Goal: Task Accomplishment & Management: Manage account settings

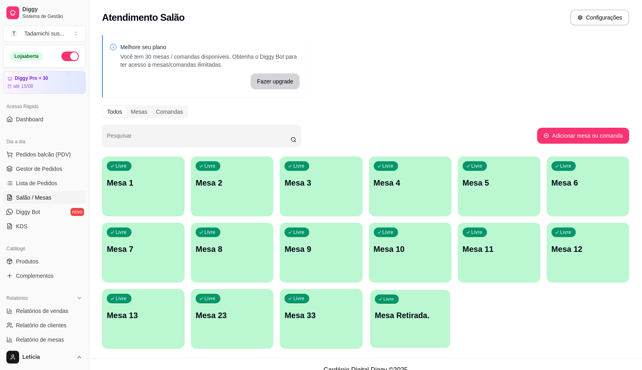
click at [400, 331] on div "Livre Mesa Retirada." at bounding box center [410, 313] width 80 height 49
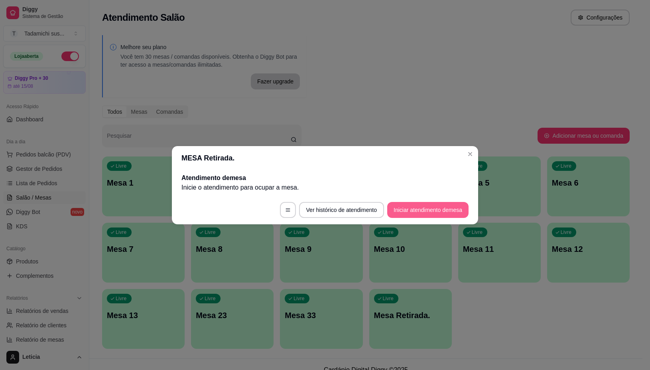
click at [429, 208] on button "Iniciar atendimento de mesa" at bounding box center [427, 210] width 81 height 16
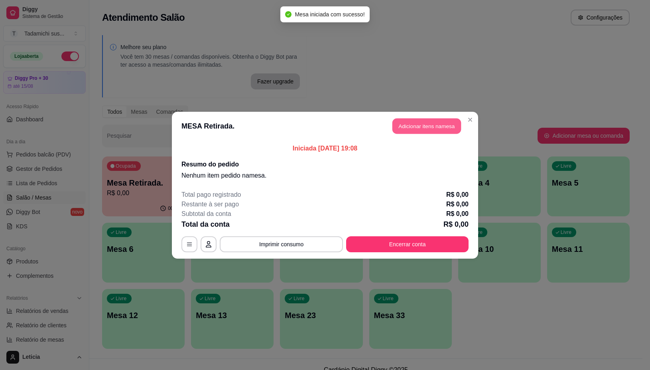
click at [401, 121] on button "Adicionar itens na mesa" at bounding box center [426, 126] width 69 height 16
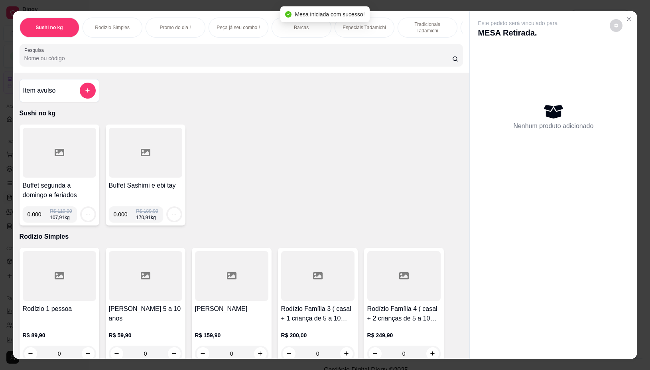
click at [37, 215] on input "0.000" at bounding box center [39, 214] width 23 height 16
type input "0.328"
click at [82, 214] on button "increase-product-quantity" at bounding box center [88, 214] width 13 height 13
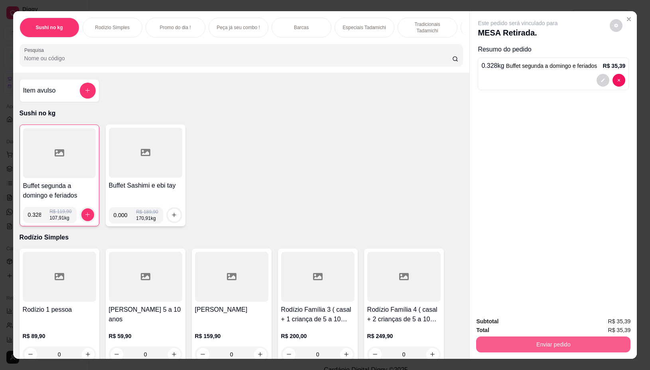
click at [505, 340] on button "Enviar pedido" at bounding box center [553, 344] width 154 height 16
click at [524, 320] on button "Não registrar e enviar pedido" at bounding box center [526, 320] width 81 height 15
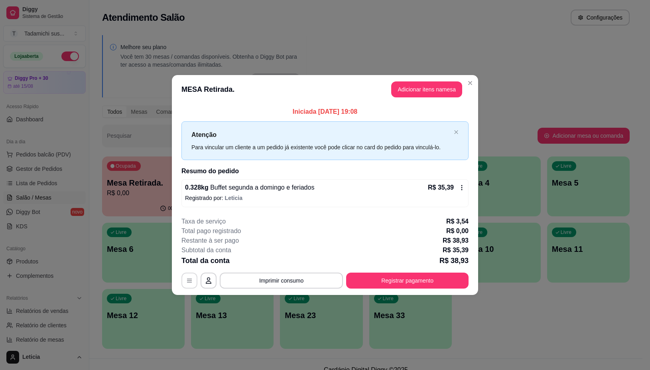
click at [193, 282] on button "button" at bounding box center [189, 280] width 16 height 16
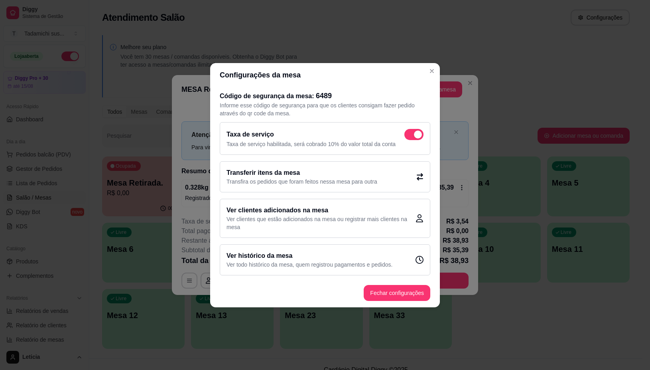
click at [414, 136] on span at bounding box center [418, 134] width 8 height 8
click at [409, 136] on input "checkbox" at bounding box center [406, 138] width 5 height 5
checkbox input "false"
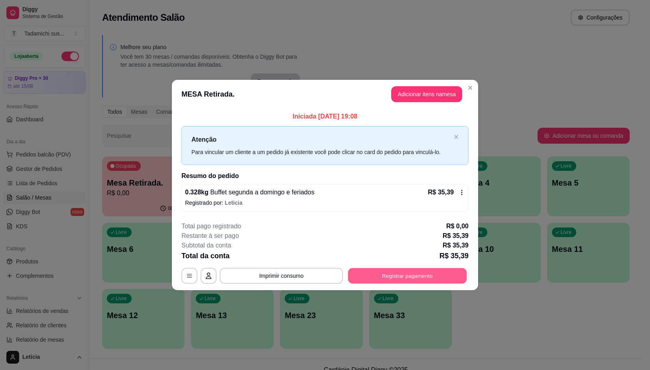
click at [363, 268] on button "Registrar pagamento" at bounding box center [407, 276] width 119 height 16
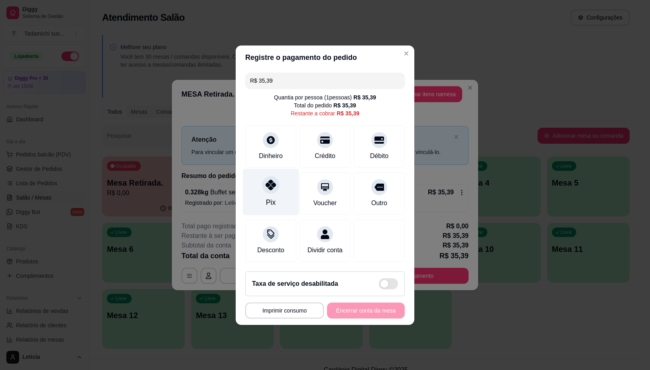
click at [271, 180] on icon at bounding box center [271, 184] width 10 height 10
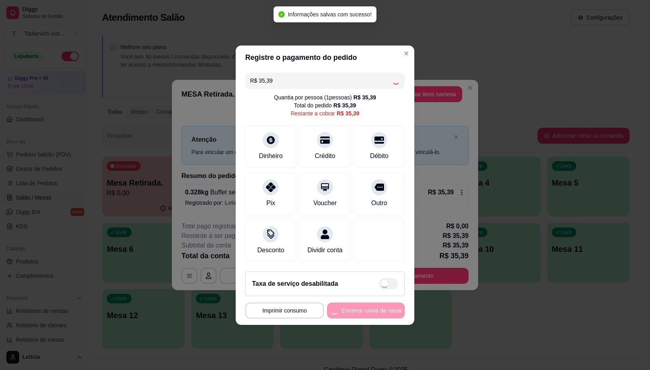
type input "R$ 0,00"
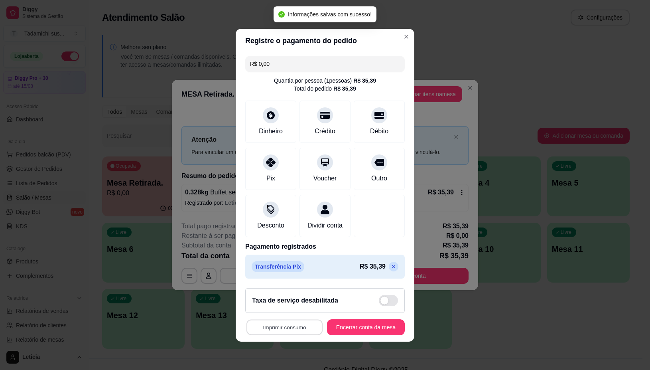
click at [303, 332] on button "Imprimir consumo" at bounding box center [284, 327] width 76 height 16
click at [291, 298] on button "IMPRESSORA" at bounding box center [280, 297] width 61 height 13
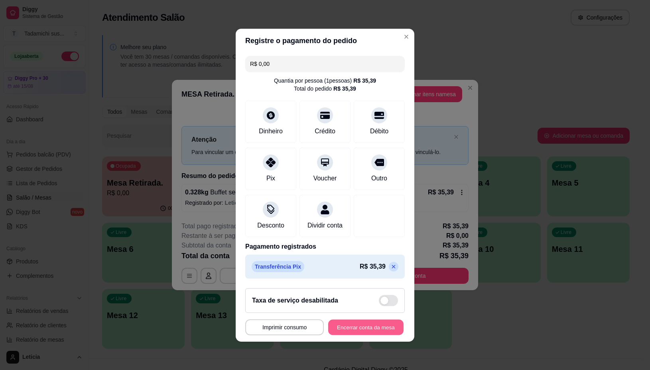
click at [346, 332] on button "Encerrar conta da mesa" at bounding box center [365, 327] width 75 height 16
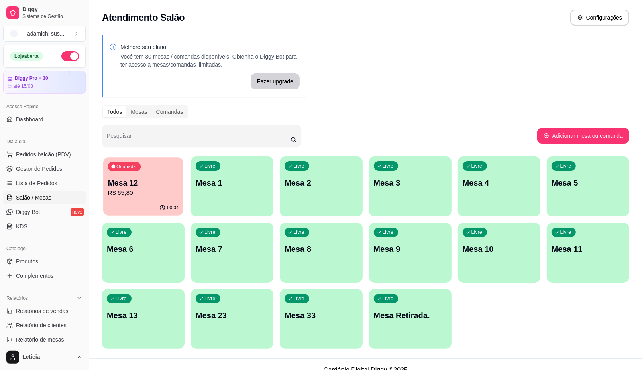
click at [150, 189] on p "R$ 65,80" at bounding box center [143, 192] width 71 height 9
click at [41, 165] on span "Gestor de Pedidos" at bounding box center [39, 169] width 46 height 8
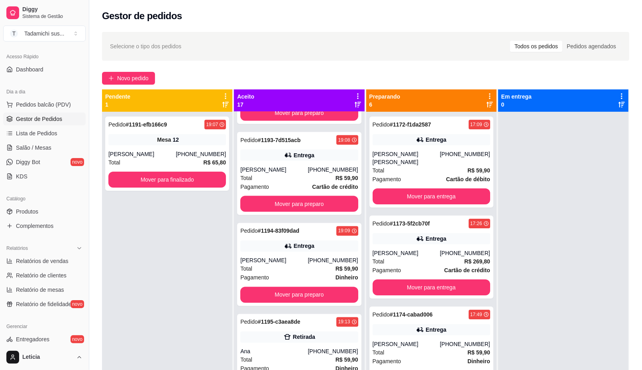
scroll to position [1186, 0]
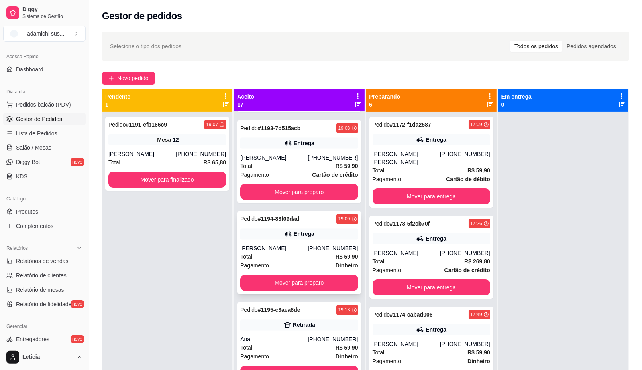
click at [298, 261] on div "Pagamento Dinheiro" at bounding box center [299, 265] width 118 height 9
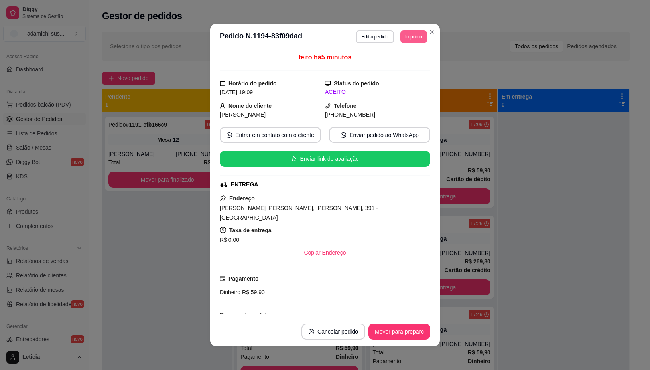
click at [401, 37] on button "Imprimir" at bounding box center [413, 36] width 27 height 13
click at [387, 64] on button "IMPRESSORA" at bounding box center [392, 65] width 61 height 13
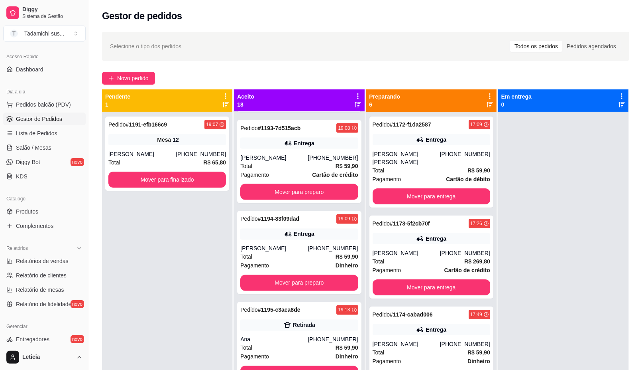
scroll to position [0, 0]
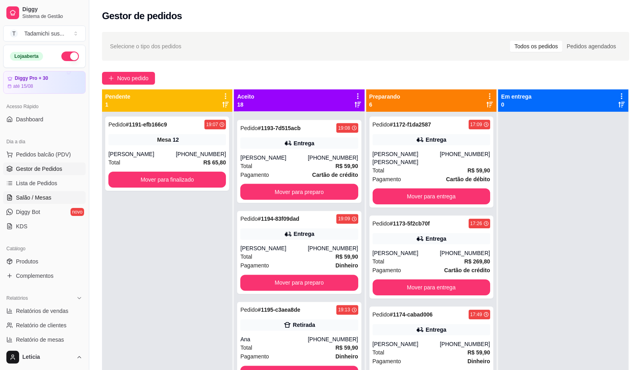
click at [35, 198] on span "Salão / Mesas" at bounding box center [33, 197] width 35 height 8
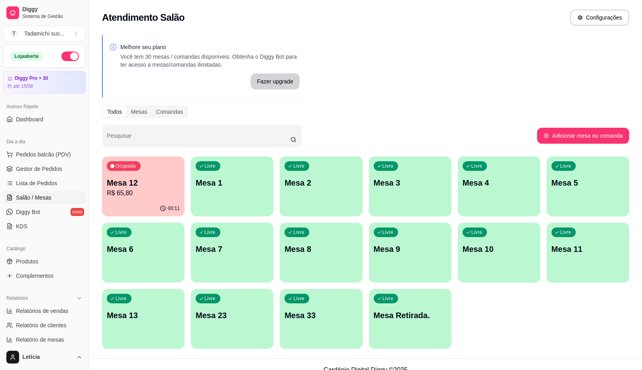
click at [407, 321] on div "Livre Mesa Retirada." at bounding box center [410, 314] width 83 height 50
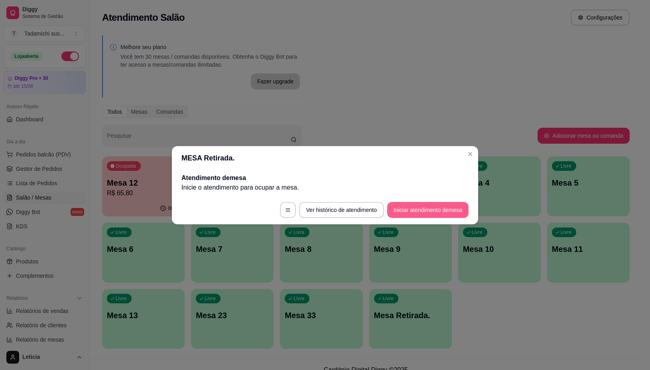
click at [417, 210] on button "Iniciar atendimento de mesa" at bounding box center [427, 210] width 81 height 16
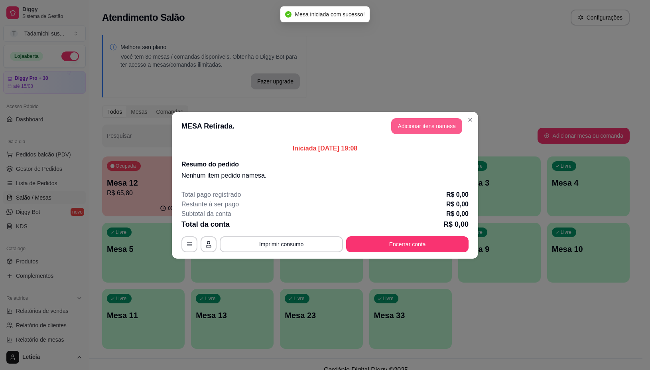
click at [426, 126] on button "Adicionar itens na mesa" at bounding box center [426, 126] width 71 height 16
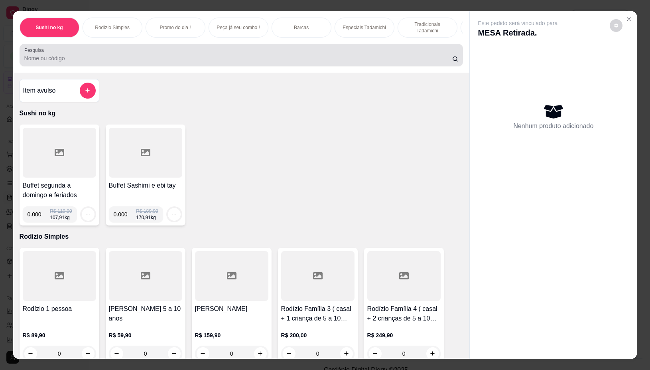
click at [89, 57] on div at bounding box center [241, 55] width 434 height 16
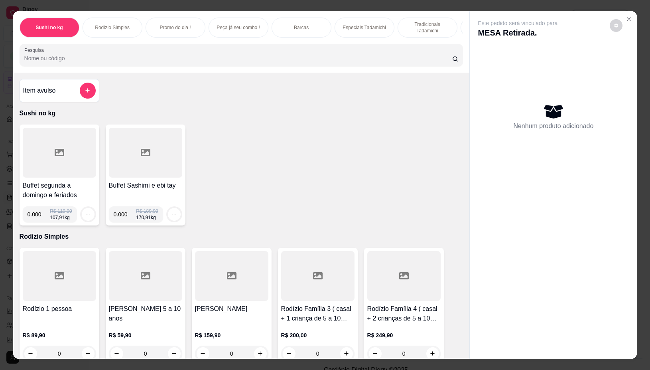
click at [55, 156] on icon at bounding box center [60, 152] width 10 height 7
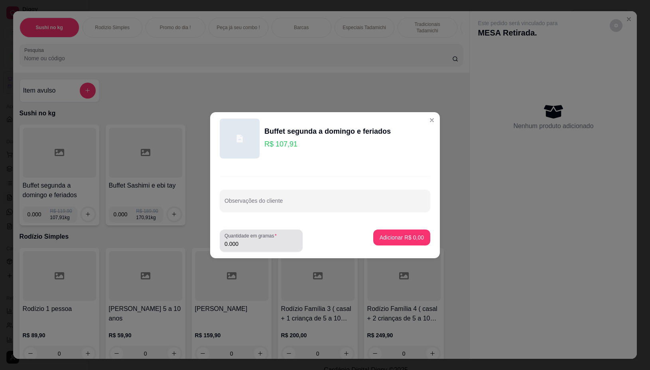
click at [242, 245] on input "0.000" at bounding box center [260, 244] width 73 height 8
type input "0.152"
click at [376, 239] on p "Adicionar R$ 16,40" at bounding box center [399, 237] width 47 height 8
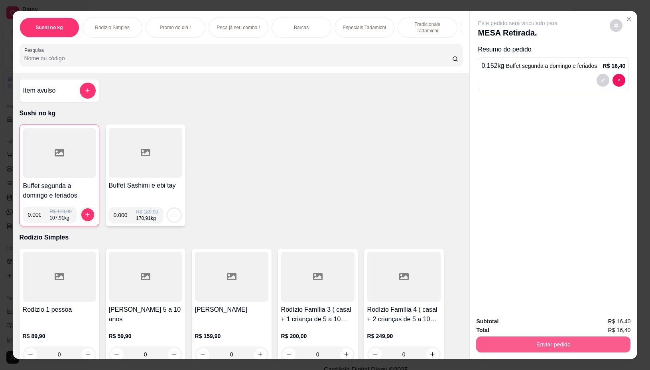
click at [557, 342] on button "Enviar pedido" at bounding box center [553, 344] width 154 height 16
click at [519, 320] on button "Não registrar e enviar pedido" at bounding box center [526, 320] width 81 height 15
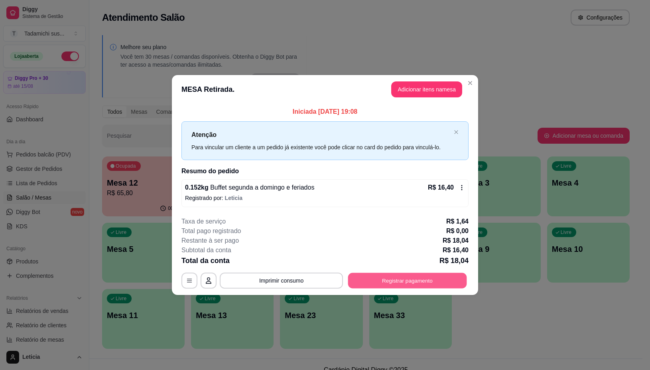
click at [402, 284] on button "Registrar pagamento" at bounding box center [407, 281] width 119 height 16
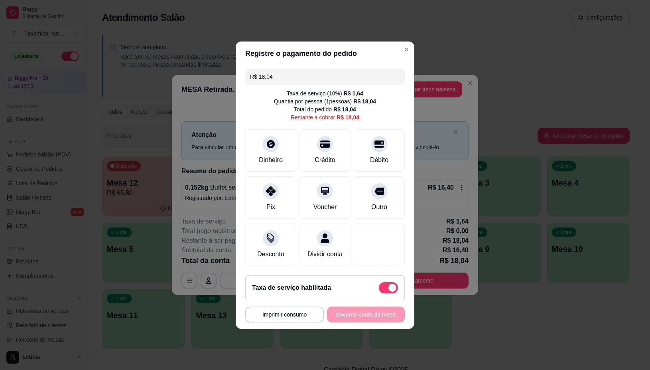
click at [379, 292] on span at bounding box center [388, 287] width 19 height 11
click at [378, 292] on input "checkbox" at bounding box center [380, 291] width 5 height 5
checkbox input "true"
type input "R$ 16,40"
checkbox input "false"
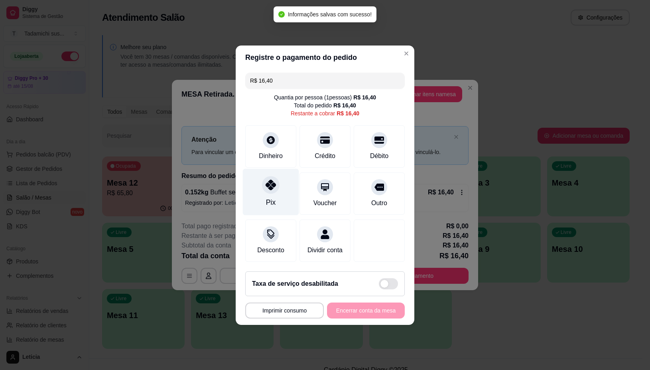
click at [273, 197] on div "Pix" at bounding box center [271, 202] width 10 height 10
type input "R$ 0,00"
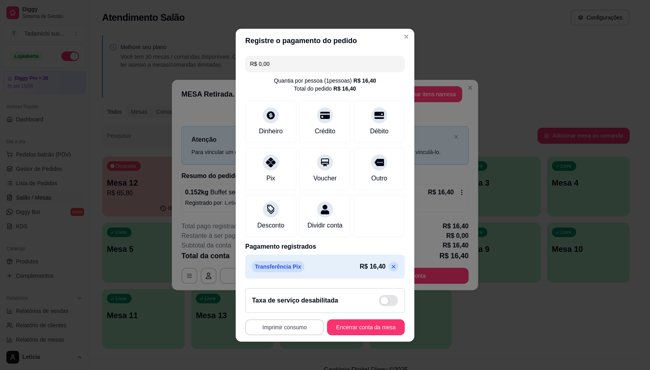
click at [285, 329] on button "Imprimir consumo" at bounding box center [284, 327] width 79 height 16
click at [282, 295] on button "IMPRESSORA" at bounding box center [280, 297] width 61 height 13
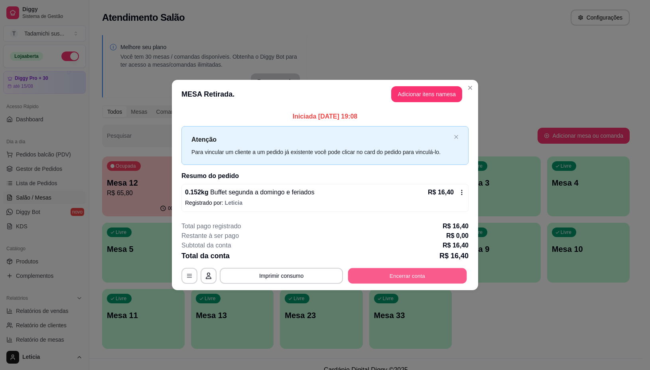
click at [404, 274] on button "Encerrar conta" at bounding box center [407, 276] width 119 height 16
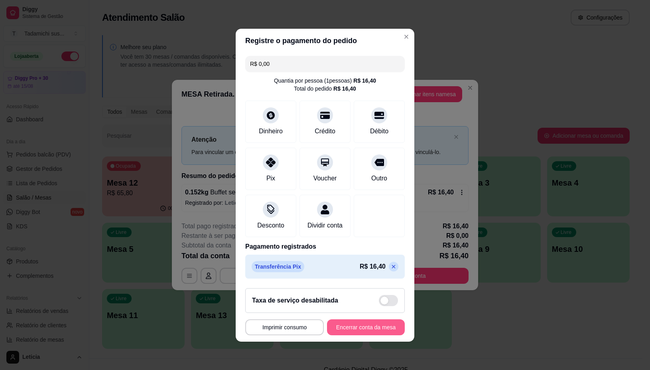
click at [348, 329] on button "Encerrar conta da mesa" at bounding box center [366, 327] width 78 height 16
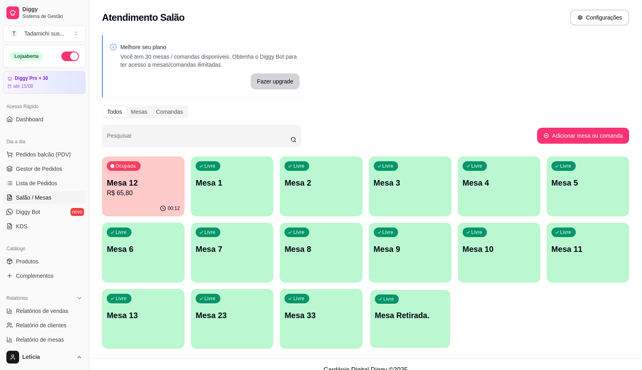
click at [414, 318] on p "Mesa Retirada." at bounding box center [410, 315] width 71 height 11
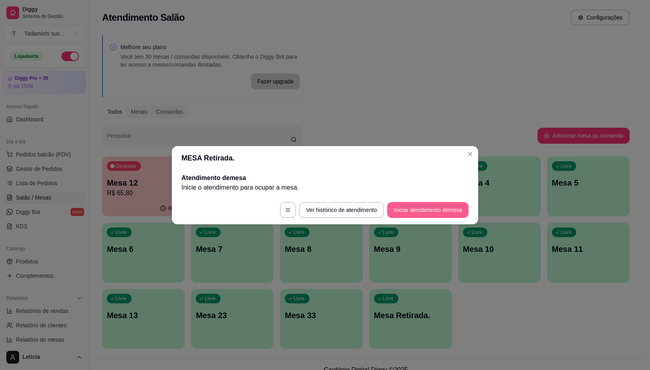
click at [409, 209] on button "Iniciar atendimento de mesa" at bounding box center [427, 210] width 81 height 16
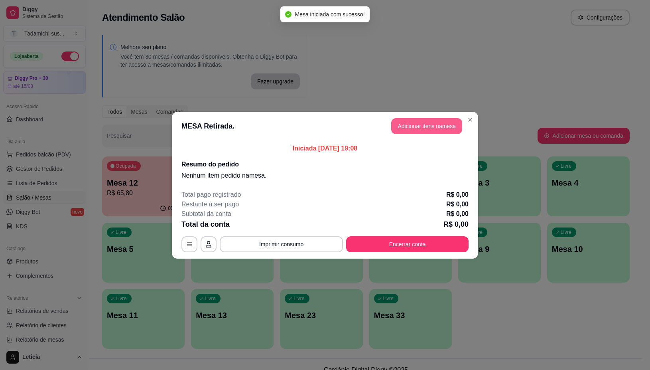
click at [433, 129] on button "Adicionar itens na mesa" at bounding box center [426, 126] width 71 height 16
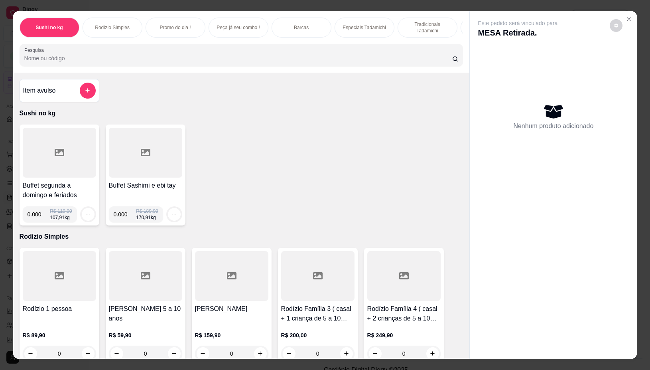
click at [55, 156] on icon at bounding box center [60, 152] width 10 height 7
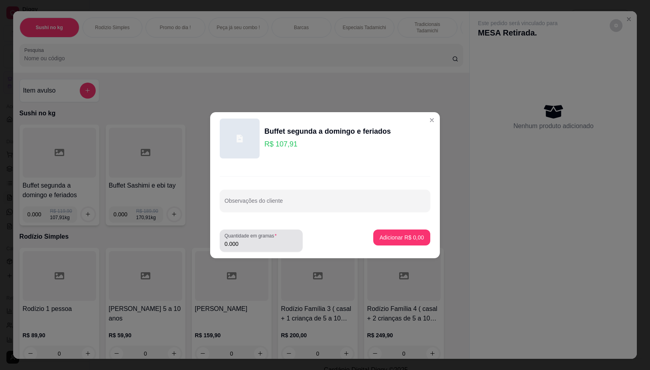
click at [242, 244] on input "0.000" at bounding box center [260, 244] width 73 height 8
type input "0.380"
click at [396, 236] on p "Adicionar R$ 41,01" at bounding box center [400, 237] width 46 height 8
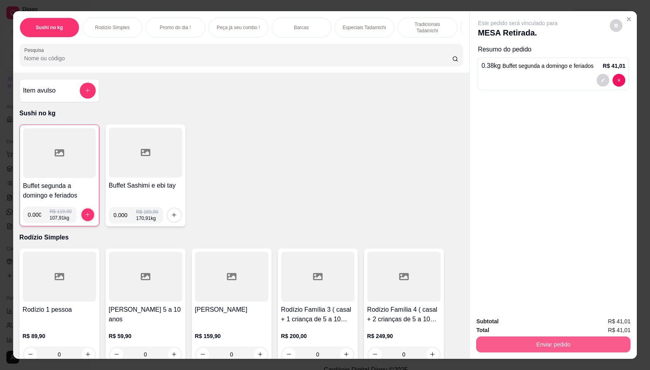
click at [563, 336] on button "Enviar pedido" at bounding box center [553, 344] width 154 height 16
click at [537, 317] on button "Não registrar e enviar pedido" at bounding box center [526, 320] width 81 height 15
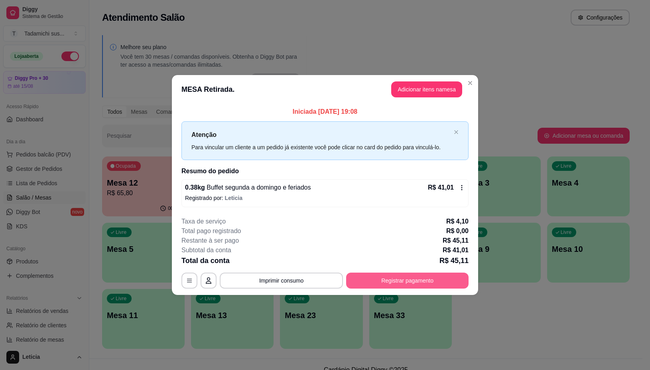
click at [441, 284] on button "Registrar pagamento" at bounding box center [407, 280] width 122 height 16
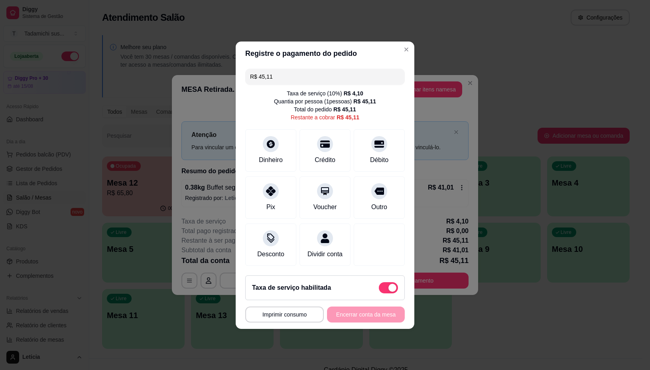
click at [379, 290] on span at bounding box center [388, 287] width 19 height 11
click at [378, 290] on input "checkbox" at bounding box center [380, 291] width 5 height 5
checkbox input "true"
type input "R$ 41,01"
checkbox input "false"
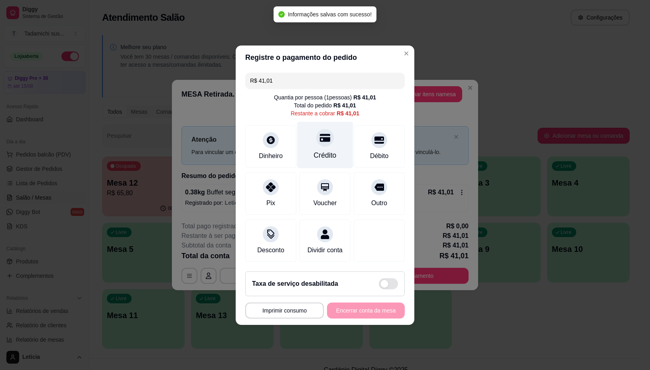
click at [316, 144] on div "Crédito" at bounding box center [325, 144] width 56 height 47
type input "R$ 0,00"
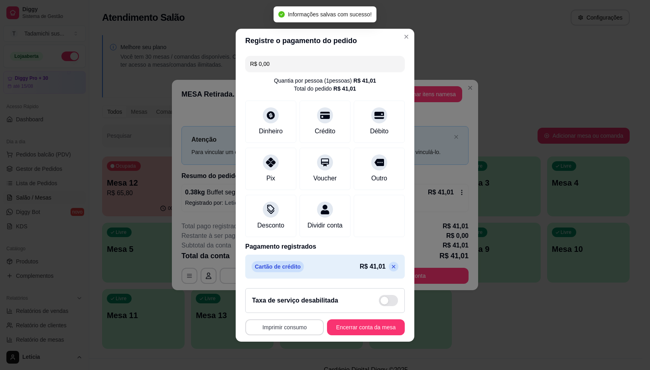
click at [282, 335] on button "Imprimir consumo" at bounding box center [284, 327] width 79 height 16
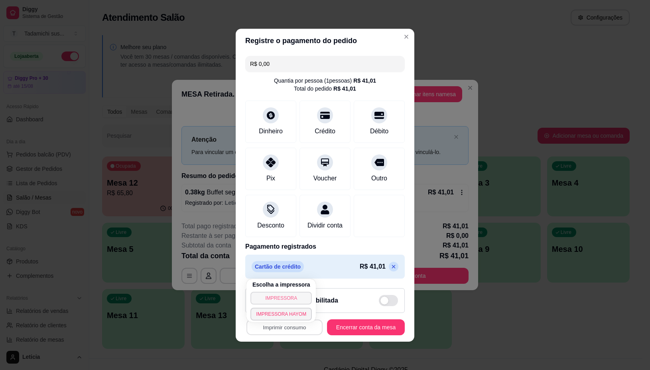
click at [280, 296] on button "IMPRESSORA" at bounding box center [280, 297] width 61 height 13
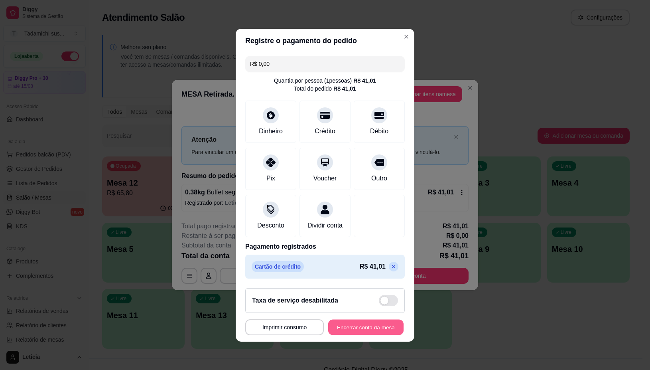
click at [361, 335] on button "Encerrar conta da mesa" at bounding box center [365, 327] width 75 height 16
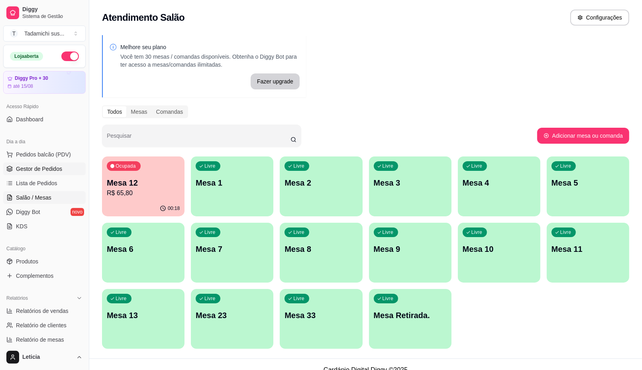
click at [56, 165] on span "Gestor de Pedidos" at bounding box center [39, 169] width 46 height 8
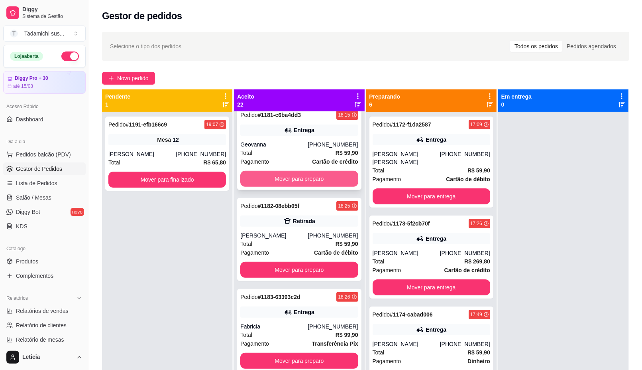
scroll to position [299, 0]
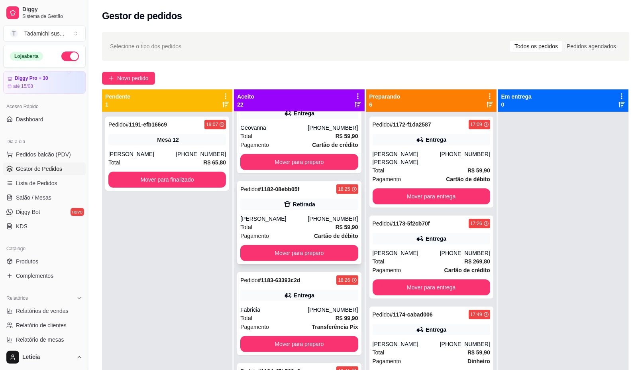
click at [283, 211] on div "Pedido # 1182-08ebb05f 18:25 Retirada Francisco [PHONE_NUMBER] Total R$ 59,90 P…" at bounding box center [299, 222] width 124 height 83
click at [26, 197] on span "Salão / Mesas" at bounding box center [33, 197] width 35 height 8
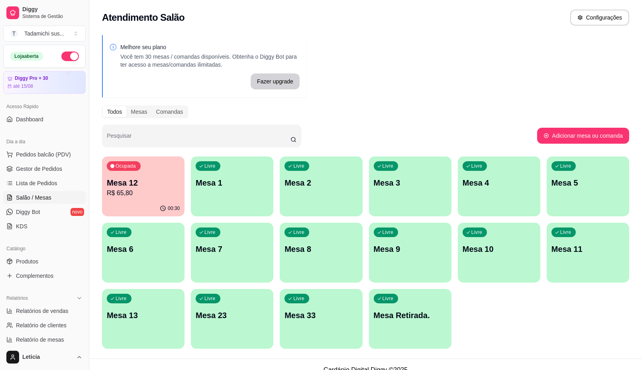
click at [232, 189] on div "Livre Mesa 1" at bounding box center [232, 181] width 83 height 50
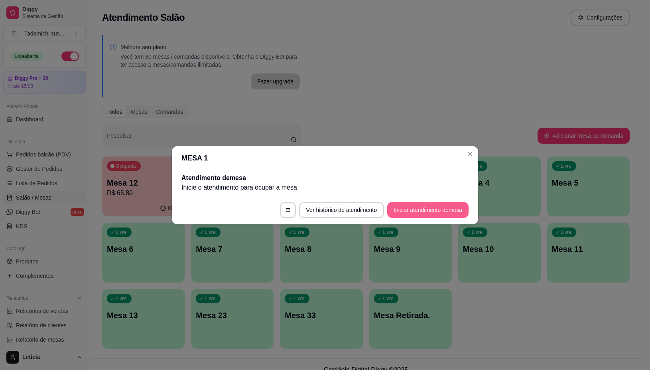
click at [431, 208] on button "Iniciar atendimento de mesa" at bounding box center [427, 210] width 81 height 16
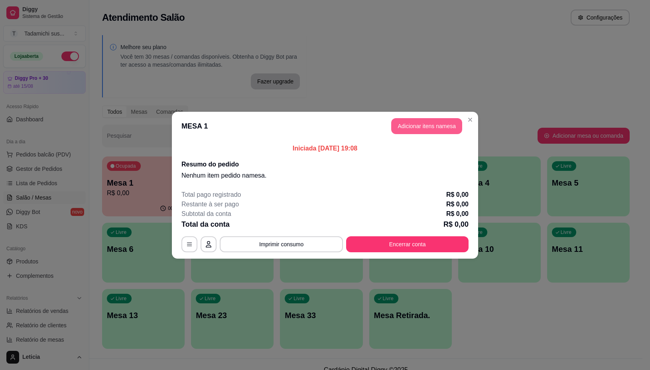
click at [431, 128] on button "Adicionar itens na mesa" at bounding box center [426, 126] width 71 height 16
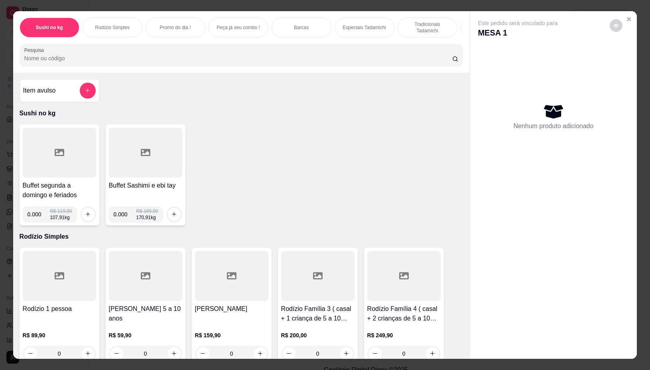
click at [57, 155] on icon at bounding box center [60, 152] width 10 height 7
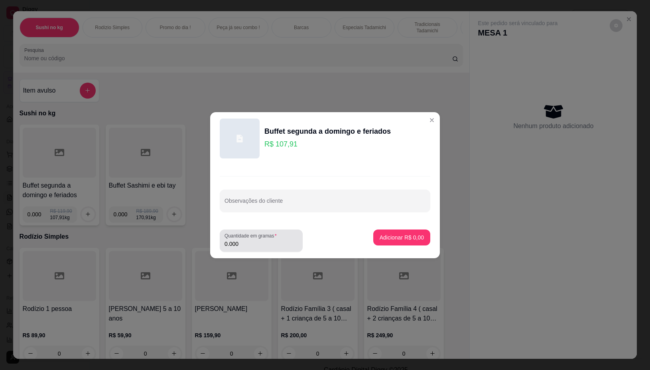
click at [248, 240] on input "0.000" at bounding box center [260, 244] width 73 height 8
type input "0.240"
click at [388, 236] on p "Adicionar R$ 25,90" at bounding box center [399, 237] width 47 height 8
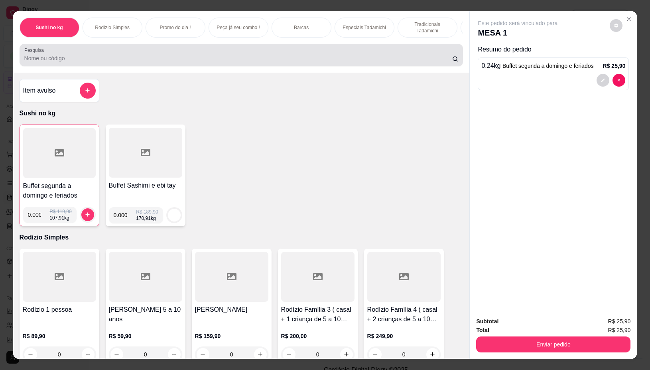
click at [60, 57] on div at bounding box center [241, 55] width 434 height 16
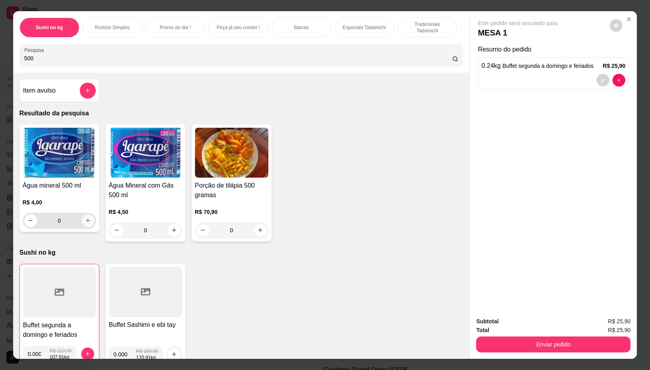
type input "500"
click at [86, 223] on icon "increase-product-quantity" at bounding box center [88, 220] width 6 height 6
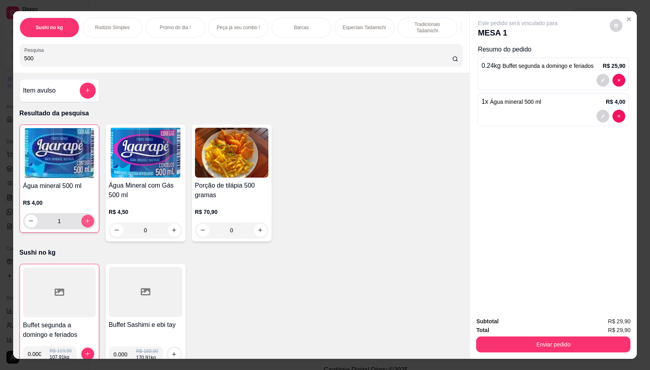
type input "1"
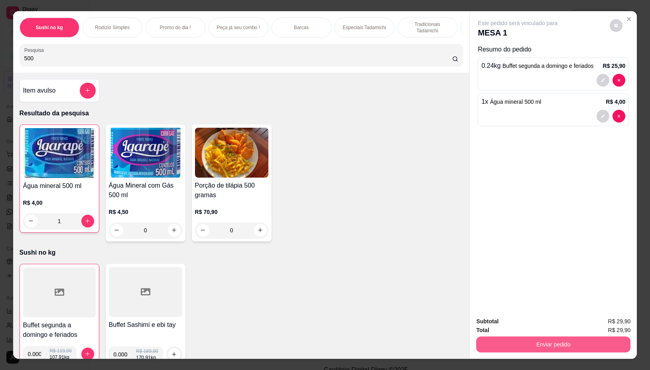
click at [551, 338] on button "Enviar pedido" at bounding box center [553, 344] width 154 height 16
click at [517, 334] on div "Enviar pedido" at bounding box center [553, 343] width 154 height 18
click at [573, 341] on button "Enviar pedido" at bounding box center [553, 344] width 154 height 16
click at [529, 318] on button "Não registrar e enviar pedido" at bounding box center [526, 320] width 81 height 15
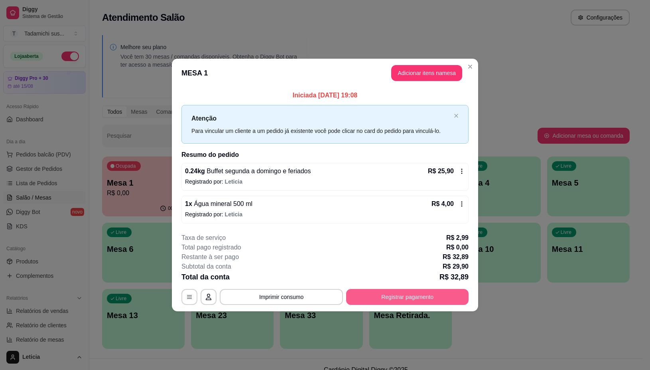
click at [389, 301] on button "Registrar pagamento" at bounding box center [407, 297] width 122 height 16
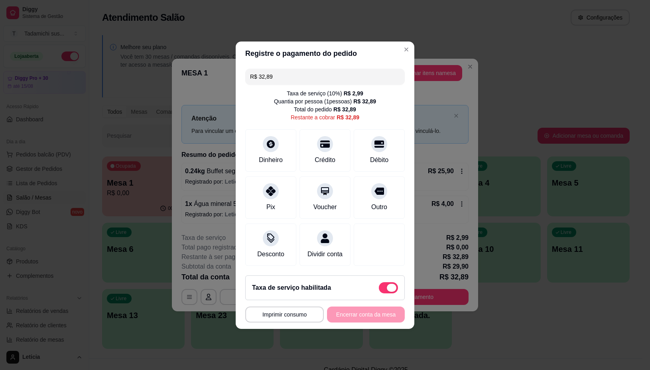
click at [379, 292] on span at bounding box center [388, 287] width 19 height 11
click at [378, 292] on input "checkbox" at bounding box center [380, 291] width 5 height 5
checkbox input "true"
type input "R$ 29,90"
checkbox input "false"
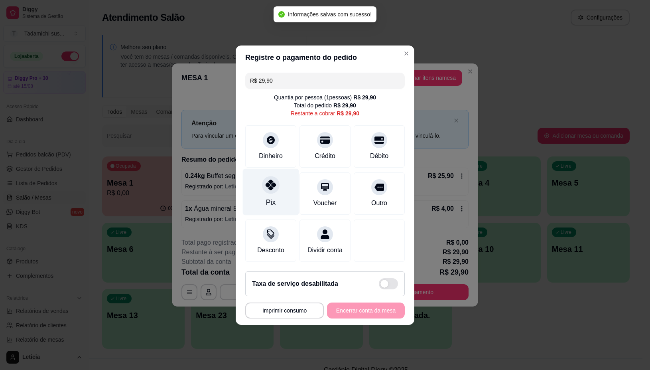
click at [268, 186] on div at bounding box center [271, 185] width 18 height 18
type input "R$ 0,00"
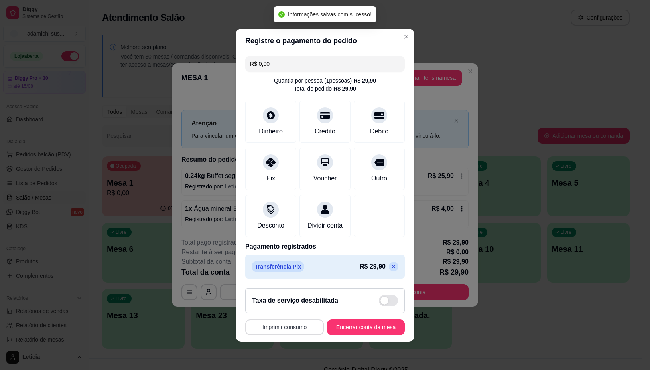
click at [302, 331] on button "Imprimir consumo" at bounding box center [284, 327] width 79 height 16
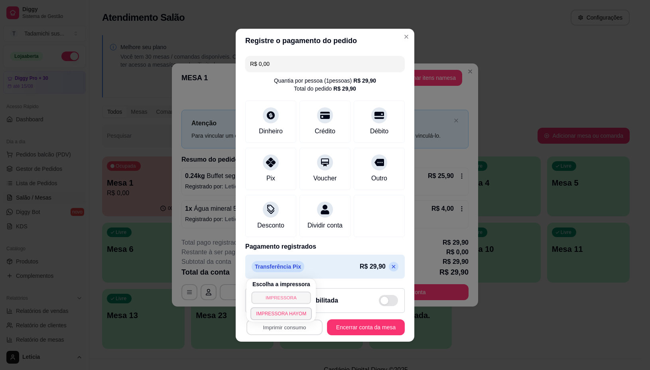
click at [293, 298] on button "IMPRESSORA" at bounding box center [281, 297] width 59 height 12
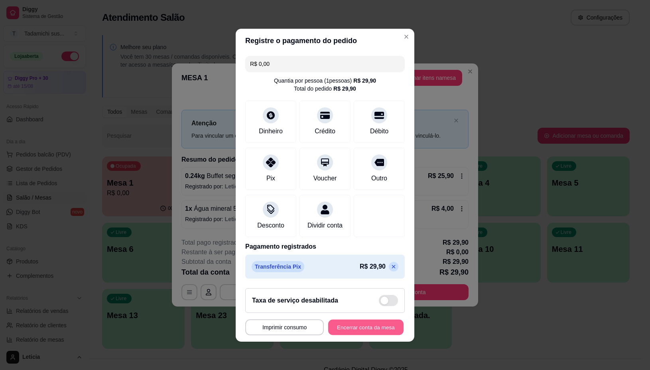
click at [360, 330] on button "Encerrar conta da mesa" at bounding box center [365, 327] width 75 height 16
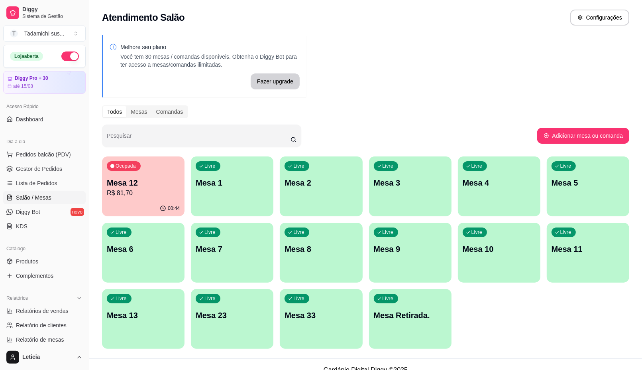
click at [584, 246] on p "Mesa 11" at bounding box center [588, 248] width 73 height 11
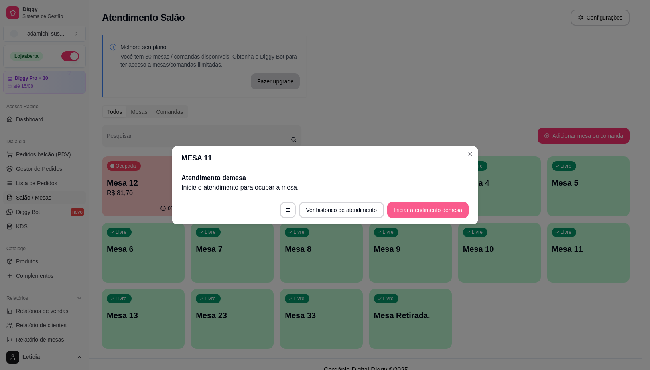
click at [449, 204] on button "Iniciar atendimento de mesa" at bounding box center [427, 210] width 81 height 16
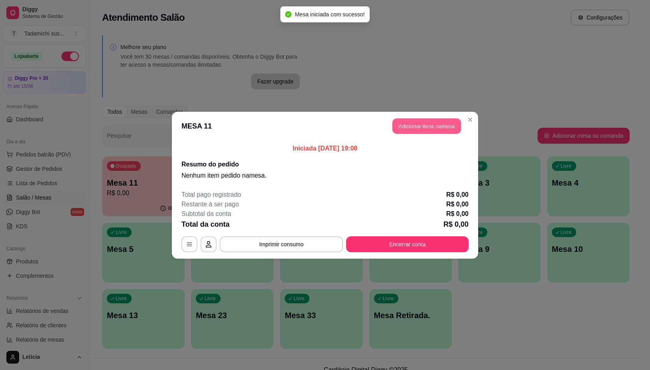
click at [401, 122] on button "Adicionar itens na mesa" at bounding box center [426, 126] width 69 height 16
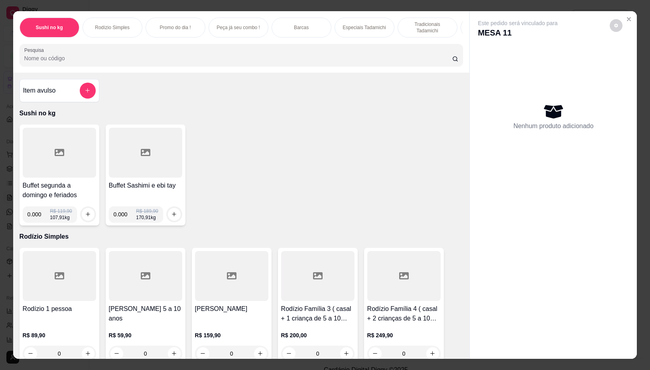
click at [37, 216] on input "0.000" at bounding box center [39, 214] width 23 height 16
type input "0.356"
click at [85, 215] on icon "increase-product-quantity" at bounding box center [88, 214] width 6 height 6
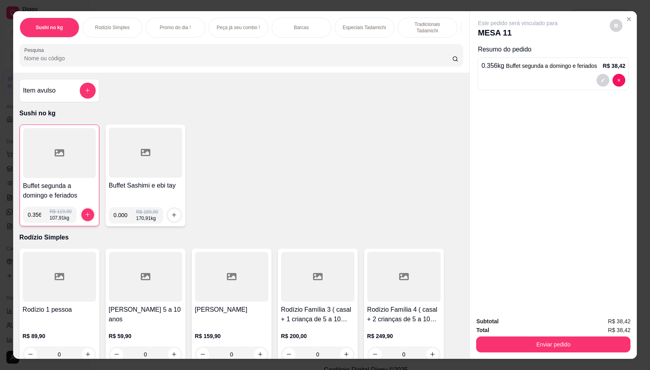
click at [294, 62] on input "Pesquisa" at bounding box center [238, 58] width 428 height 8
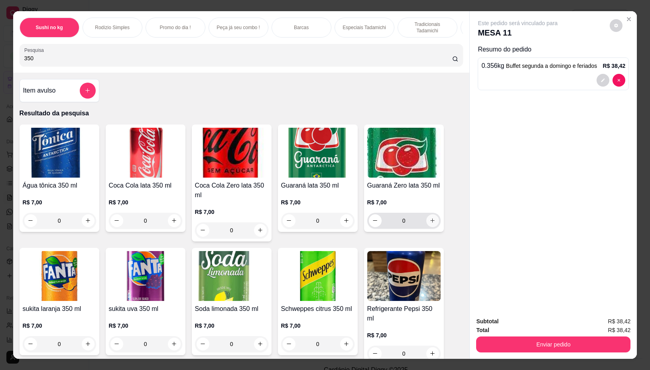
type input "350"
click at [429, 222] on icon "increase-product-quantity" at bounding box center [432, 221] width 6 height 6
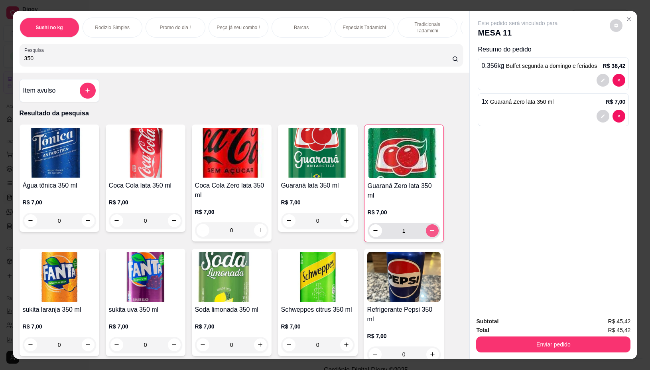
type input "1"
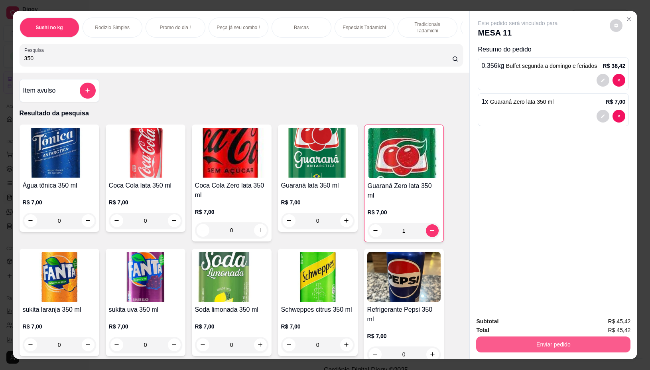
click at [511, 337] on button "Enviar pedido" at bounding box center [553, 344] width 154 height 16
click at [519, 317] on button "Não registrar e enviar pedido" at bounding box center [526, 320] width 81 height 15
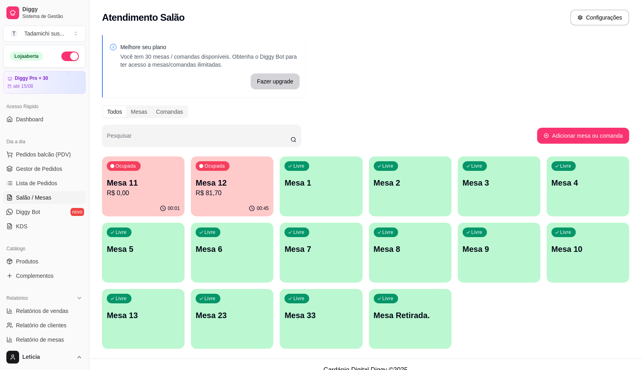
click at [152, 186] on p "Mesa 11" at bounding box center [143, 182] width 73 height 11
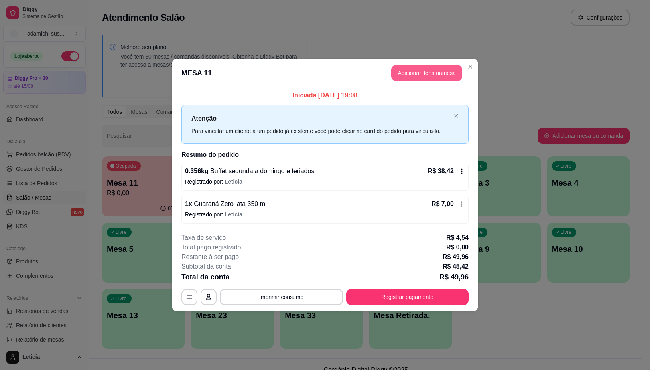
click at [435, 72] on button "Adicionar itens na mesa" at bounding box center [426, 73] width 71 height 16
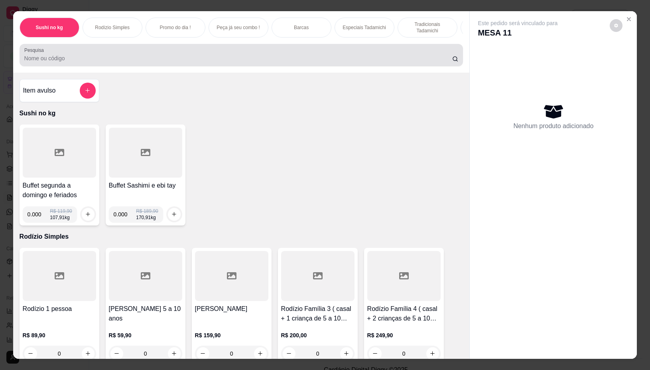
click at [70, 60] on input "Pesquisa" at bounding box center [238, 58] width 428 height 8
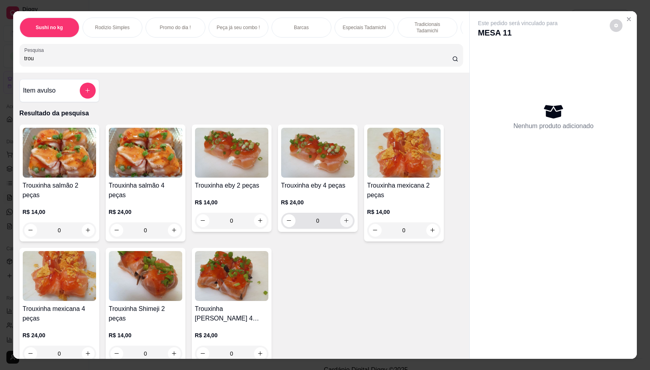
type input "trou"
click at [343, 222] on icon "increase-product-quantity" at bounding box center [346, 220] width 6 height 6
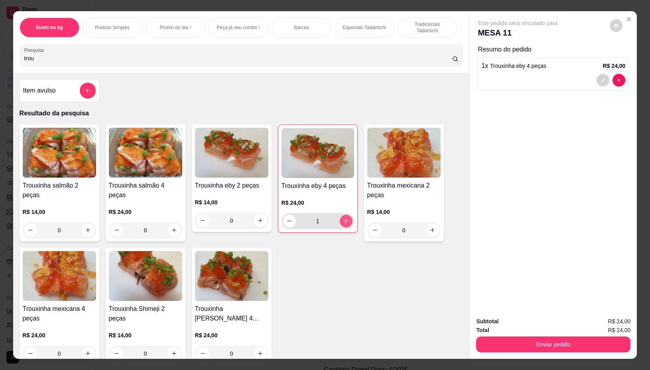
type input "1"
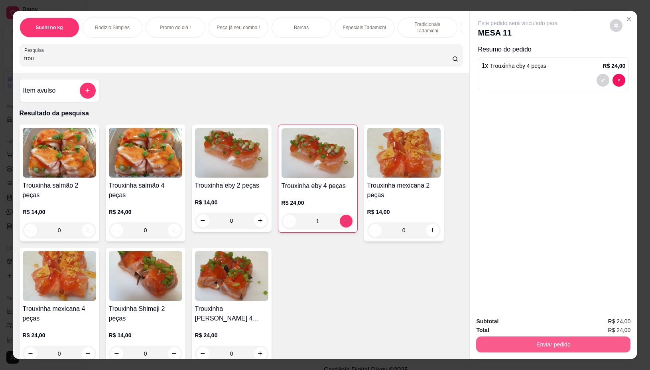
click at [539, 344] on button "Enviar pedido" at bounding box center [553, 344] width 154 height 16
click at [520, 323] on button "Não registrar e enviar pedido" at bounding box center [526, 320] width 83 height 15
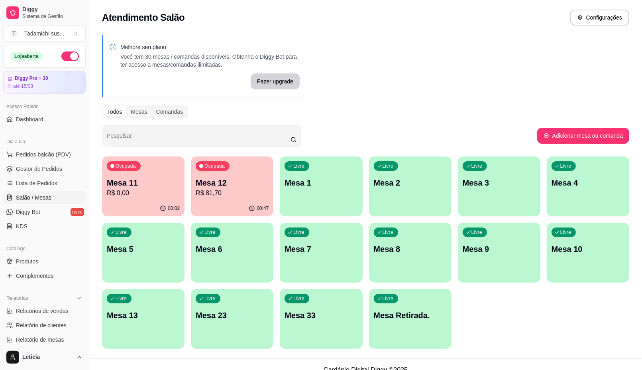
click at [170, 331] on div "Livre Mesa 13" at bounding box center [143, 314] width 83 height 50
click at [143, 202] on div "00:05" at bounding box center [143, 207] width 80 height 15
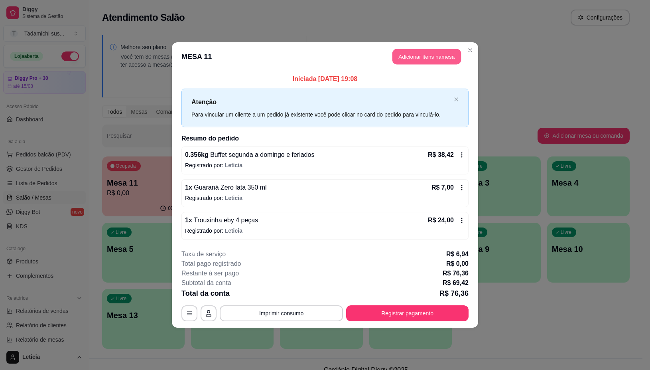
click at [407, 57] on button "Adicionar itens na mesa" at bounding box center [426, 57] width 69 height 16
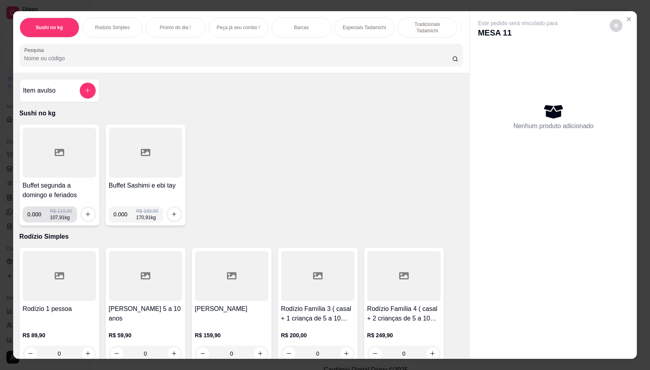
click at [36, 219] on input "0.000" at bounding box center [39, 214] width 23 height 16
type input "0.086"
click at [85, 215] on icon "increase-product-quantity" at bounding box center [88, 214] width 6 height 6
click at [125, 216] on input "0.001" at bounding box center [125, 214] width 23 height 16
type input "0.086"
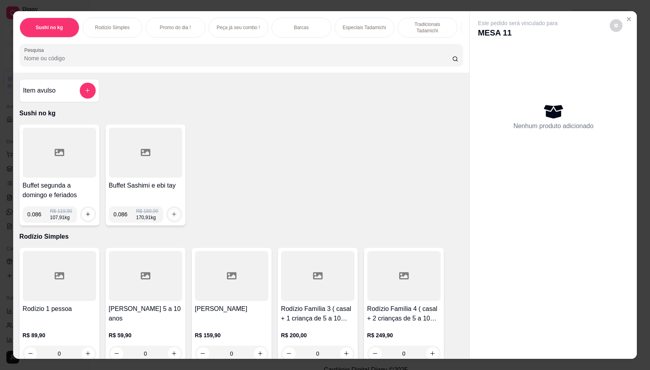
click at [172, 217] on icon "increase-product-quantity" at bounding box center [174, 214] width 6 height 6
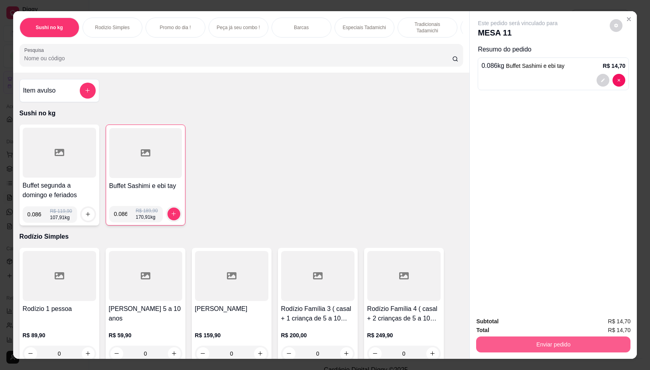
click at [532, 340] on button "Enviar pedido" at bounding box center [553, 344] width 154 height 16
click at [524, 314] on button "Não registrar e enviar pedido" at bounding box center [526, 320] width 83 height 15
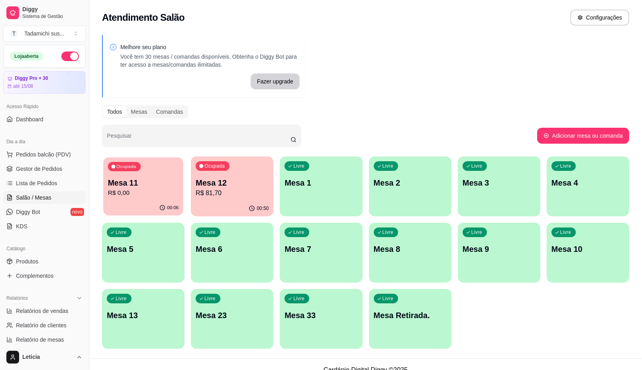
click at [148, 189] on p "R$ 0,00" at bounding box center [143, 192] width 71 height 9
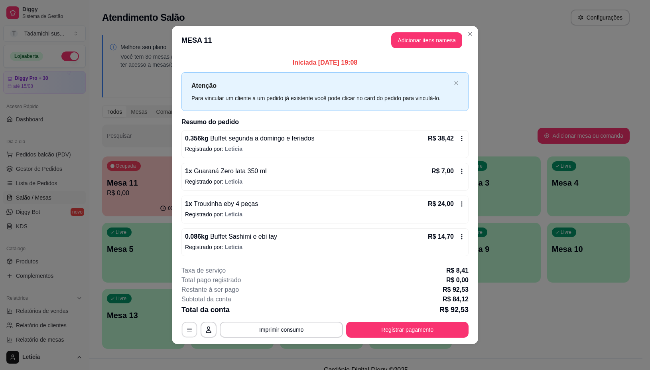
click at [184, 329] on button "button" at bounding box center [190, 330] width 16 height 16
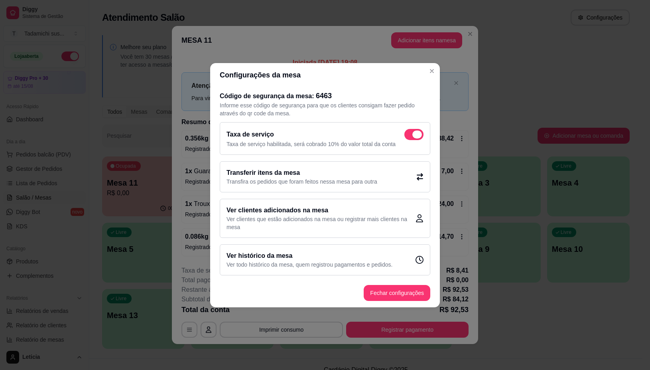
click at [417, 130] on span at bounding box center [413, 134] width 19 height 11
click at [409, 136] on input "checkbox" at bounding box center [406, 138] width 5 height 5
checkbox input "false"
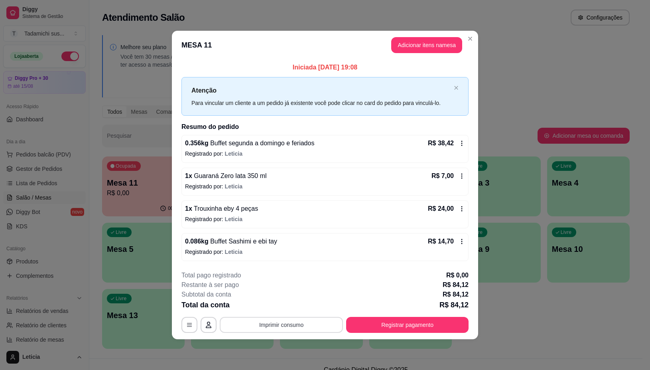
click at [308, 328] on button "Imprimir consumo" at bounding box center [281, 325] width 123 height 16
click at [276, 289] on button "IMPRESSORA" at bounding box center [283, 290] width 59 height 12
click at [368, 321] on button "Registrar pagamento" at bounding box center [407, 325] width 119 height 16
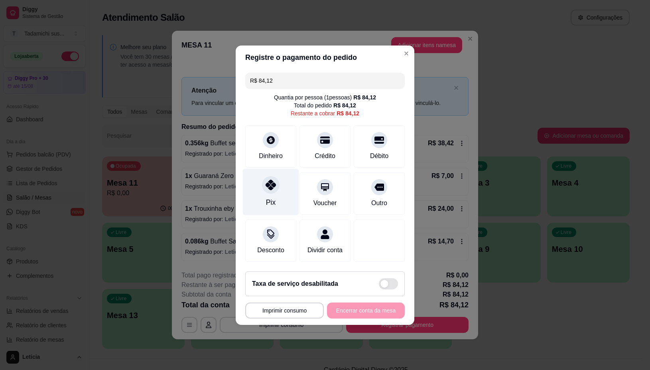
click at [272, 186] on div at bounding box center [271, 185] width 18 height 18
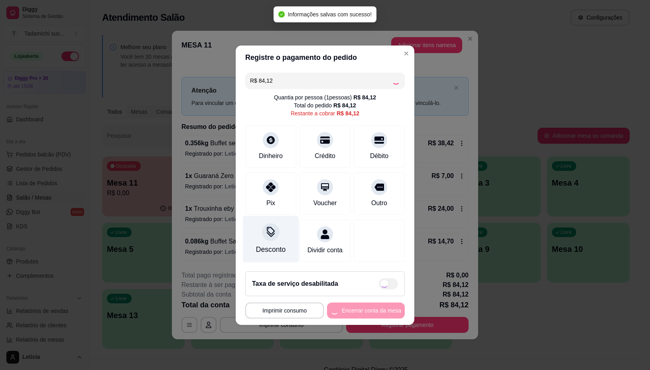
type input "R$ 0,00"
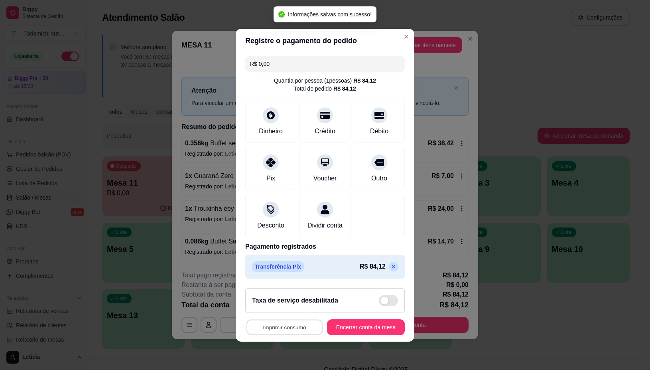
click at [287, 329] on button "Imprimir consumo" at bounding box center [284, 327] width 76 height 16
click at [285, 299] on button "IMPRESSORA" at bounding box center [280, 297] width 61 height 13
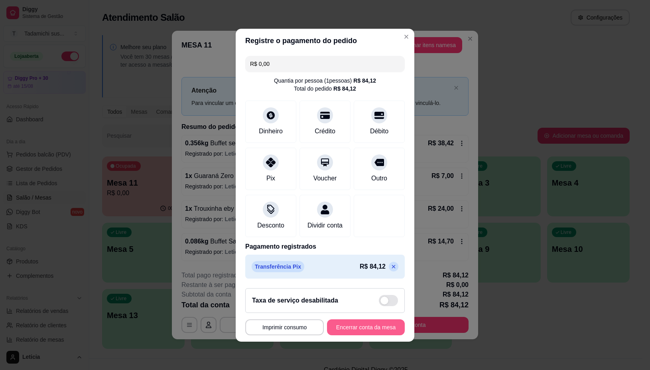
click at [350, 331] on button "Encerrar conta da mesa" at bounding box center [366, 327] width 78 height 16
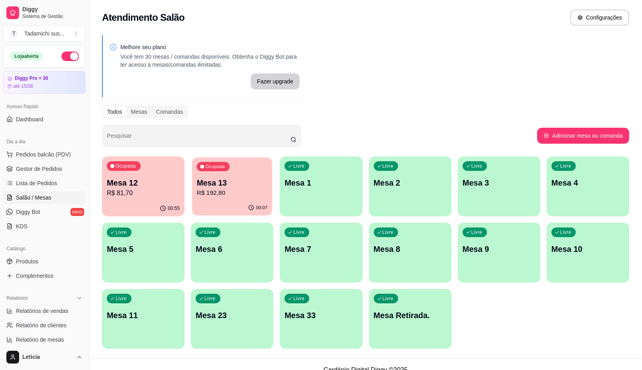
click at [224, 184] on p "Mesa 13" at bounding box center [232, 182] width 71 height 11
click at [241, 176] on div "Ocupada Mesa 13 R$ 192,80" at bounding box center [232, 178] width 83 height 44
click at [152, 182] on p "Mesa 12" at bounding box center [143, 182] width 73 height 11
click at [152, 182] on body "Diggy Sistema de Gestão T Tadamichi sus ... Loja aberta Diggy Pro + 30 até 15/0…" at bounding box center [321, 185] width 642 height 370
click at [589, 256] on div "Livre Mesa 10" at bounding box center [588, 247] width 80 height 49
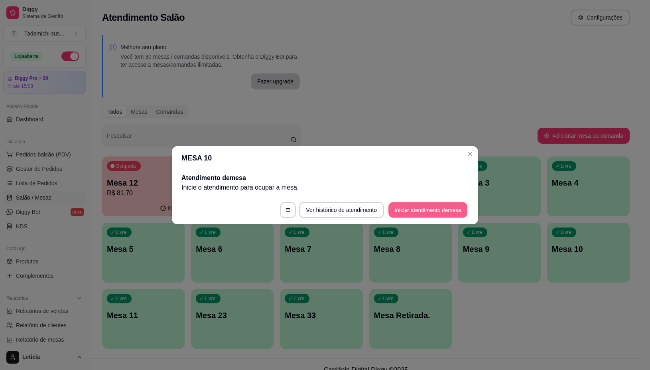
click at [395, 210] on button "Iniciar atendimento de mesa" at bounding box center [427, 210] width 79 height 16
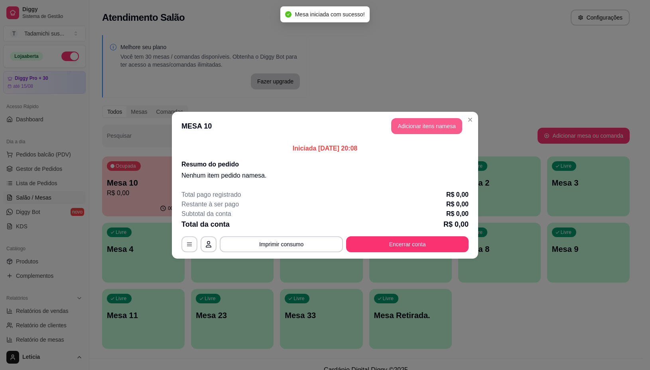
click at [425, 126] on button "Adicionar itens na mesa" at bounding box center [426, 126] width 71 height 16
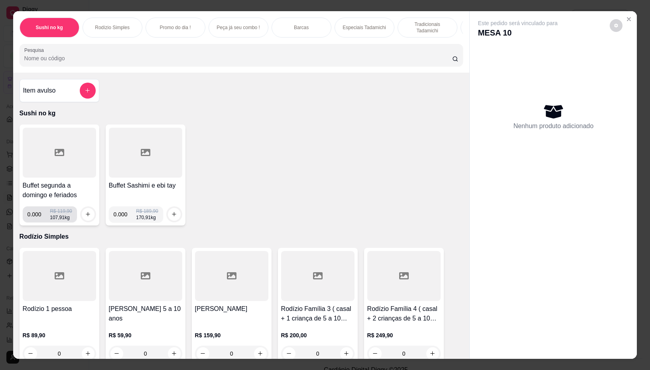
click at [37, 222] on input "0.000" at bounding box center [39, 214] width 23 height 16
type input "0.180"
click at [86, 217] on icon "increase-product-quantity" at bounding box center [88, 214] width 6 height 6
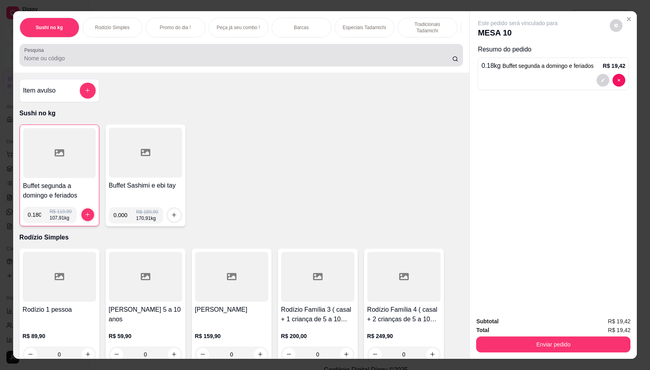
click at [114, 62] on input "Pesquisa" at bounding box center [238, 58] width 428 height 8
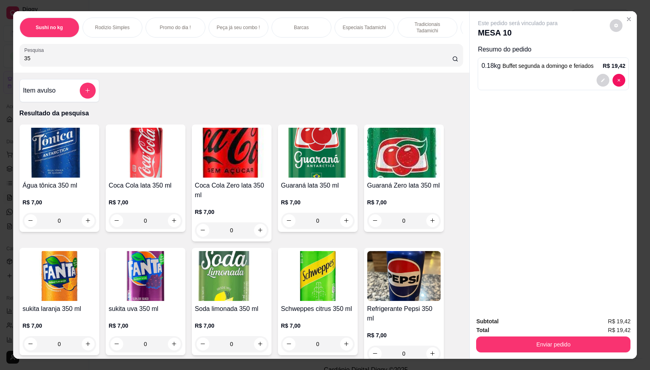
type input "35"
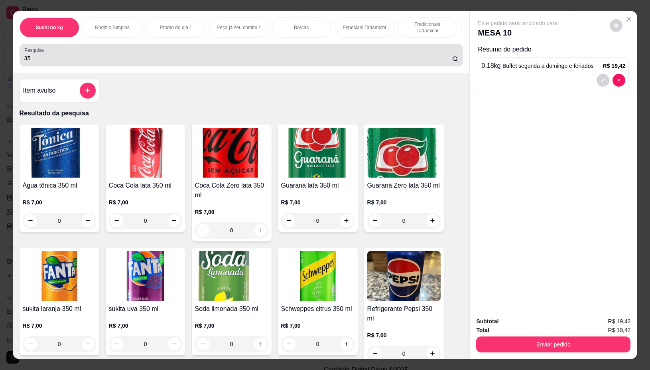
click at [116, 56] on div "35" at bounding box center [241, 55] width 434 height 16
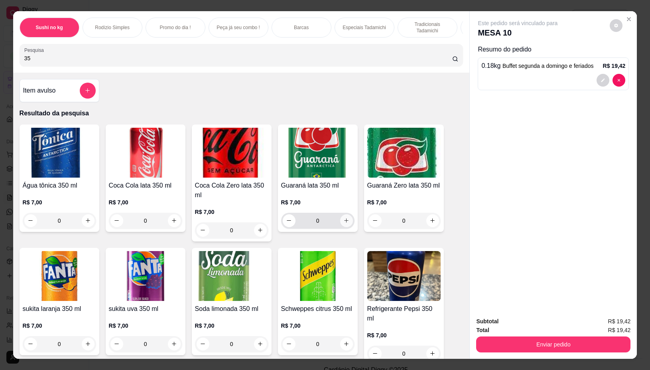
click at [344, 227] on button "increase-product-quantity" at bounding box center [346, 220] width 13 height 13
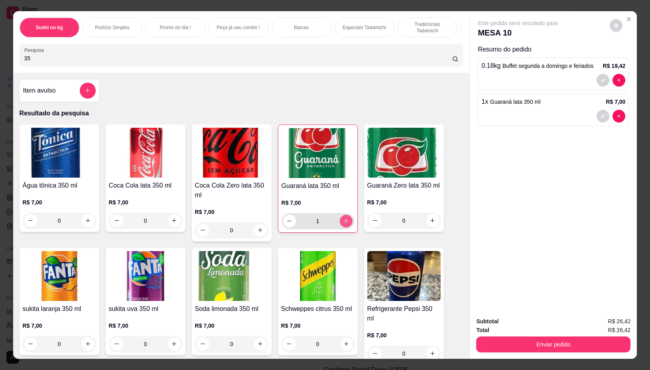
type input "1"
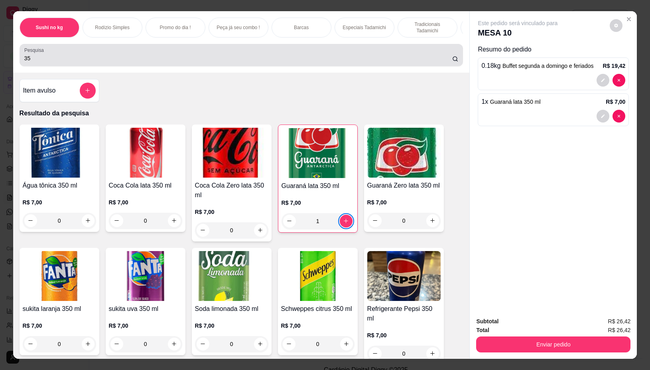
click at [201, 59] on input "35" at bounding box center [238, 58] width 428 height 8
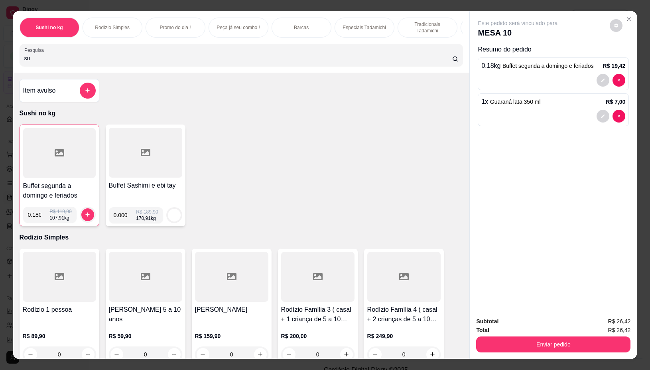
click at [200, 60] on input "su" at bounding box center [238, 58] width 428 height 8
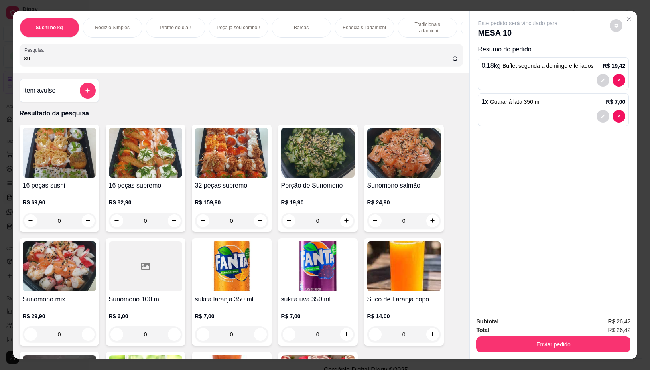
click at [200, 60] on input "su" at bounding box center [238, 58] width 428 height 8
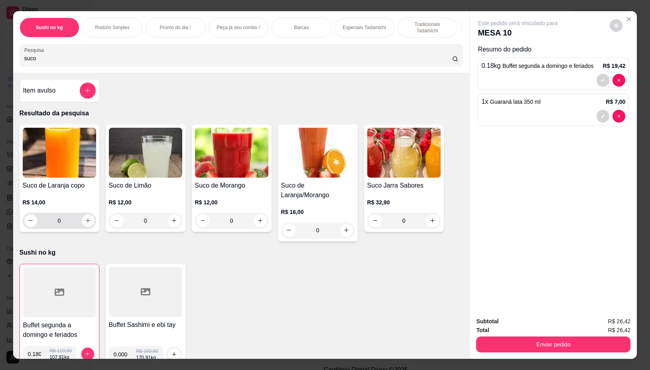
type input "suco"
click at [86, 219] on button "increase-product-quantity" at bounding box center [88, 220] width 13 height 13
type input "1"
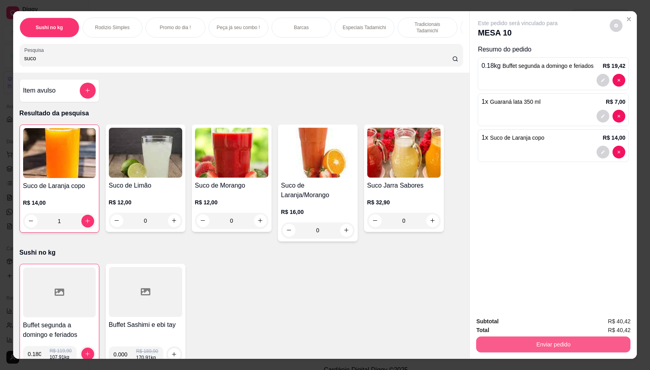
click at [588, 340] on button "Enviar pedido" at bounding box center [553, 344] width 154 height 16
click at [537, 321] on button "Não registrar e enviar pedido" at bounding box center [526, 320] width 83 height 15
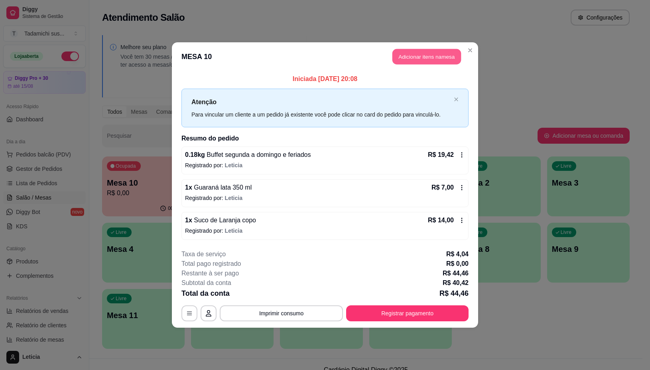
click at [430, 52] on button "Adicionar itens na mesa" at bounding box center [426, 57] width 69 height 16
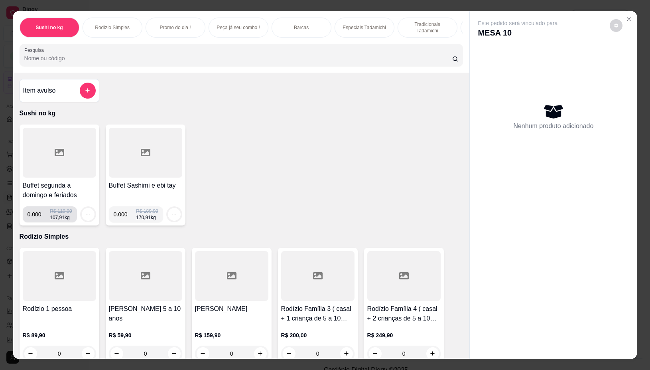
click at [39, 216] on input "0.000" at bounding box center [39, 214] width 23 height 16
type input "0.116"
click at [85, 216] on icon "increase-product-quantity" at bounding box center [88, 214] width 6 height 6
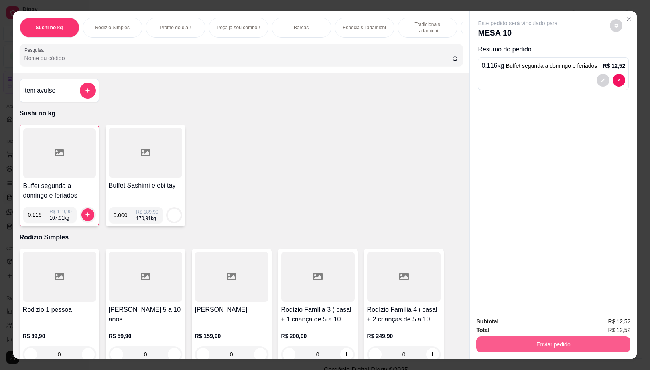
click at [546, 336] on button "Enviar pedido" at bounding box center [553, 344] width 154 height 16
click at [523, 318] on button "Não registrar e enviar pedido" at bounding box center [526, 320] width 83 height 15
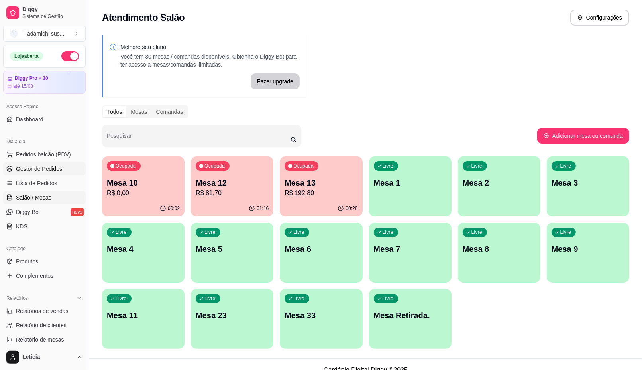
click at [33, 167] on span "Gestor de Pedidos" at bounding box center [39, 169] width 46 height 8
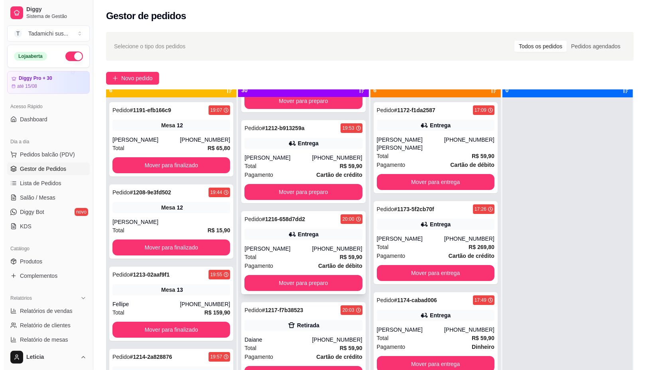
scroll to position [22, 0]
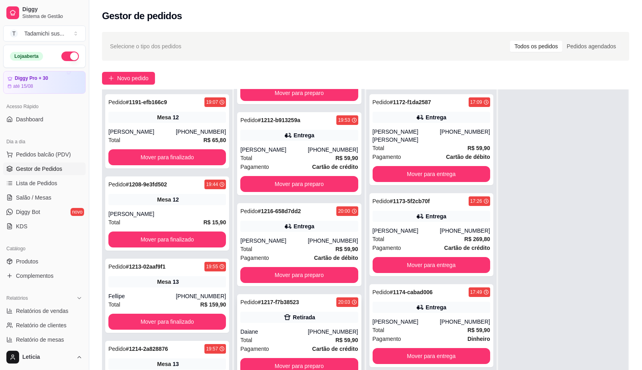
click at [290, 306] on div "Pedido # 1217-f7b38523 20:03 Retirada Daiane [PHONE_NUMBER] Total R$ 59,90 Paga…" at bounding box center [299, 335] width 124 height 83
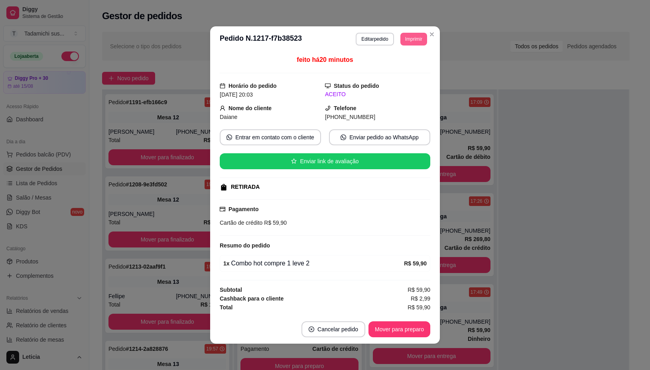
click at [411, 36] on button "Imprimir" at bounding box center [413, 39] width 27 height 13
click at [398, 64] on button "IMPRESSORA" at bounding box center [392, 66] width 59 height 12
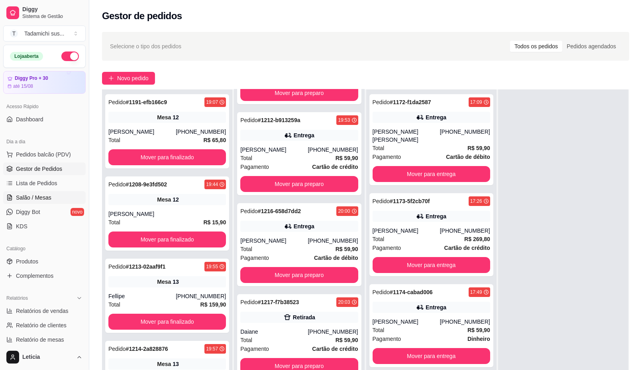
click at [45, 195] on span "Salão / Mesas" at bounding box center [33, 197] width 35 height 8
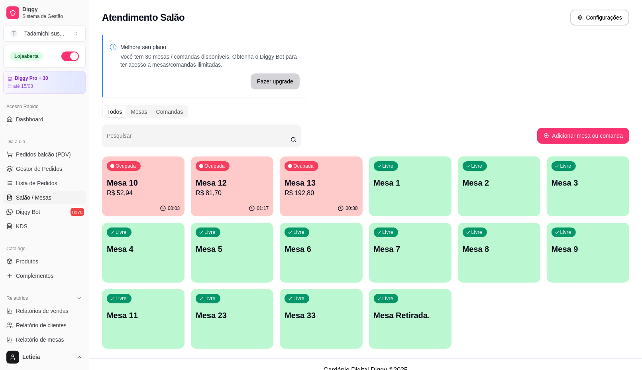
click at [307, 254] on div "Livre Mesa 6" at bounding box center [321, 247] width 83 height 50
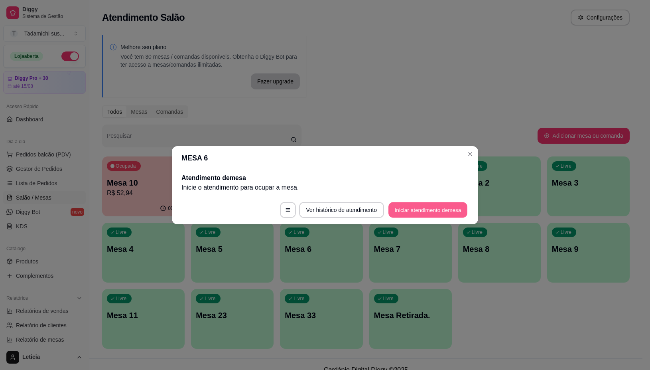
click at [405, 209] on button "Iniciar atendimento de mesa" at bounding box center [427, 210] width 79 height 16
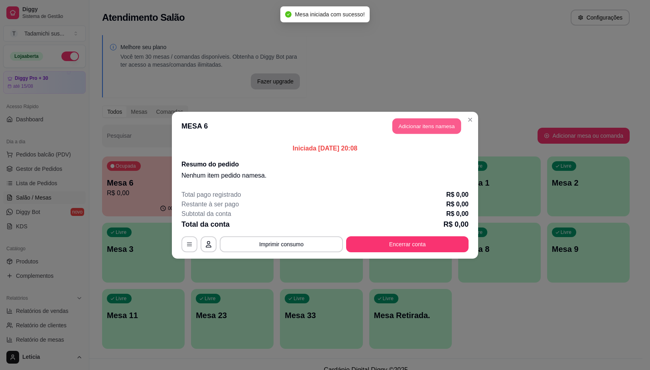
click at [431, 123] on button "Adicionar itens na mesa" at bounding box center [426, 126] width 69 height 16
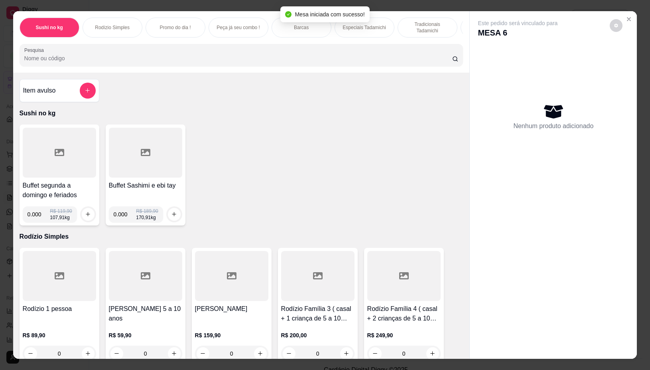
click at [330, 61] on input "Pesquisa" at bounding box center [238, 58] width 428 height 8
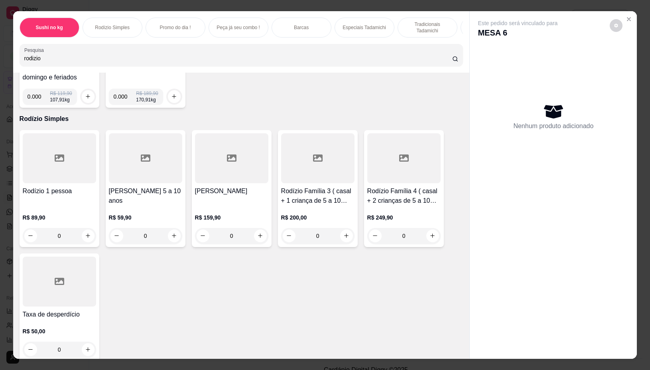
scroll to position [249, 0]
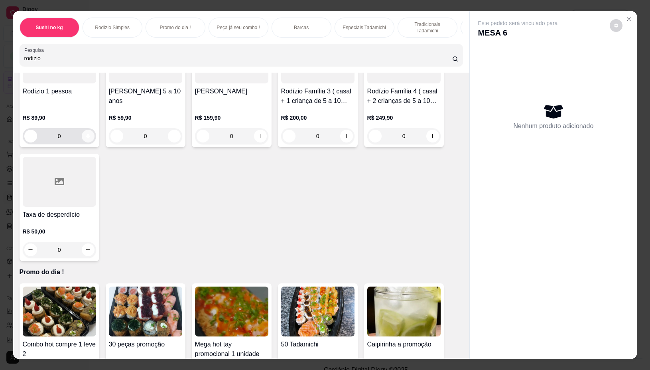
type input "rodizio"
click at [85, 136] on icon "increase-product-quantity" at bounding box center [88, 136] width 6 height 6
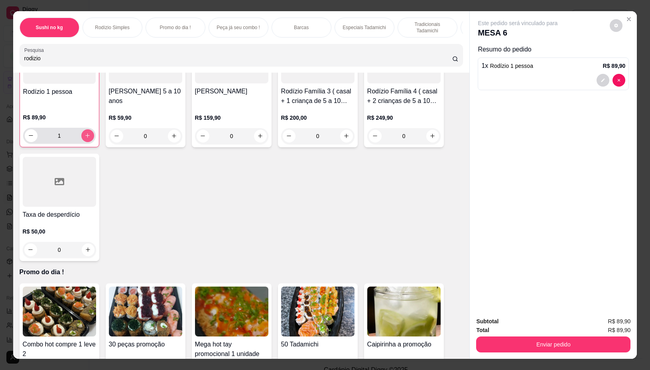
type input "1"
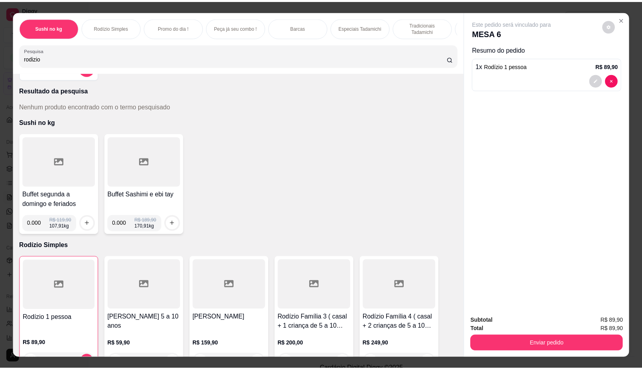
scroll to position [0, 0]
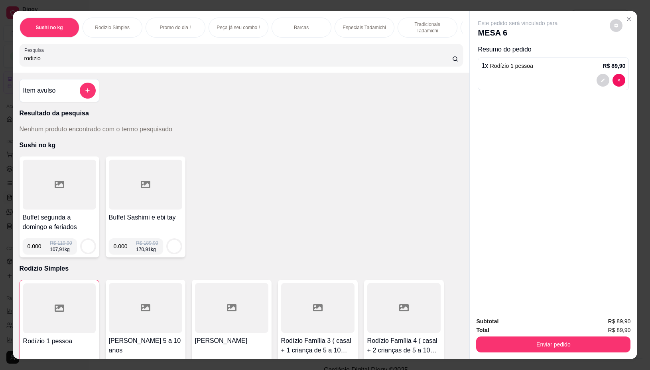
click at [156, 58] on input "rodizio" at bounding box center [238, 58] width 428 height 8
click at [157, 57] on div "rodi" at bounding box center [241, 55] width 434 height 16
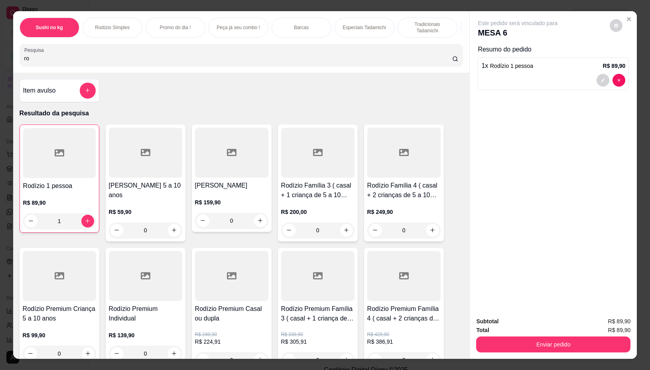
type input "r"
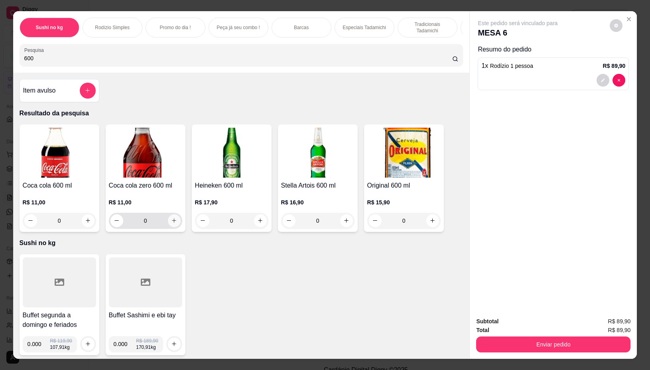
type input "600"
click at [172, 223] on icon "increase-product-quantity" at bounding box center [174, 221] width 4 height 4
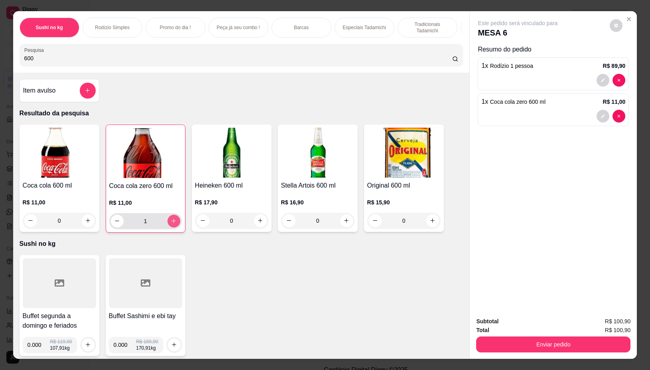
type input "1"
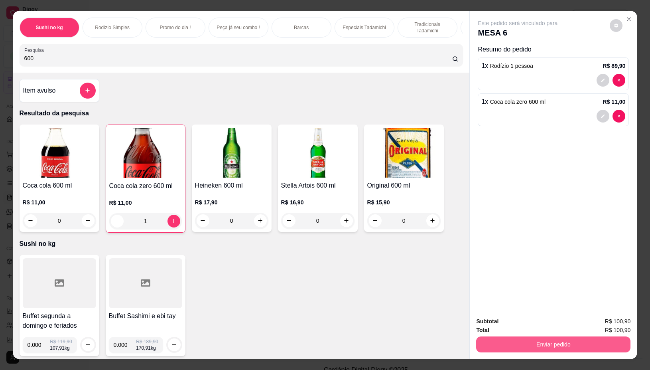
click at [486, 336] on button "Enviar pedido" at bounding box center [553, 344] width 154 height 16
click at [498, 318] on button "Não registrar e enviar pedido" at bounding box center [526, 320] width 83 height 15
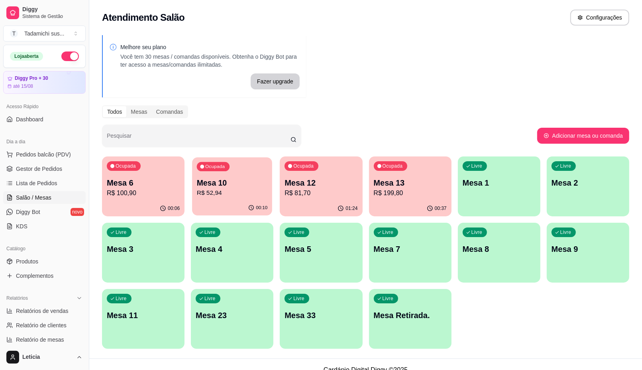
click at [222, 183] on p "Mesa 10" at bounding box center [232, 182] width 71 height 11
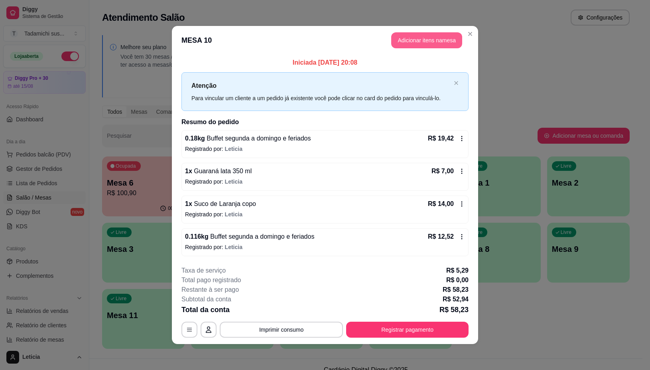
click at [424, 37] on button "Adicionar itens na mesa" at bounding box center [426, 40] width 71 height 16
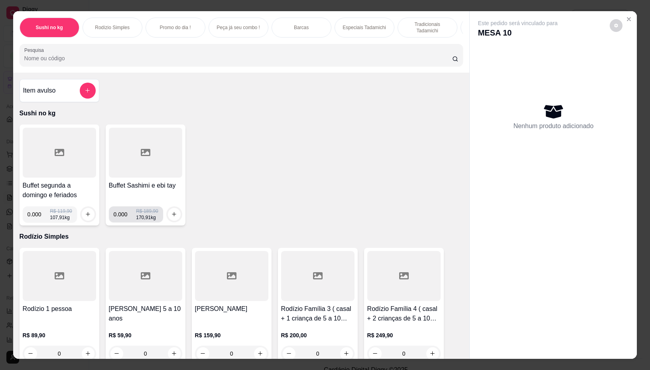
click at [122, 217] on input "0.000" at bounding box center [125, 214] width 23 height 16
type input "0.154"
click at [171, 215] on icon "increase-product-quantity" at bounding box center [174, 214] width 6 height 6
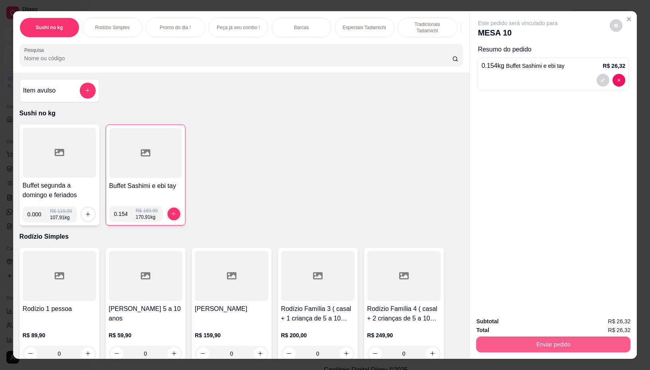
click at [538, 340] on button "Enviar pedido" at bounding box center [553, 344] width 154 height 16
click at [524, 319] on button "Não registrar e enviar pedido" at bounding box center [526, 320] width 81 height 15
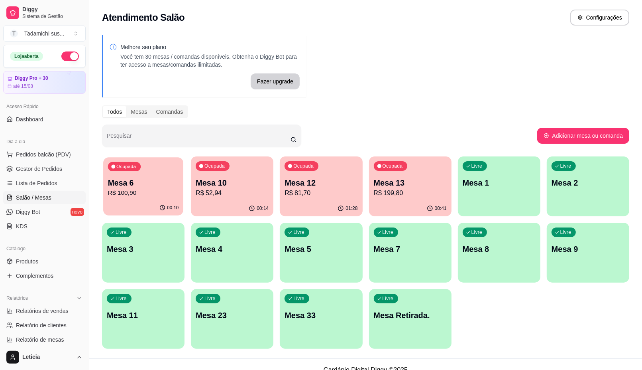
click at [120, 181] on p "Mesa 6" at bounding box center [143, 182] width 71 height 11
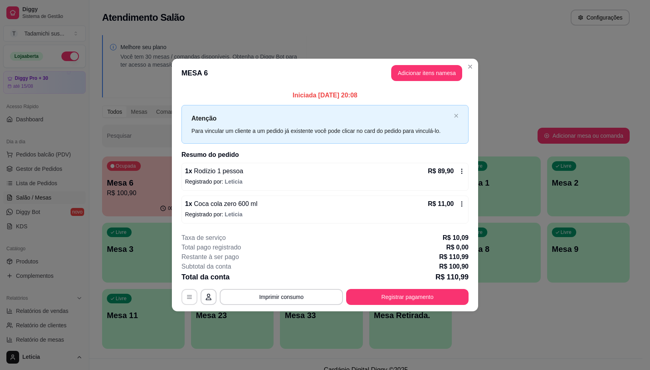
click at [187, 290] on button "button" at bounding box center [189, 297] width 16 height 16
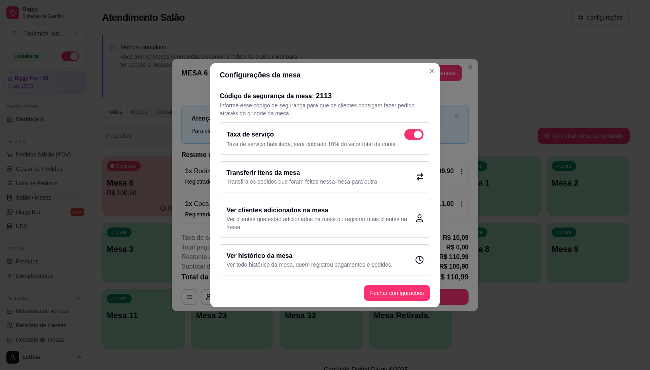
click at [415, 132] on span at bounding box center [418, 134] width 8 height 8
click at [409, 136] on input "checkbox" at bounding box center [406, 138] width 5 height 5
checkbox input "false"
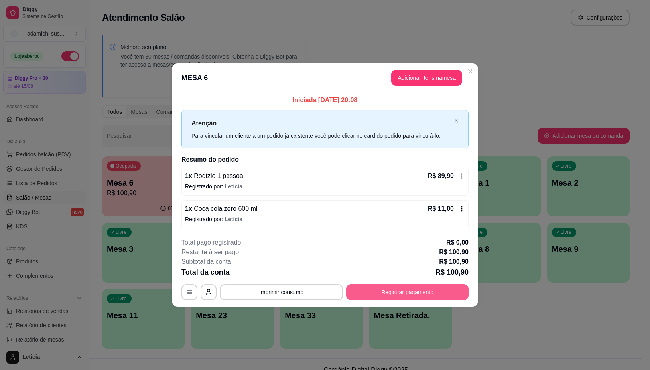
click at [368, 287] on button "Registrar pagamento" at bounding box center [407, 292] width 122 height 16
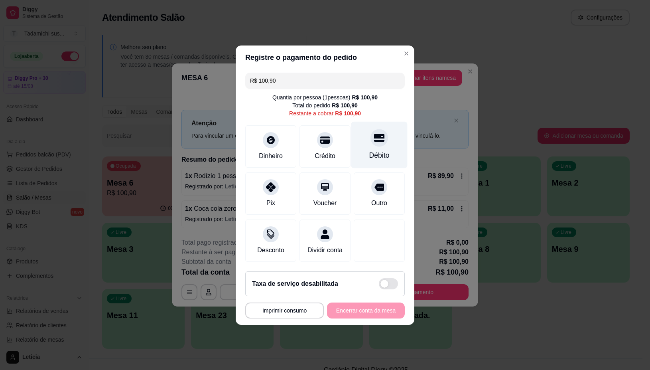
click at [369, 150] on div "Débito" at bounding box center [379, 155] width 20 height 10
type input "R$ 0,00"
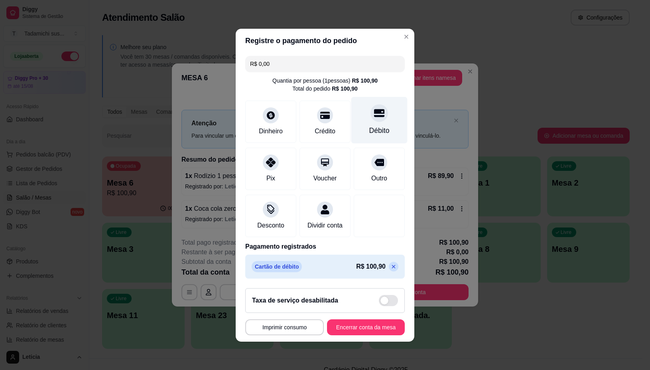
click at [369, 125] on div "Débito" at bounding box center [379, 130] width 20 height 10
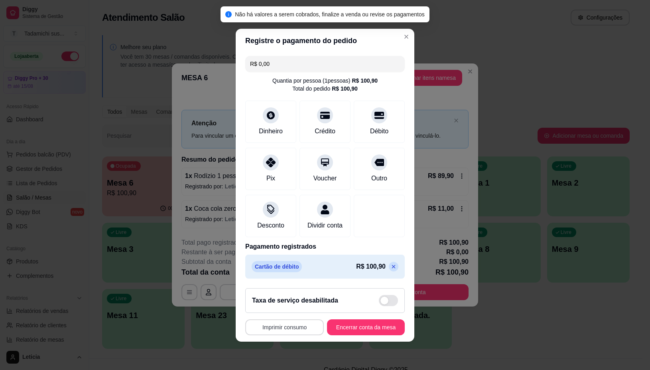
click at [288, 331] on button "Imprimir consumo" at bounding box center [284, 327] width 79 height 16
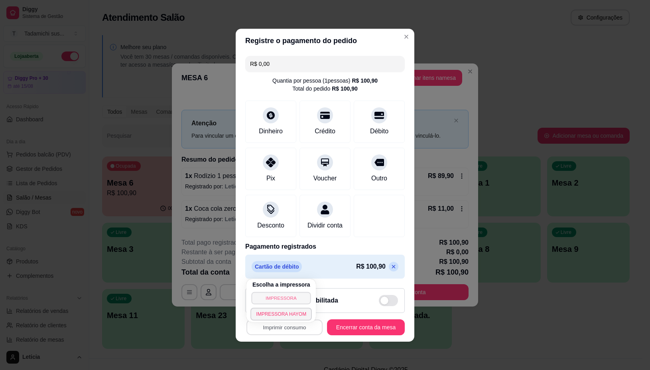
click at [274, 294] on button "IMPRESSORA" at bounding box center [281, 297] width 59 height 12
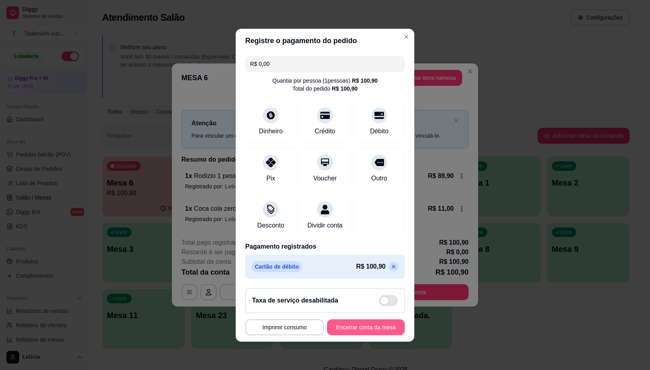
click at [330, 331] on button "Encerrar conta da mesa" at bounding box center [366, 327] width 78 height 16
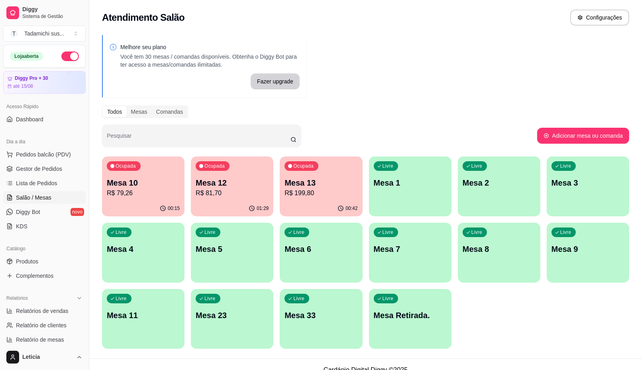
click at [232, 180] on p "Mesa 12" at bounding box center [232, 182] width 73 height 11
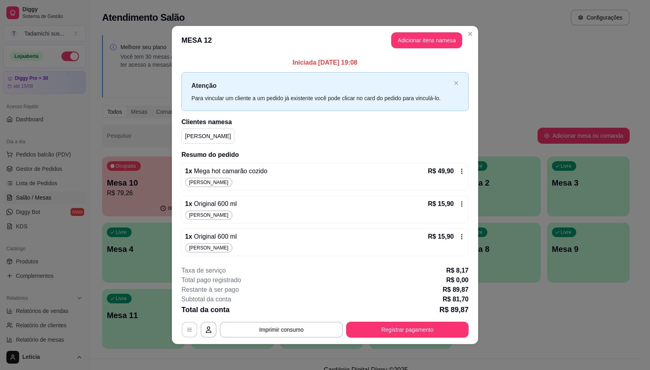
click at [184, 331] on button "button" at bounding box center [190, 330] width 16 height 16
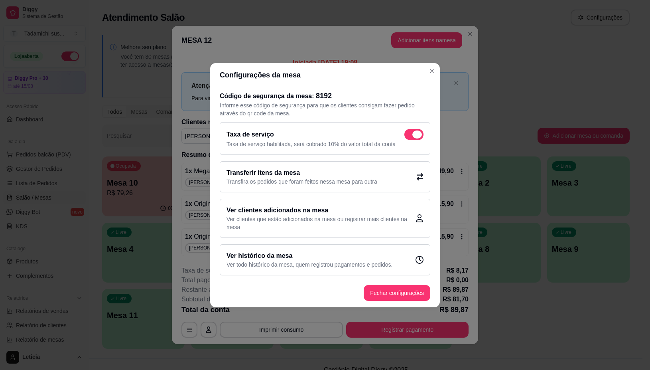
click at [413, 136] on span at bounding box center [413, 134] width 19 height 11
click at [409, 136] on input "checkbox" at bounding box center [406, 138] width 5 height 5
checkbox input "false"
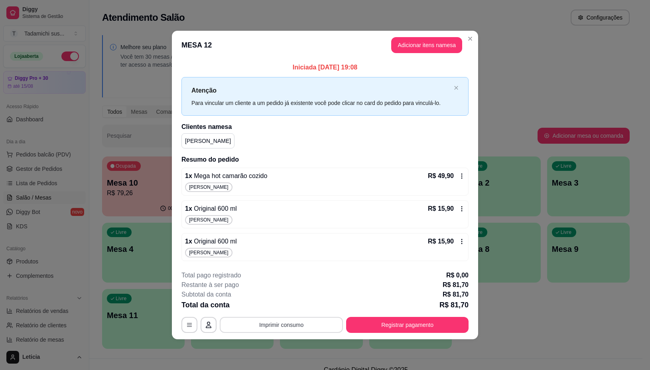
click at [314, 322] on button "Imprimir consumo" at bounding box center [281, 325] width 123 height 16
click at [300, 290] on button "IMPRESSORA" at bounding box center [283, 290] width 61 height 13
click at [363, 323] on button "Registrar pagamento" at bounding box center [407, 325] width 119 height 16
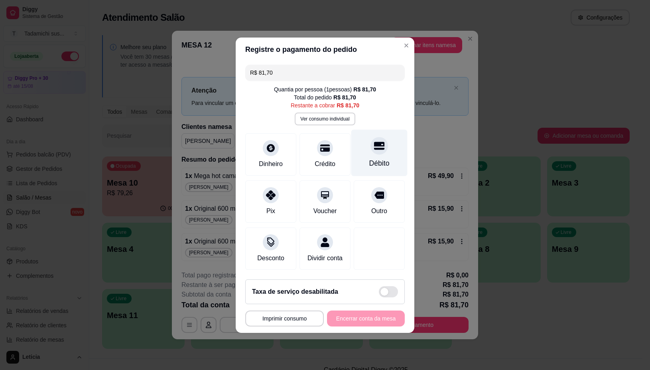
click at [369, 152] on div "Débito" at bounding box center [379, 152] width 56 height 47
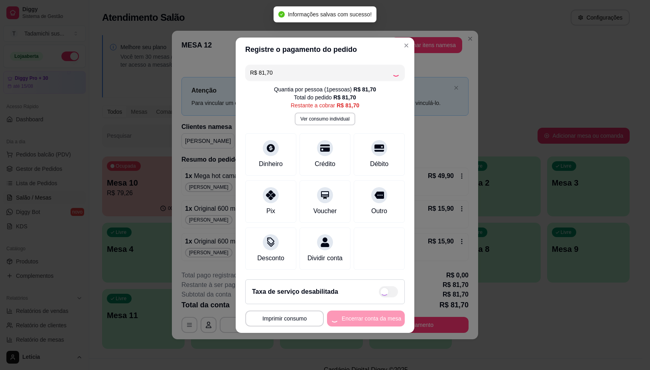
type input "R$ 0,00"
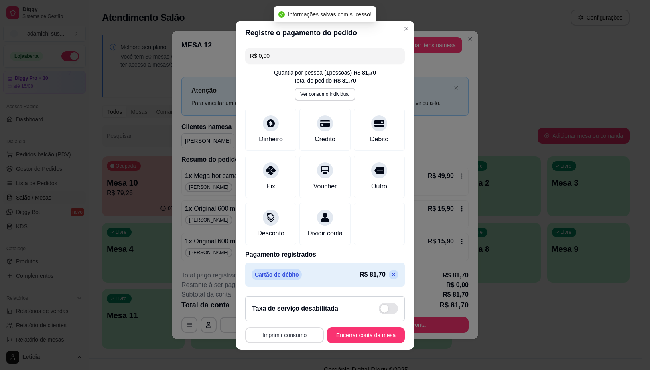
click at [287, 334] on button "Imprimir consumo" at bounding box center [284, 335] width 79 height 16
click at [282, 299] on button "IMPRESSORA" at bounding box center [280, 302] width 61 height 13
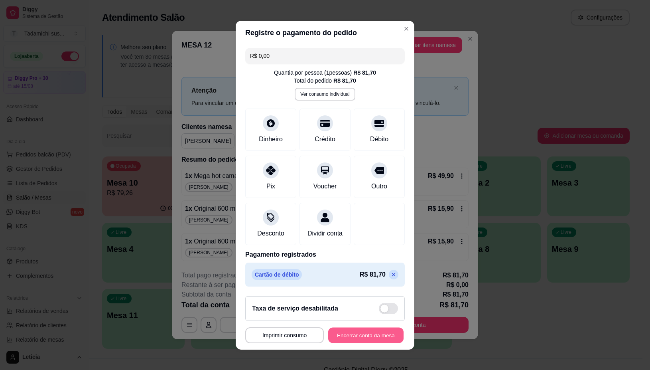
click at [330, 330] on button "Encerrar conta da mesa" at bounding box center [365, 335] width 75 height 16
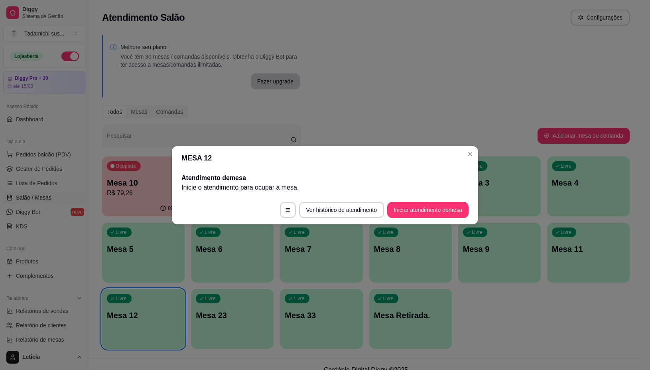
click at [471, 147] on header "MESA 12" at bounding box center [325, 158] width 306 height 24
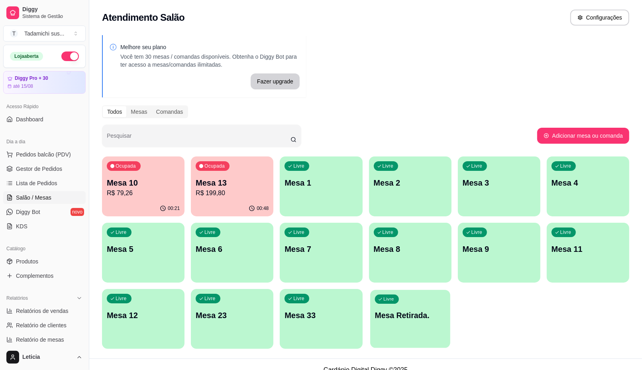
click at [396, 313] on p "Mesa Retirada." at bounding box center [410, 315] width 71 height 11
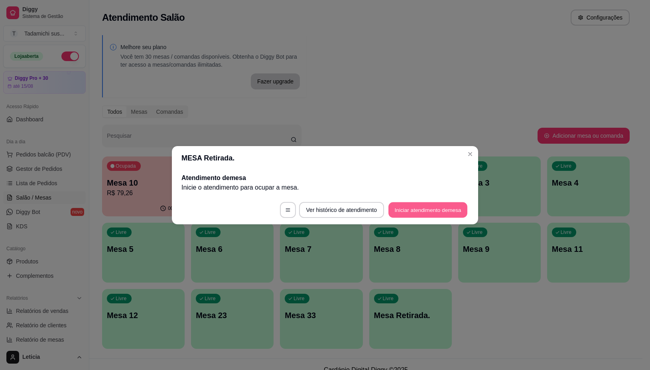
click at [403, 208] on button "Iniciar atendimento de mesa" at bounding box center [427, 210] width 79 height 16
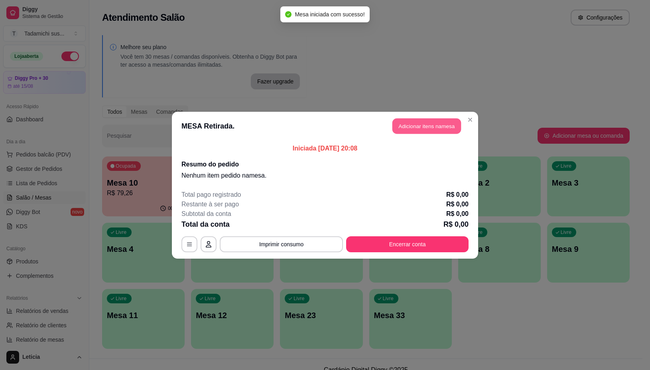
click at [405, 122] on button "Adicionar itens na mesa" at bounding box center [426, 126] width 69 height 16
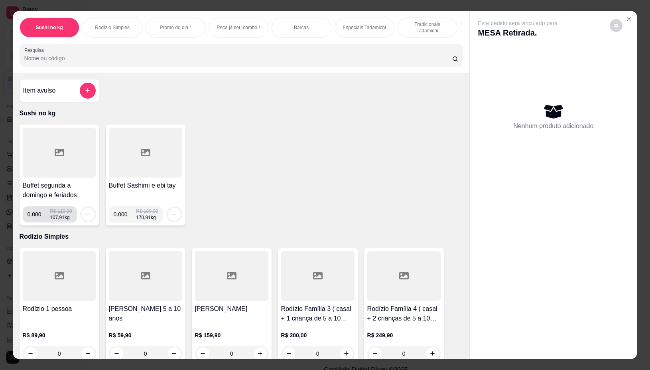
click at [37, 217] on input "0.000" at bounding box center [39, 214] width 23 height 16
type input "0.196"
click at [85, 216] on icon "increase-product-quantity" at bounding box center [88, 214] width 6 height 6
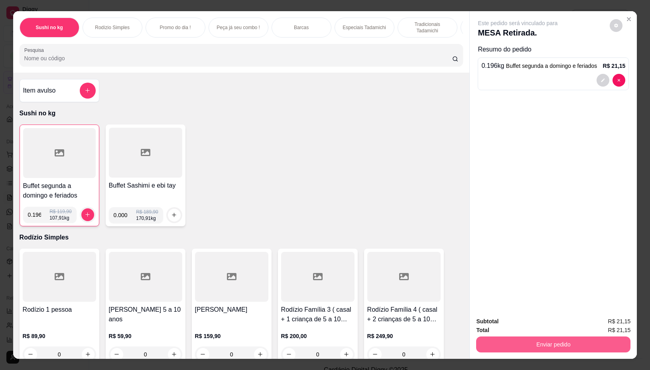
click at [579, 336] on button "Enviar pedido" at bounding box center [553, 344] width 154 height 16
click at [533, 317] on button "Não registrar e enviar pedido" at bounding box center [526, 320] width 81 height 15
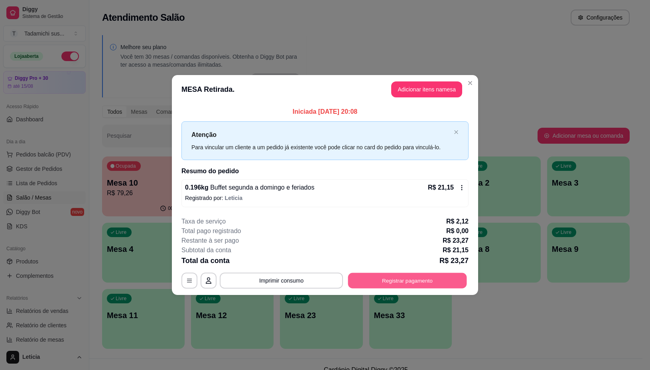
click at [391, 275] on button "Registrar pagamento" at bounding box center [407, 281] width 119 height 16
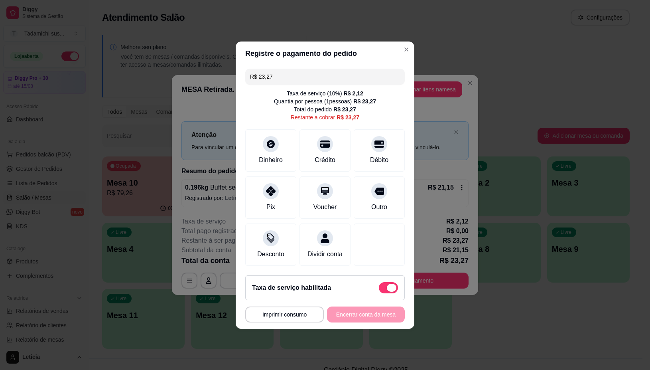
click at [387, 291] on span at bounding box center [392, 287] width 10 height 8
click at [384, 292] on input "checkbox" at bounding box center [380, 291] width 5 height 5
checkbox input "true"
type input "R$ 21,15"
checkbox input "false"
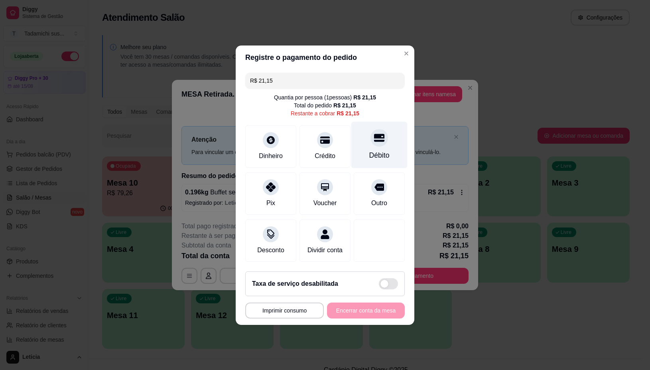
click at [360, 133] on div "Débito" at bounding box center [379, 144] width 56 height 47
type input "R$ 0,00"
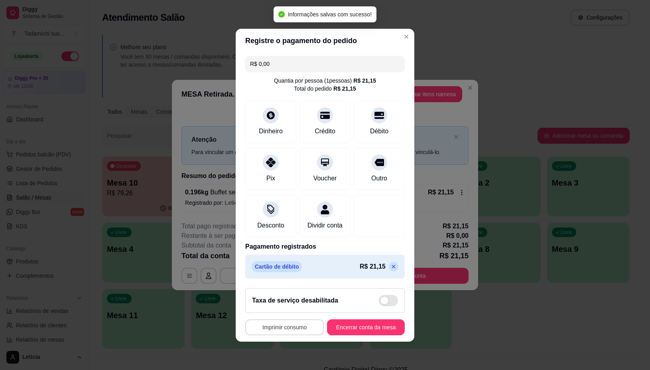
click at [295, 329] on button "Imprimir consumo" at bounding box center [284, 327] width 79 height 16
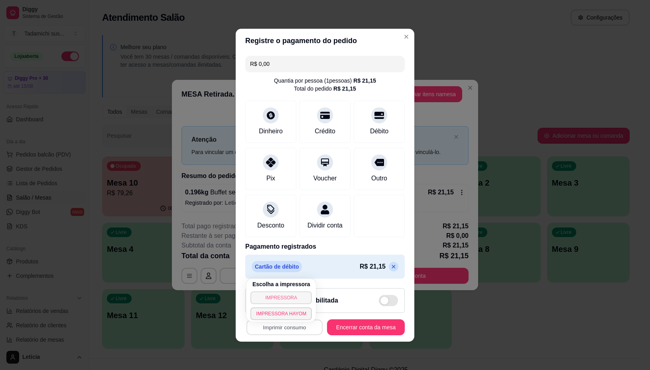
click at [285, 294] on button "IMPRESSORA" at bounding box center [280, 297] width 61 height 13
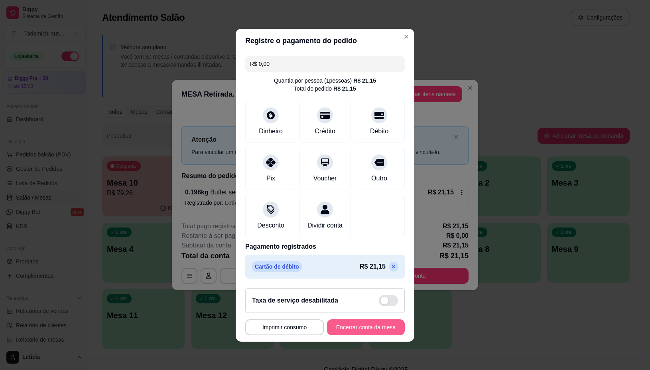
click at [335, 330] on button "Encerrar conta da mesa" at bounding box center [366, 327] width 78 height 16
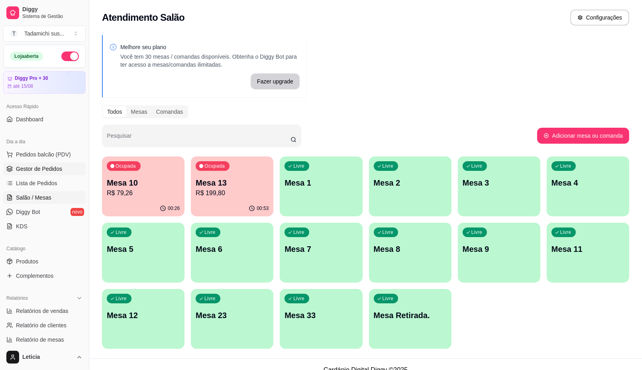
click at [45, 167] on span "Gestor de Pedidos" at bounding box center [39, 169] width 46 height 8
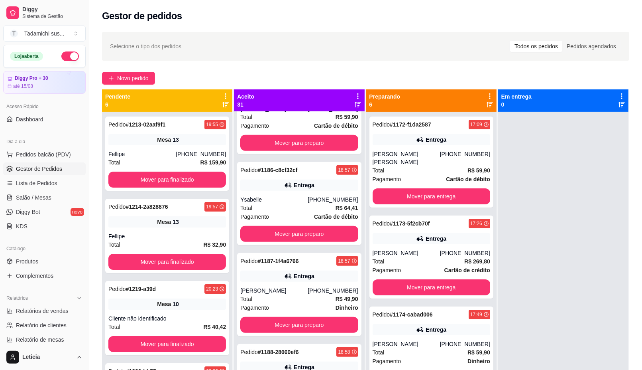
scroll to position [698, 0]
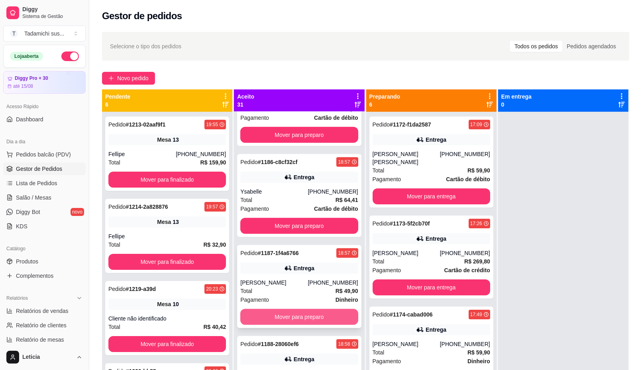
click at [278, 309] on button "Mover para preparo" at bounding box center [299, 317] width 118 height 16
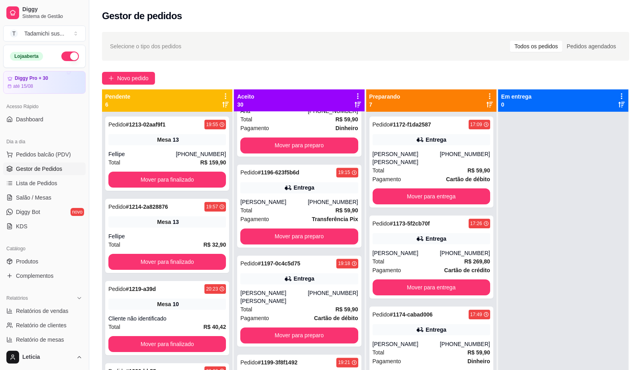
scroll to position [1346, 0]
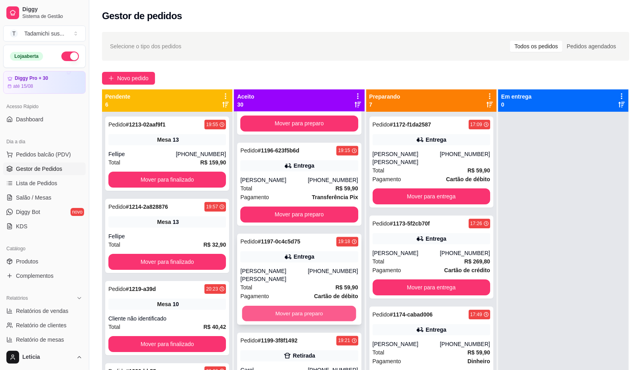
click at [280, 305] on button "Mover para preparo" at bounding box center [299, 313] width 114 height 16
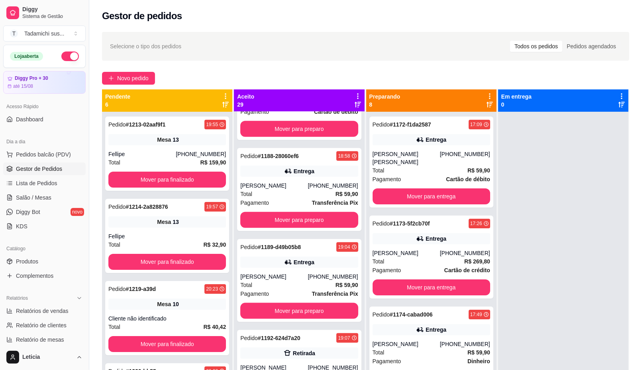
scroll to position [748, 0]
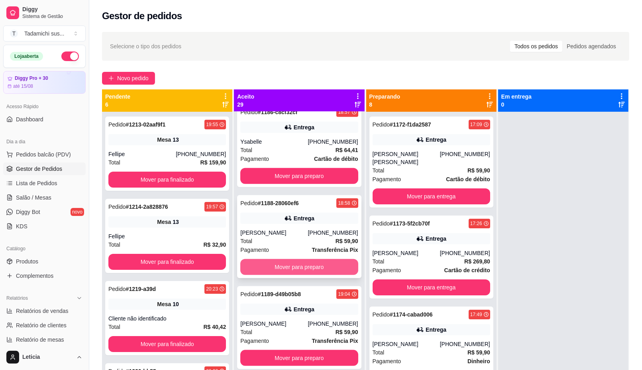
click at [305, 259] on button "Mover para preparo" at bounding box center [299, 267] width 118 height 16
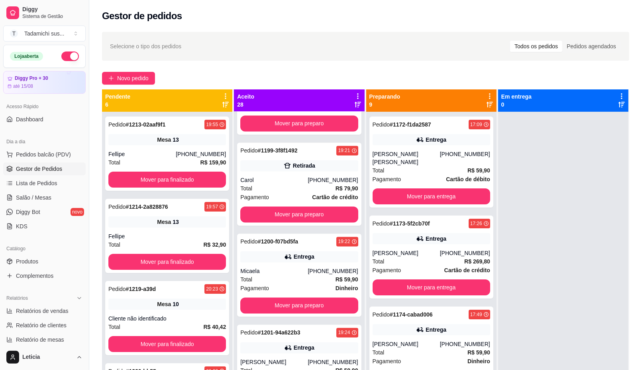
scroll to position [1545, 0]
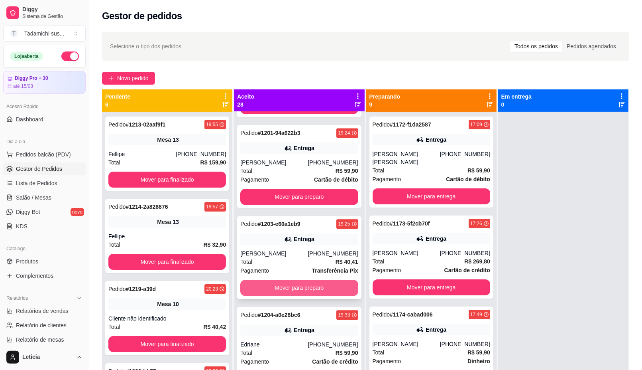
click at [305, 280] on button "Mover para preparo" at bounding box center [299, 288] width 118 height 16
click at [36, 186] on span "Lista de Pedidos" at bounding box center [36, 183] width 41 height 8
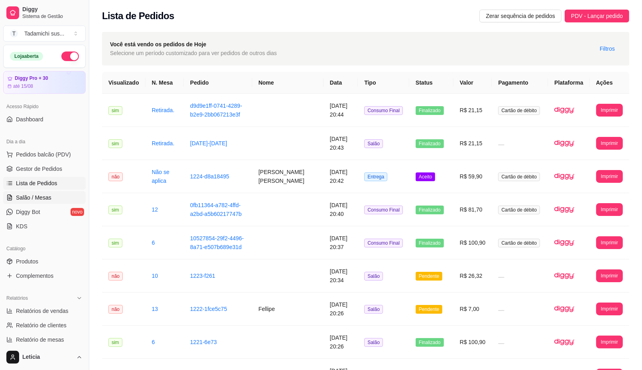
click at [48, 196] on span "Salão / Mesas" at bounding box center [33, 197] width 35 height 8
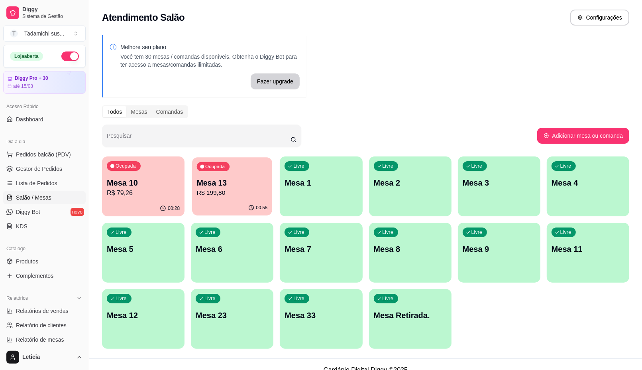
click at [232, 179] on p "Mesa 13" at bounding box center [232, 182] width 71 height 11
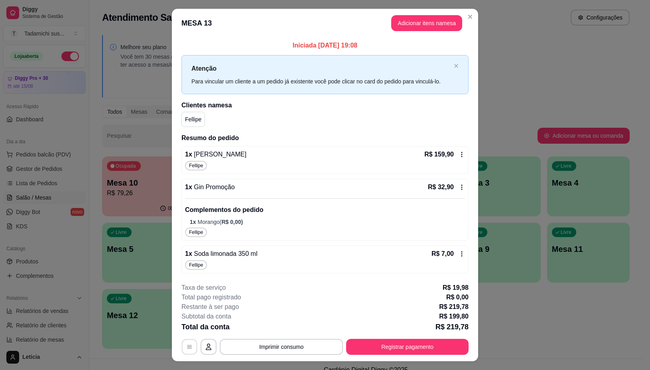
click at [182, 351] on button "button" at bounding box center [190, 347] width 16 height 16
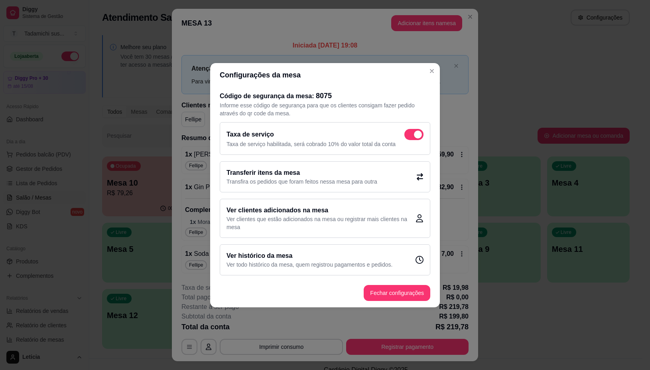
click at [416, 130] on span at bounding box center [413, 134] width 19 height 11
click at [409, 136] on input "checkbox" at bounding box center [406, 138] width 5 height 5
checkbox input "false"
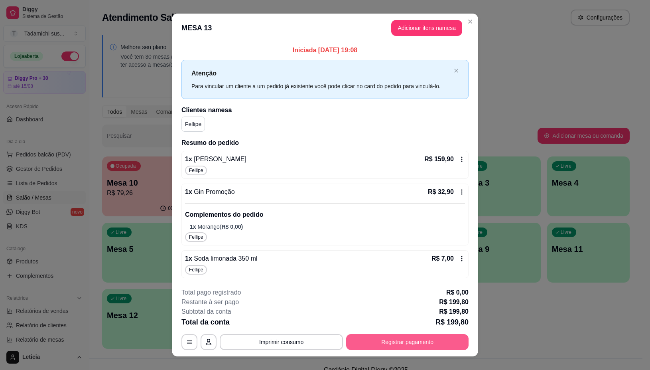
click at [358, 342] on button "Registrar pagamento" at bounding box center [407, 342] width 122 height 16
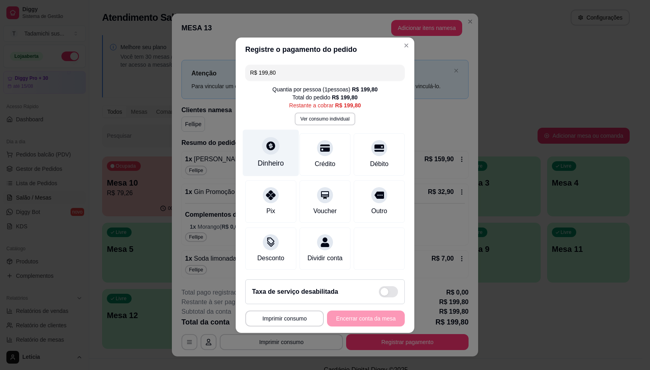
click at [272, 152] on div "Dinheiro" at bounding box center [271, 152] width 56 height 47
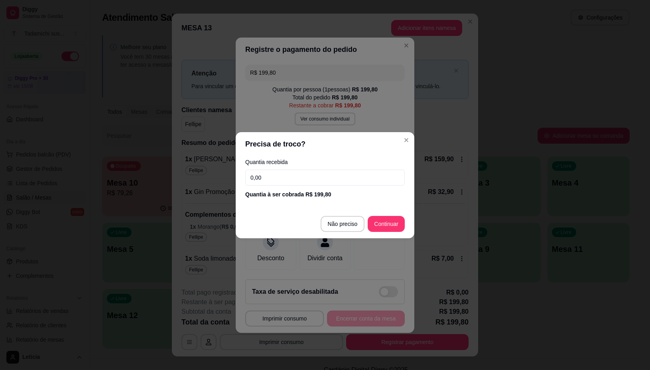
click at [294, 170] on input "0,00" at bounding box center [324, 177] width 159 height 16
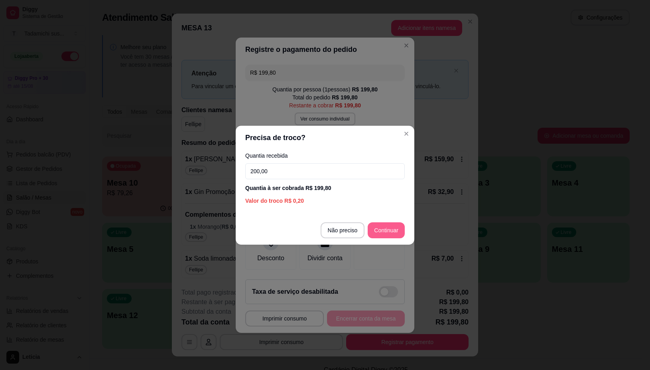
type input "200,00"
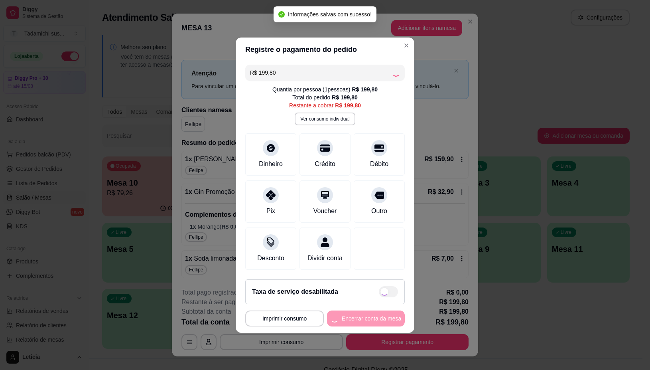
type input "R$ 0,00"
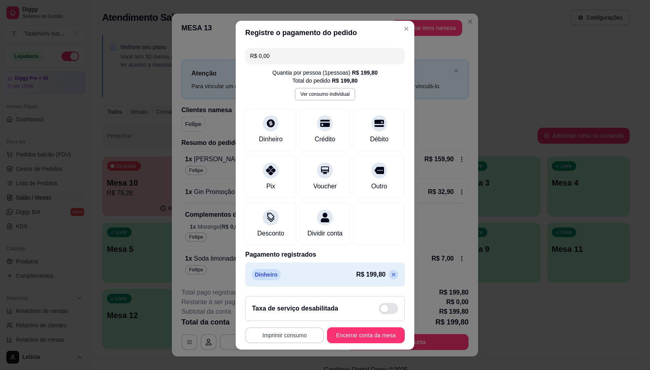
click at [289, 336] on button "Imprimir consumo" at bounding box center [284, 335] width 79 height 16
click at [283, 303] on button "IMPRESSORA" at bounding box center [280, 302] width 61 height 13
click at [338, 332] on button "Encerrar conta da mesa" at bounding box center [366, 335] width 78 height 16
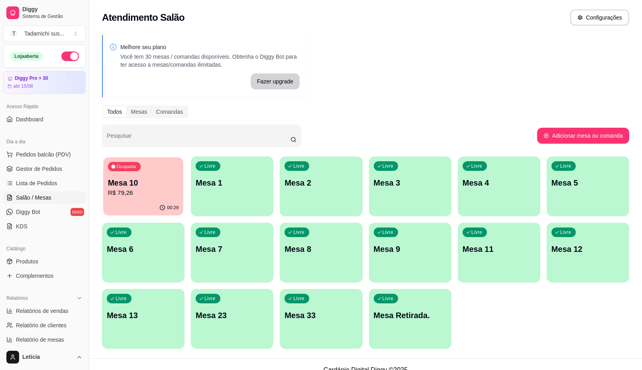
click at [140, 188] on p "R$ 79,26" at bounding box center [143, 192] width 71 height 9
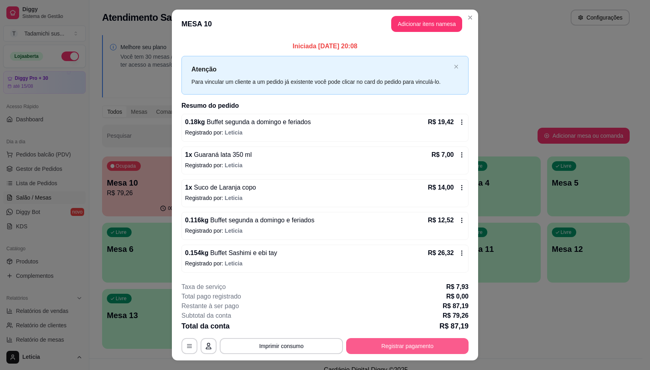
click at [363, 341] on button "Registrar pagamento" at bounding box center [407, 346] width 122 height 16
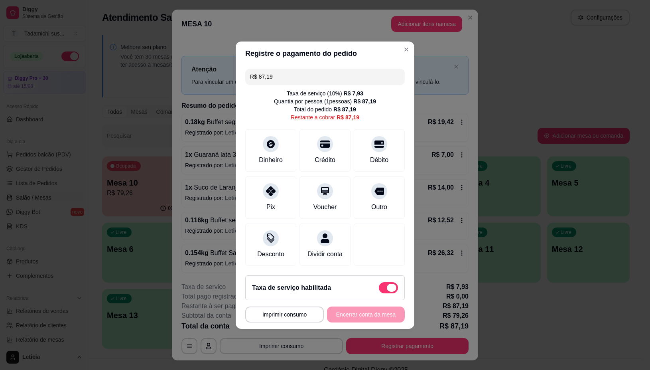
click at [380, 292] on span at bounding box center [388, 287] width 19 height 11
click at [380, 292] on input "checkbox" at bounding box center [380, 291] width 5 height 5
checkbox input "true"
type input "R$ 79,26"
checkbox input "false"
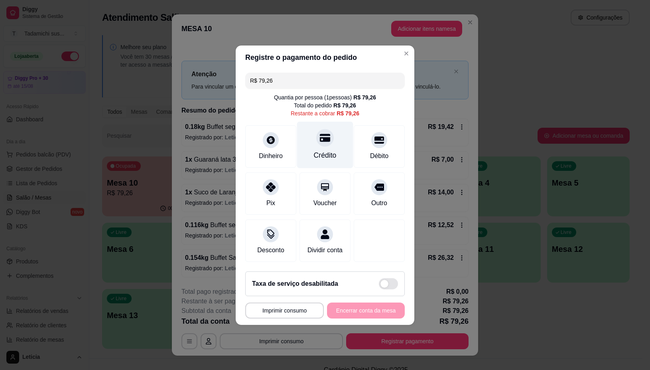
click at [332, 144] on div "Crédito" at bounding box center [325, 144] width 56 height 47
type input "R$ 0,00"
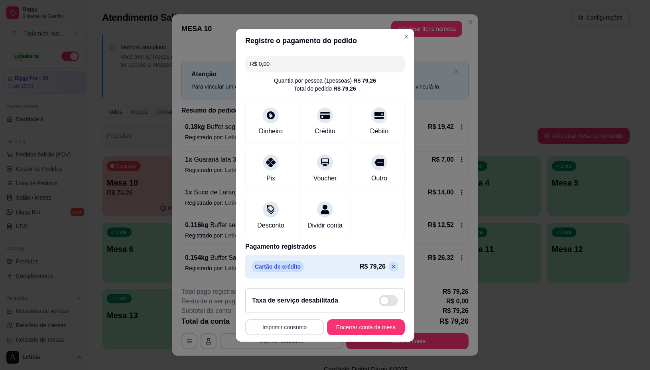
click at [288, 331] on button "Imprimir consumo" at bounding box center [284, 327] width 79 height 16
click at [280, 293] on button "IMPRESSORA" at bounding box center [280, 297] width 61 height 13
click at [295, 328] on button "Imprimir consumo" at bounding box center [284, 327] width 76 height 16
click at [291, 313] on button "IMPRESSORA HAYOM" at bounding box center [281, 313] width 59 height 12
click at [329, 331] on button "Encerrar conta da mesa" at bounding box center [365, 327] width 75 height 16
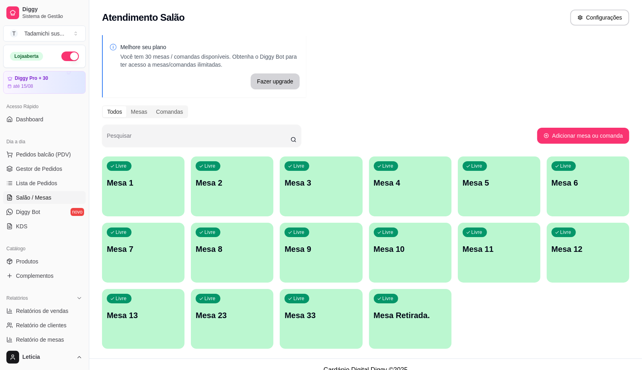
click at [414, 323] on div "Livre Mesa Retirada." at bounding box center [410, 314] width 83 height 50
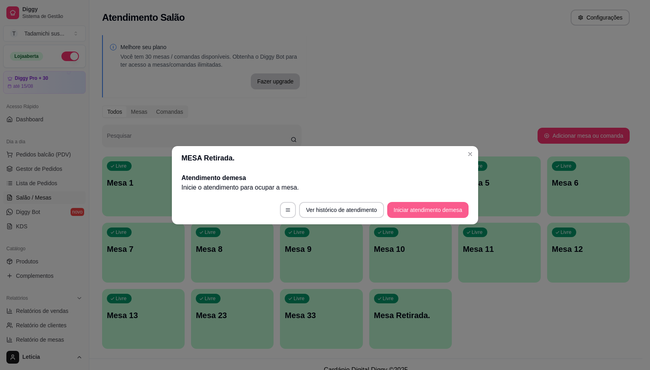
click at [405, 200] on footer "Ver histórico de atendimento Iniciar atendimento de mesa" at bounding box center [325, 209] width 306 height 29
click at [406, 211] on button "Iniciar atendimento de mesa" at bounding box center [427, 210] width 81 height 16
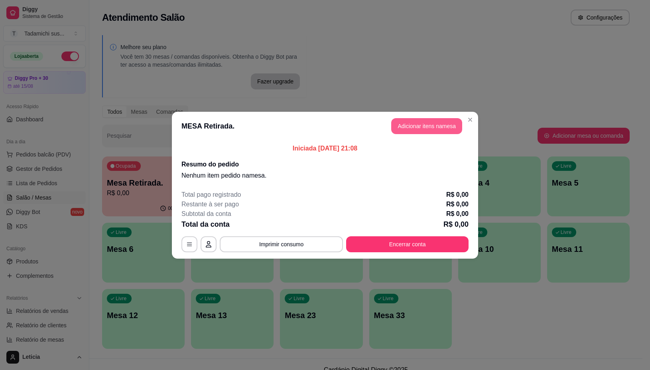
click at [438, 115] on header "MESA Retirada. Adicionar itens na mesa" at bounding box center [325, 126] width 306 height 29
click at [438, 122] on button "Adicionar itens na mesa" at bounding box center [426, 126] width 69 height 16
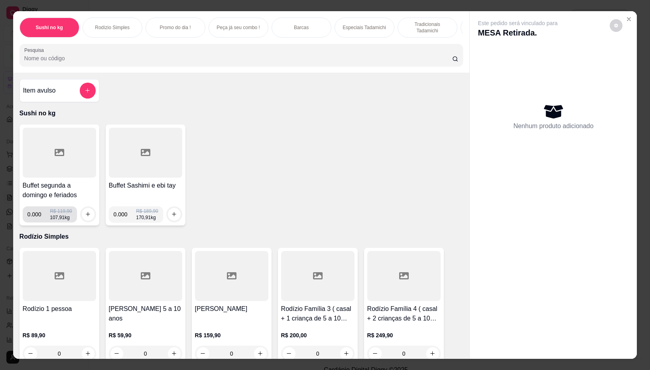
click at [38, 217] on input "0.000" at bounding box center [39, 214] width 23 height 16
type input "0.260"
click at [82, 212] on button "increase-product-quantity" at bounding box center [88, 214] width 12 height 12
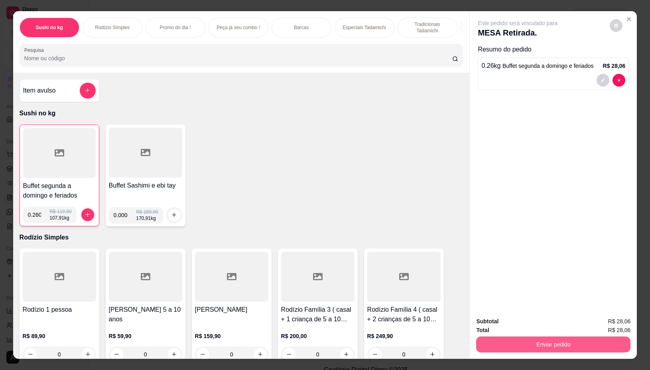
click at [566, 336] on button "Enviar pedido" at bounding box center [553, 344] width 154 height 16
click at [515, 320] on button "Não registrar e enviar pedido" at bounding box center [526, 320] width 83 height 15
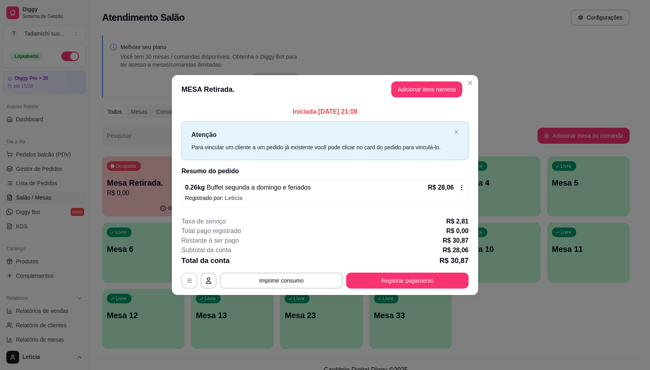
click at [190, 280] on icon "button" at bounding box center [189, 281] width 5 height 4
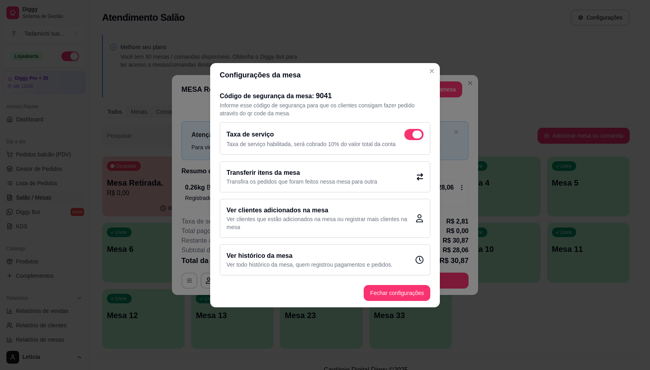
click at [419, 134] on span at bounding box center [417, 134] width 10 height 8
click at [409, 136] on input "checkbox" at bounding box center [406, 138] width 5 height 5
checkbox input "false"
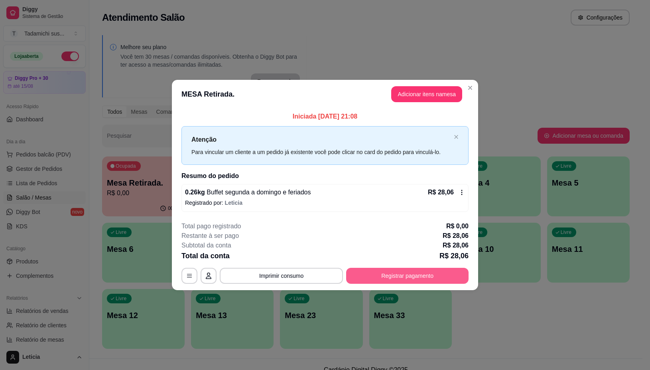
click at [394, 274] on button "Registrar pagamento" at bounding box center [407, 276] width 122 height 16
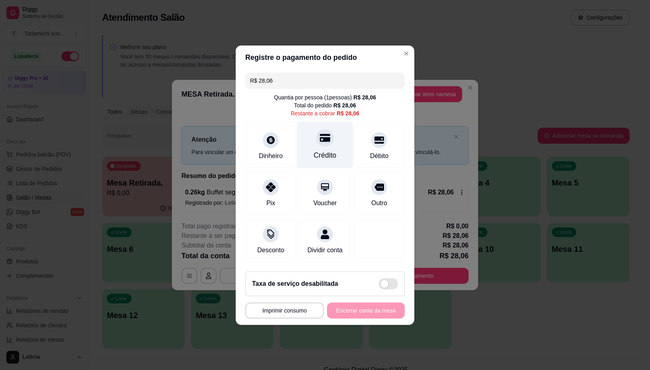
click at [322, 140] on div at bounding box center [325, 138] width 18 height 18
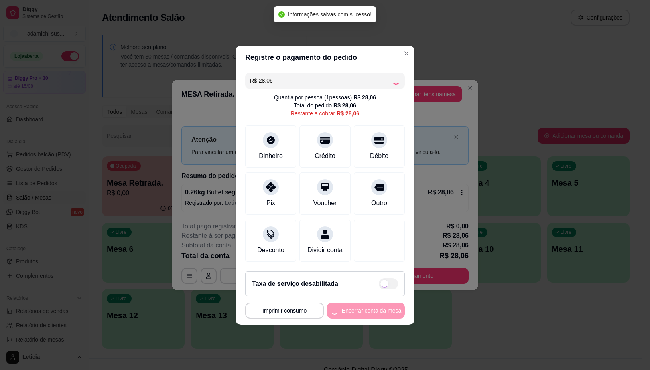
type input "R$ 0,00"
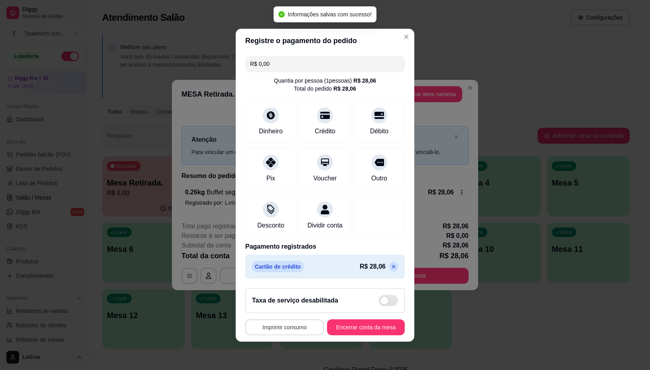
click at [284, 332] on button "Imprimir consumo" at bounding box center [284, 327] width 79 height 16
click at [284, 292] on button "IMPRESSORA" at bounding box center [280, 297] width 61 height 13
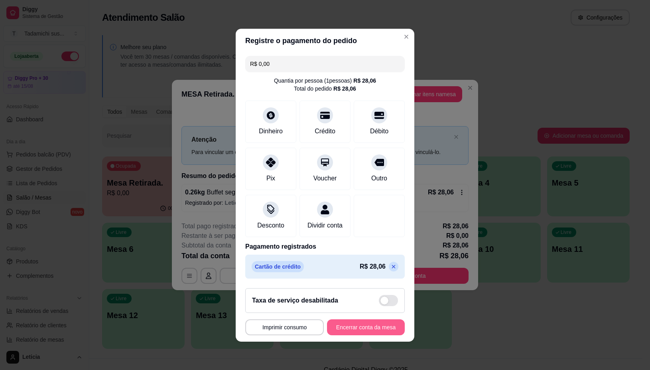
click at [383, 326] on button "Encerrar conta da mesa" at bounding box center [366, 327] width 78 height 16
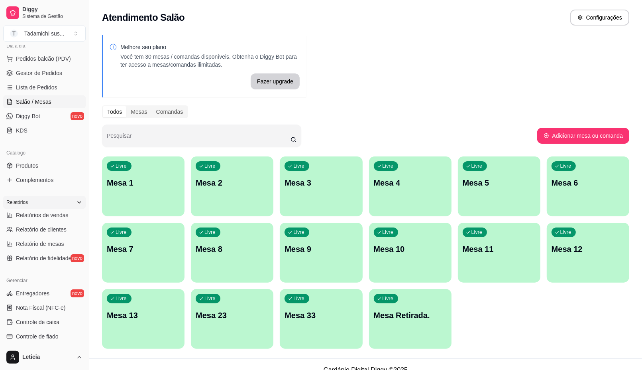
scroll to position [100, 0]
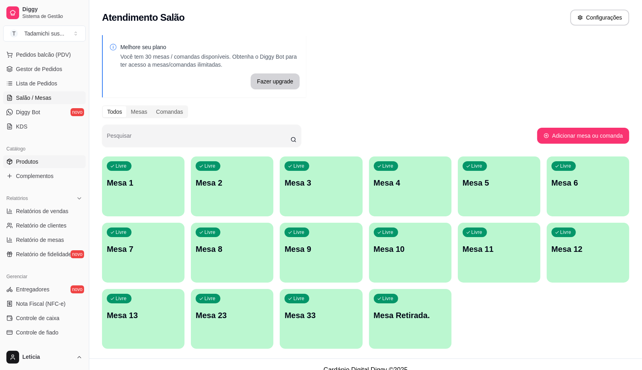
click at [31, 161] on span "Produtos" at bounding box center [27, 161] width 22 height 8
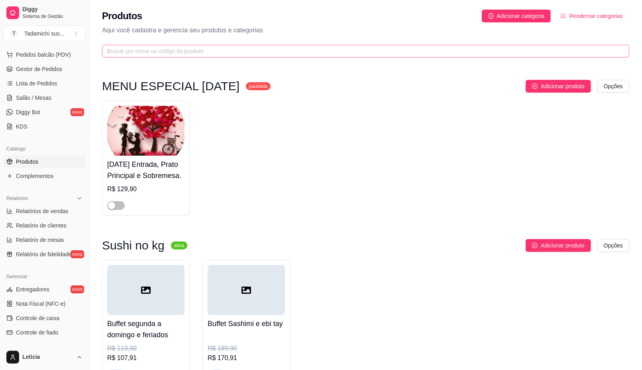
click at [148, 45] on span at bounding box center [366, 51] width 528 height 13
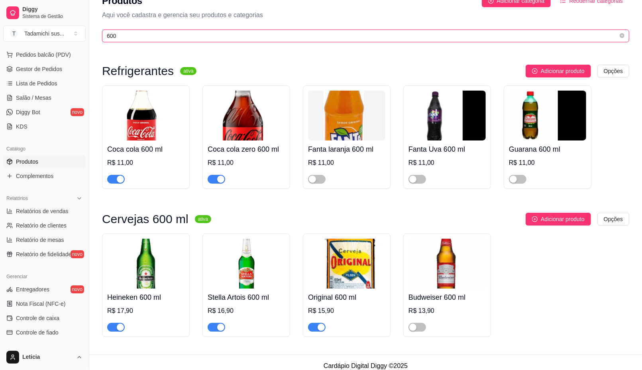
scroll to position [24, 0]
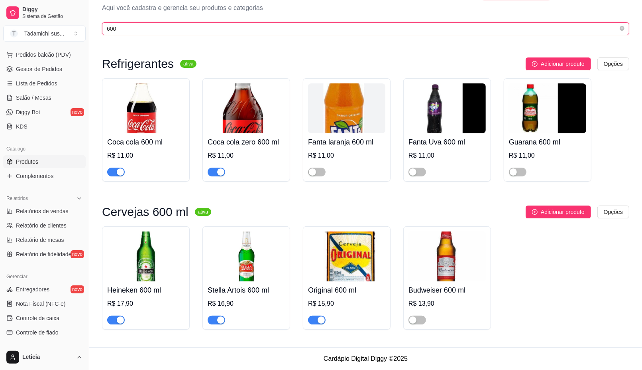
type input "600"
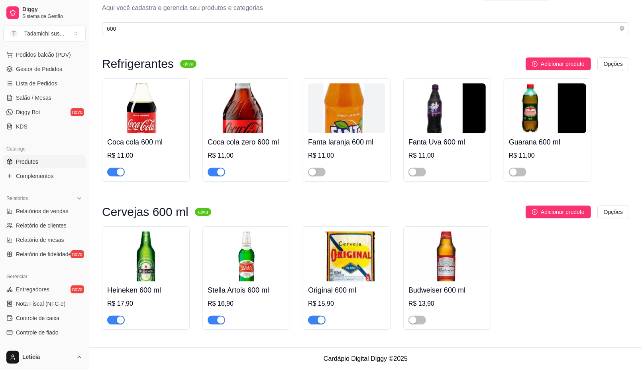
drag, startPoint x: 357, startPoint y: 214, endPoint x: 364, endPoint y: 232, distance: 18.7
click at [36, 96] on span "Salão / Mesas" at bounding box center [33, 98] width 35 height 8
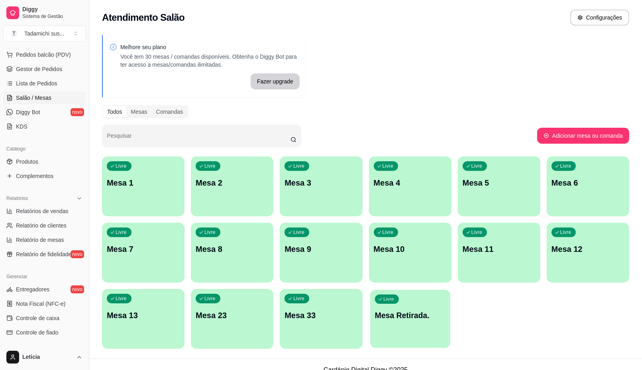
click at [396, 322] on div "Livre Mesa Retirada." at bounding box center [410, 313] width 80 height 49
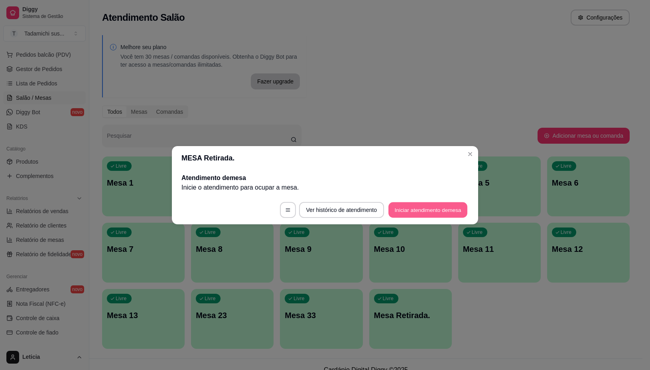
click at [416, 208] on button "Iniciar atendimento de mesa" at bounding box center [427, 210] width 79 height 16
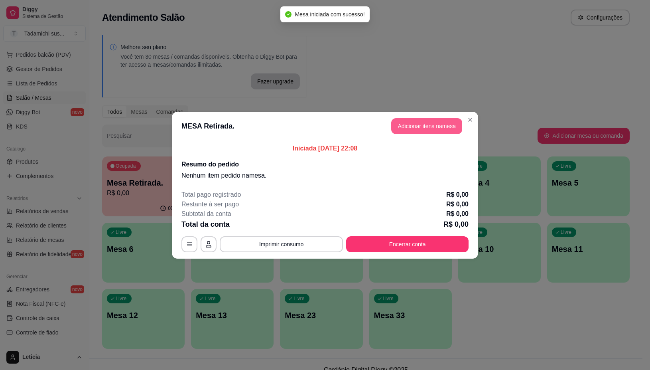
click at [398, 124] on button "Adicionar itens na mesa" at bounding box center [426, 126] width 71 height 16
click at [268, 60] on input "Pesquisa" at bounding box center [238, 58] width 428 height 8
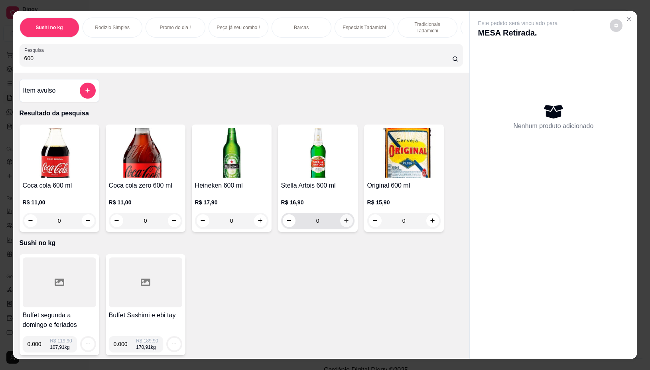
type input "600"
click at [342, 219] on button "increase-product-quantity" at bounding box center [346, 220] width 13 height 13
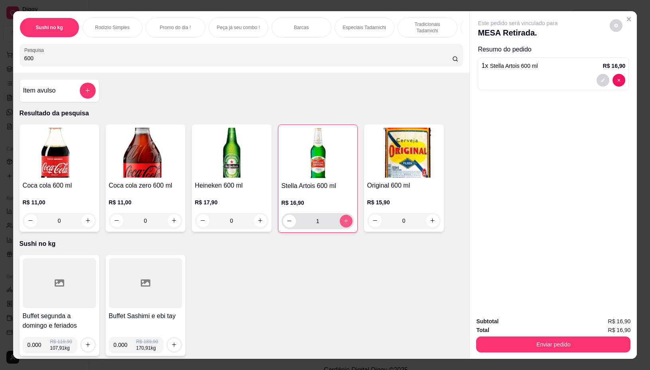
type input "1"
click at [342, 220] on button "increase-product-quantity" at bounding box center [346, 221] width 13 height 13
type input "2"
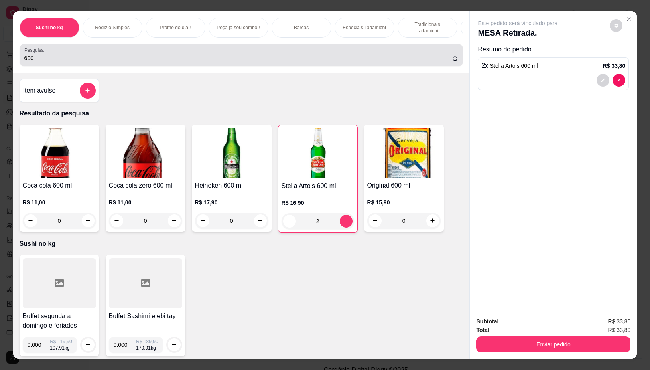
click at [293, 56] on div "600" at bounding box center [241, 55] width 434 height 16
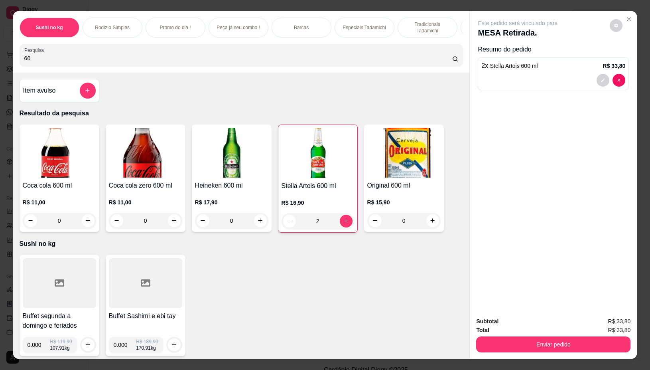
type input "6"
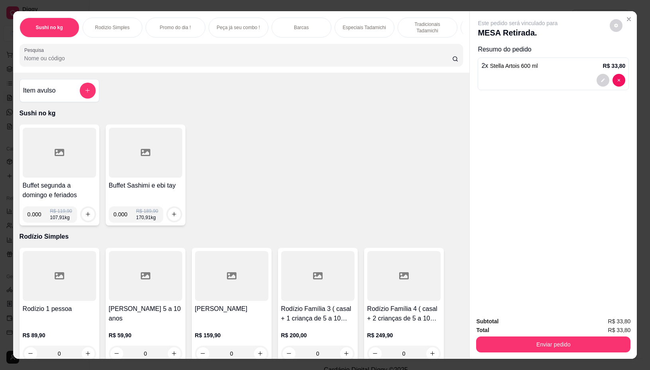
type input "1"
click at [37, 215] on input "0.000" at bounding box center [39, 214] width 23 height 16
type input "0.102"
click at [85, 217] on icon "increase-product-quantity" at bounding box center [88, 214] width 6 height 6
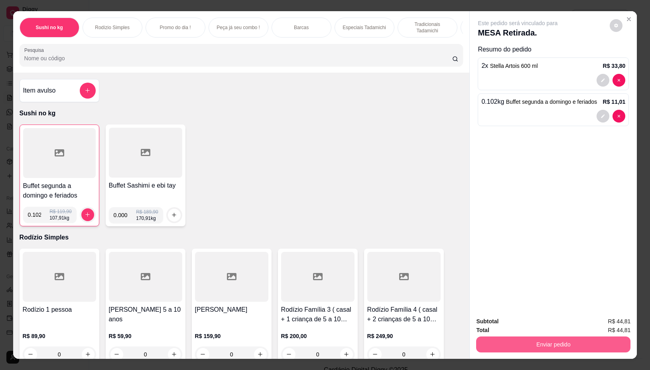
click at [490, 338] on button "Enviar pedido" at bounding box center [553, 344] width 154 height 16
click at [512, 321] on button "Não registrar e enviar pedido" at bounding box center [526, 320] width 83 height 15
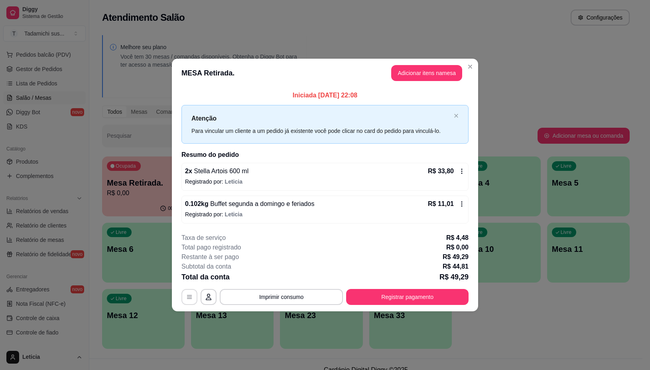
click at [184, 296] on button "button" at bounding box center [189, 297] width 16 height 16
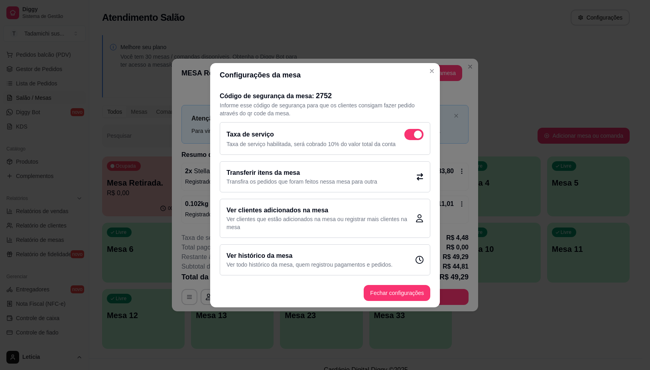
click at [415, 132] on span at bounding box center [418, 134] width 8 height 8
click at [409, 136] on input "checkbox" at bounding box center [406, 138] width 5 height 5
checkbox input "false"
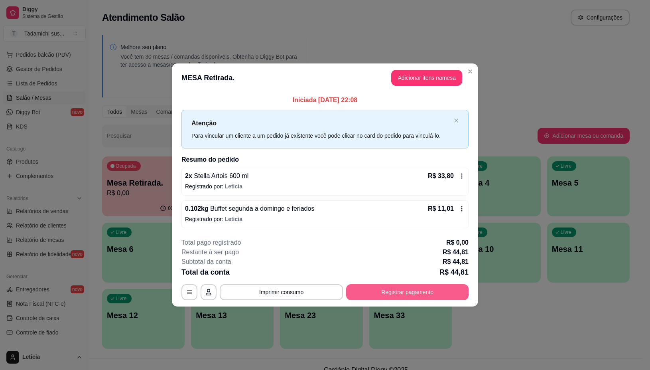
click at [381, 295] on button "Registrar pagamento" at bounding box center [407, 292] width 122 height 16
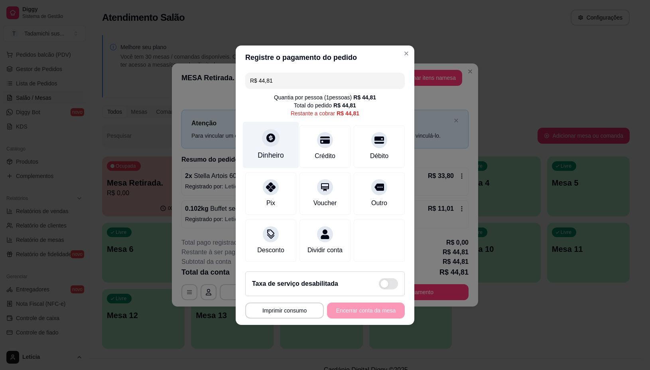
click at [274, 140] on div at bounding box center [271, 138] width 18 height 18
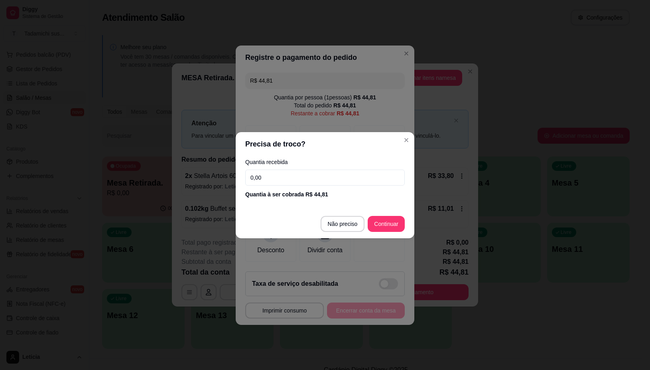
click at [309, 178] on input "0,00" at bounding box center [324, 177] width 159 height 16
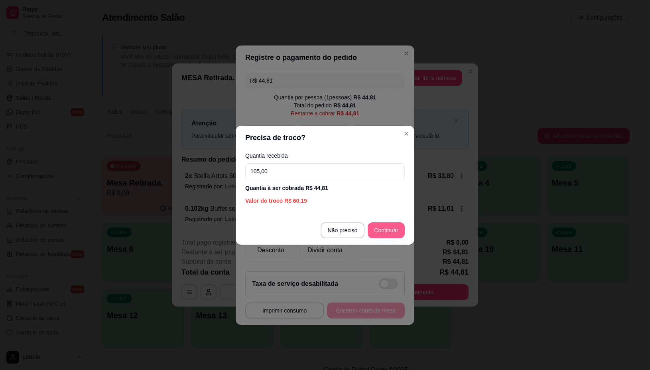
type input "105,00"
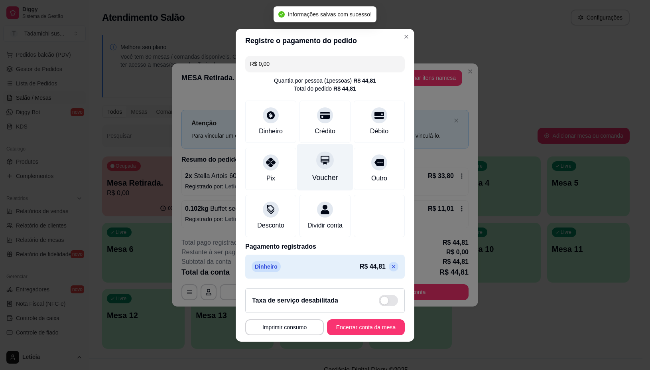
type input "R$ 0,00"
click at [276, 333] on button "Imprimir consumo" at bounding box center [284, 327] width 79 height 16
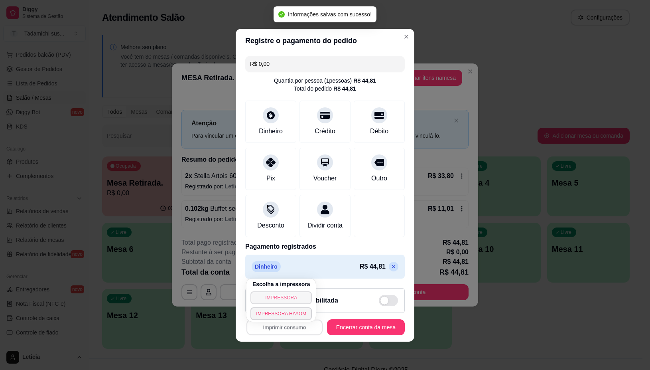
click at [275, 292] on button "IMPRESSORA" at bounding box center [280, 297] width 61 height 13
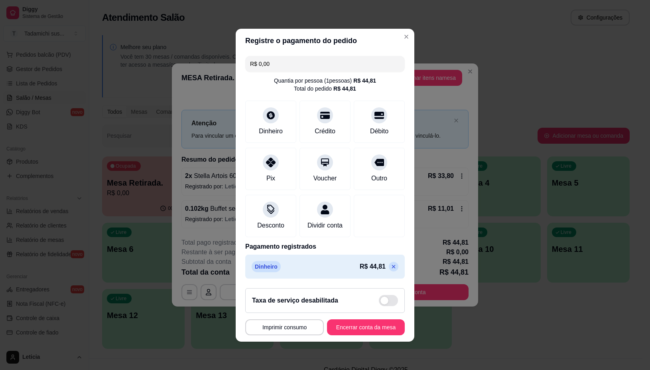
click at [338, 323] on footer "**********" at bounding box center [325, 312] width 179 height 60
click at [331, 332] on button "Encerrar conta da mesa" at bounding box center [366, 327] width 78 height 16
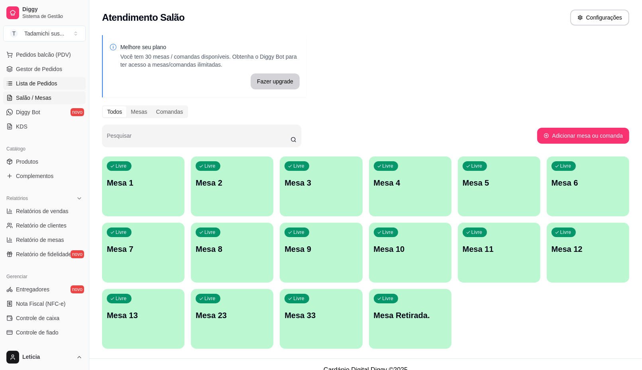
click at [53, 81] on span "Lista de Pedidos" at bounding box center [36, 83] width 41 height 8
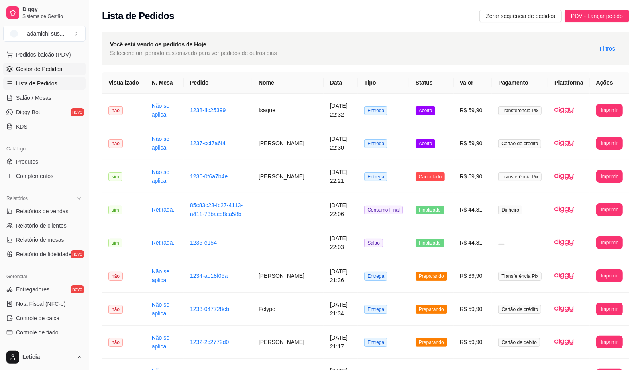
click at [63, 64] on link "Gestor de Pedidos" at bounding box center [44, 69] width 83 height 13
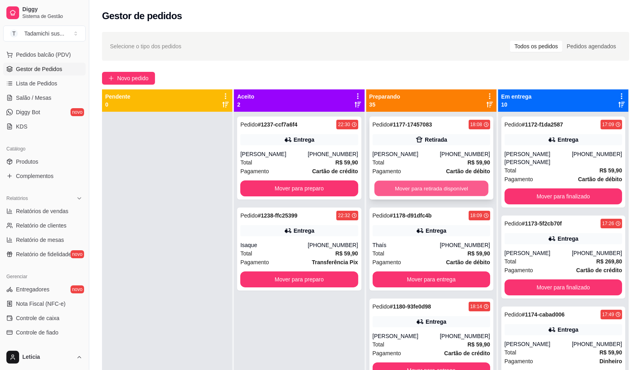
click at [407, 181] on button "Mover para retirada disponível" at bounding box center [431, 189] width 114 height 16
click at [416, 184] on button "Mover para entrega" at bounding box center [432, 188] width 118 height 16
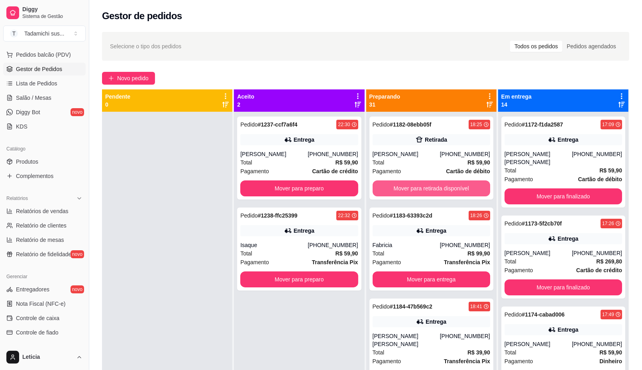
click at [415, 184] on button "Mover para retirada disponível" at bounding box center [432, 188] width 118 height 16
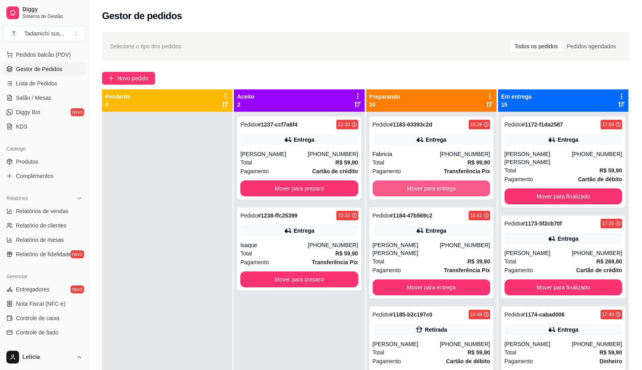
click at [415, 184] on button "Mover para entrega" at bounding box center [432, 188] width 118 height 16
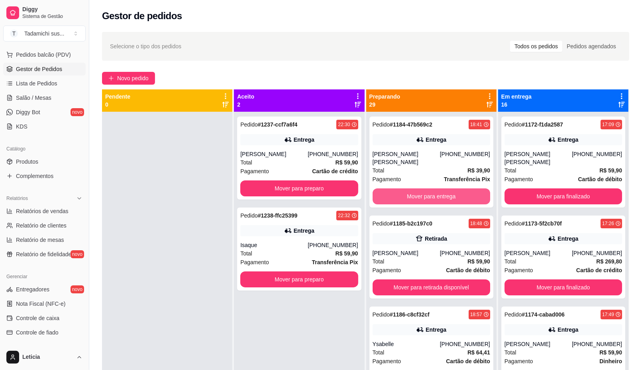
click at [415, 188] on button "Mover para entrega" at bounding box center [432, 196] width 118 height 16
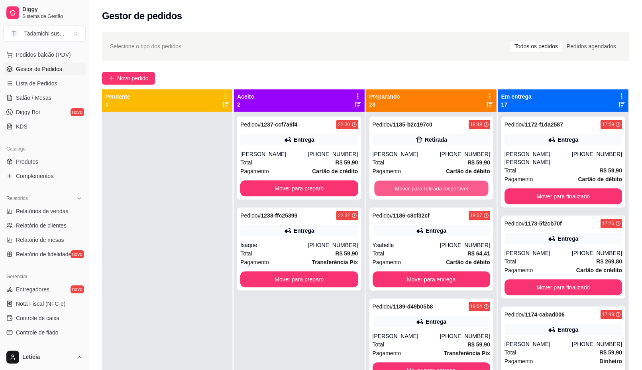
click at [415, 184] on button "Mover para retirada disponível" at bounding box center [431, 189] width 114 height 16
click at [415, 184] on button "Mover para entrega" at bounding box center [432, 188] width 118 height 16
click at [415, 184] on button "Mover para entrega" at bounding box center [431, 189] width 114 height 16
click at [415, 184] on button "Mover para retirada disponível" at bounding box center [431, 189] width 114 height 16
click at [415, 184] on button "Mover para entrega" at bounding box center [431, 189] width 114 height 16
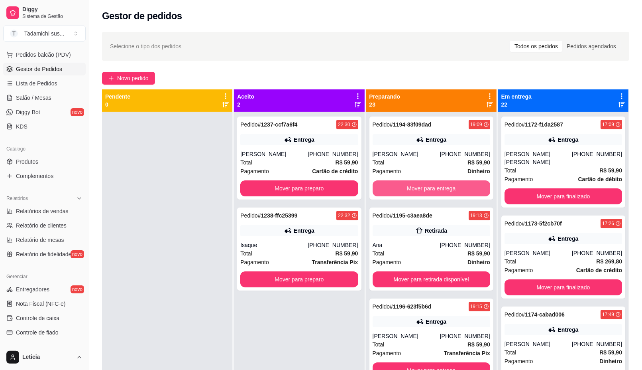
click at [415, 184] on button "Mover para entrega" at bounding box center [432, 188] width 118 height 16
click at [415, 184] on button "Mover para retirada disponível" at bounding box center [431, 189] width 114 height 16
click at [415, 184] on button "Mover para entrega" at bounding box center [432, 188] width 118 height 16
click at [415, 184] on button "Mover para retirada disponível" at bounding box center [431, 189] width 114 height 16
click at [415, 184] on button "Mover para entrega" at bounding box center [432, 188] width 118 height 16
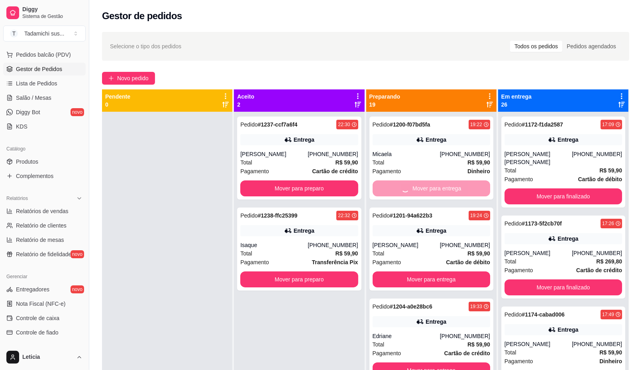
click at [415, 271] on button "Mover para entrega" at bounding box center [432, 279] width 118 height 16
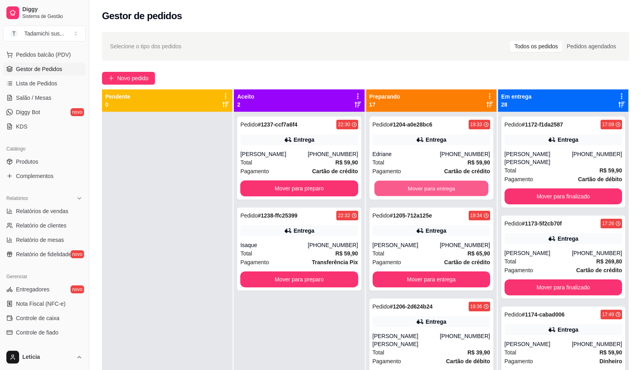
click at [415, 184] on button "Mover para entrega" at bounding box center [431, 189] width 114 height 16
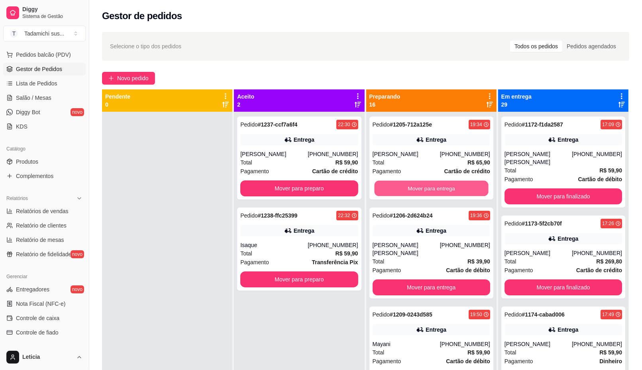
click at [415, 184] on button "Mover para entrega" at bounding box center [431, 189] width 114 height 16
click at [415, 279] on button "Mover para entrega" at bounding box center [432, 287] width 118 height 16
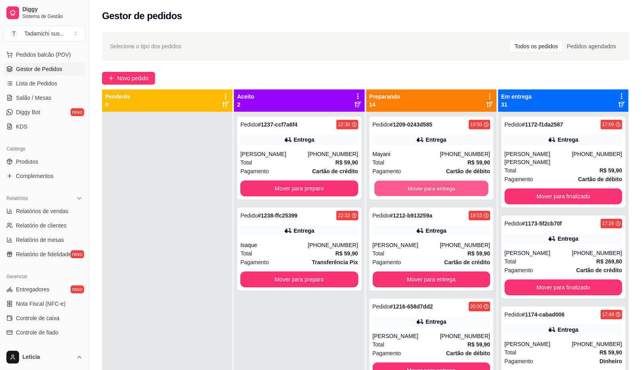
click at [415, 184] on button "Mover para entrega" at bounding box center [431, 189] width 114 height 16
click at [415, 271] on button "Mover para entrega" at bounding box center [432, 279] width 118 height 16
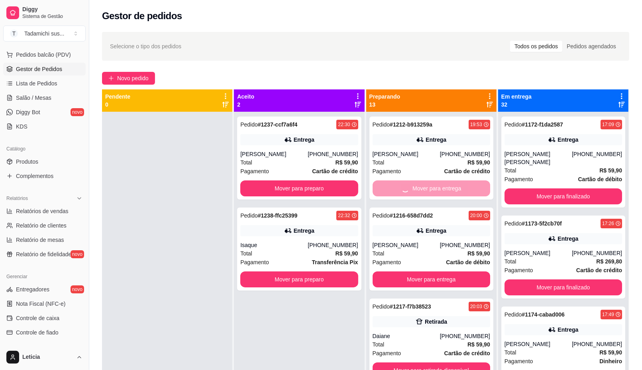
click at [415, 271] on button "Mover para entrega" at bounding box center [432, 279] width 118 height 16
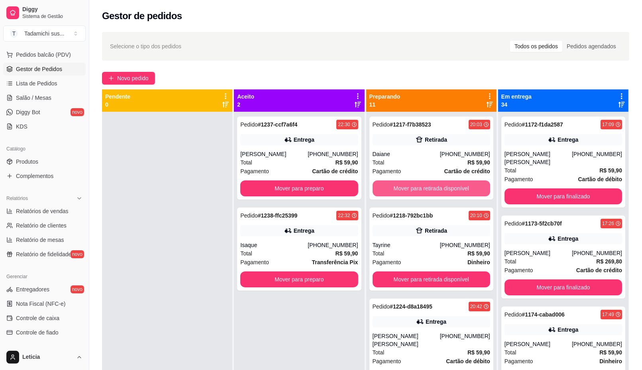
click at [415, 184] on button "Mover para retirada disponível" at bounding box center [432, 188] width 118 height 16
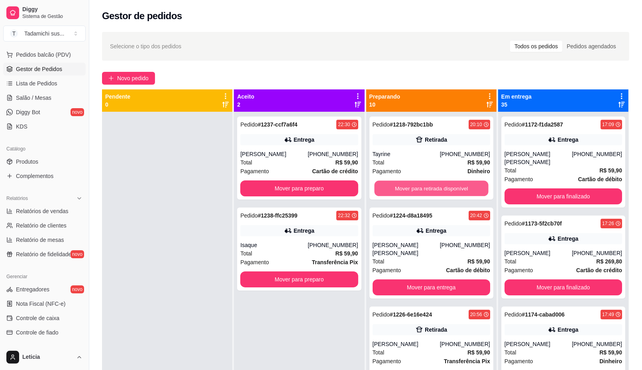
click at [415, 184] on button "Mover para retirada disponível" at bounding box center [431, 189] width 114 height 16
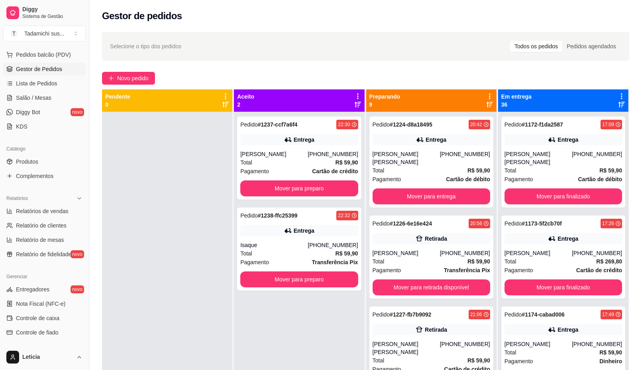
click at [415, 184] on div "Pedido # 1224-d8a18495 20:42 Entrega [PERSON_NAME] [PERSON_NAME] [PHONE_NUMBER]…" at bounding box center [432, 161] width 124 height 91
click at [429, 197] on button "Mover para entrega" at bounding box center [432, 196] width 118 height 16
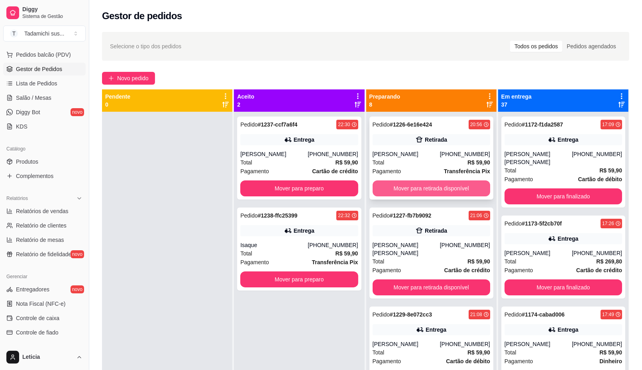
click at [429, 191] on button "Mover para retirada disponível" at bounding box center [432, 188] width 118 height 16
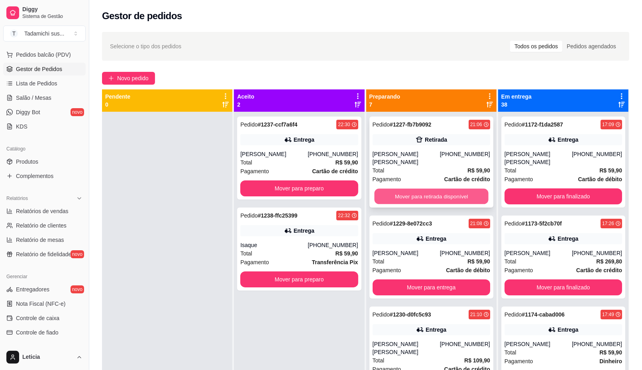
click at [429, 189] on button "Mover para retirada disponível" at bounding box center [431, 197] width 114 height 16
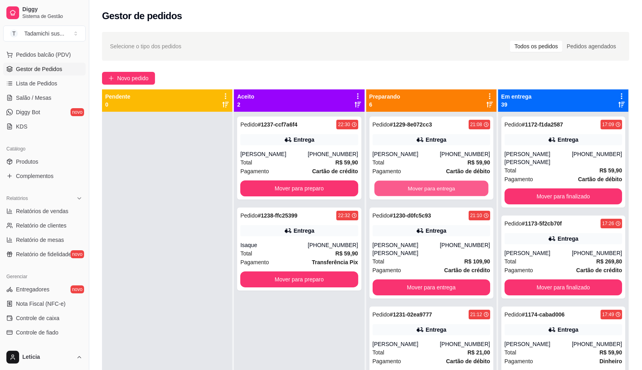
click at [429, 189] on button "Mover para entrega" at bounding box center [431, 189] width 114 height 16
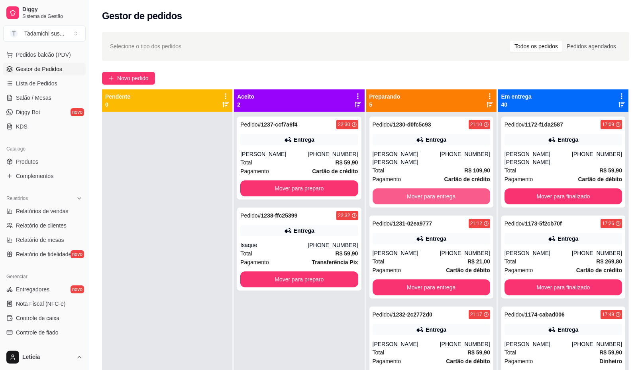
click at [429, 189] on button "Mover para entrega" at bounding box center [432, 196] width 118 height 16
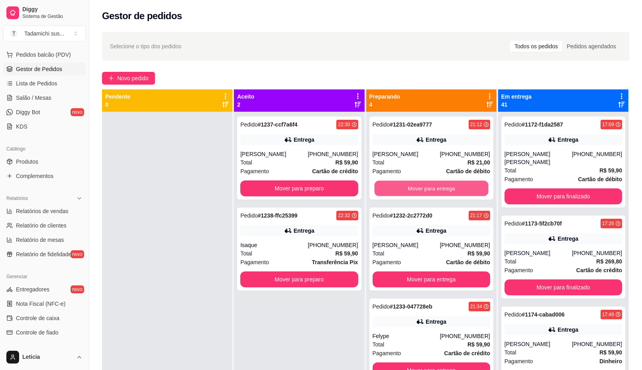
click at [429, 189] on button "Mover para entrega" at bounding box center [431, 189] width 114 height 16
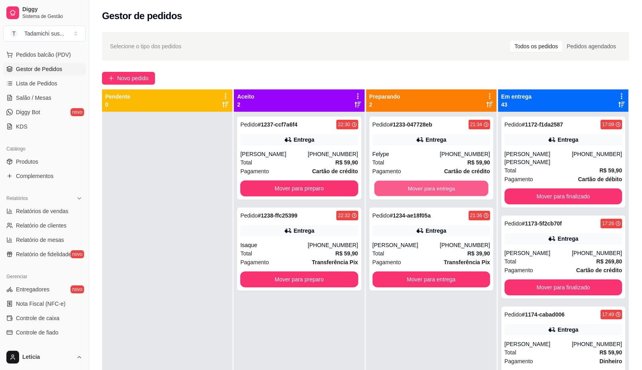
click at [429, 189] on button "Mover para entrega" at bounding box center [431, 189] width 114 height 16
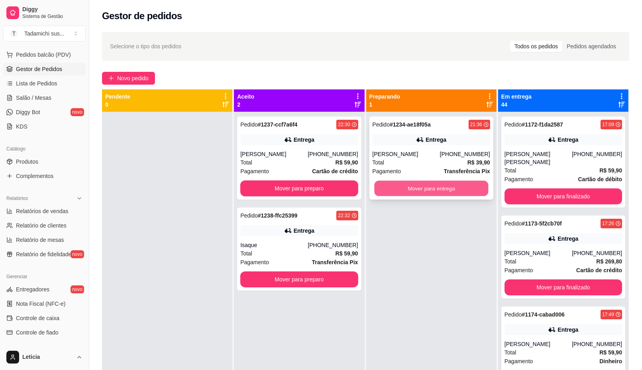
click at [428, 189] on button "Mover para entrega" at bounding box center [431, 189] width 114 height 16
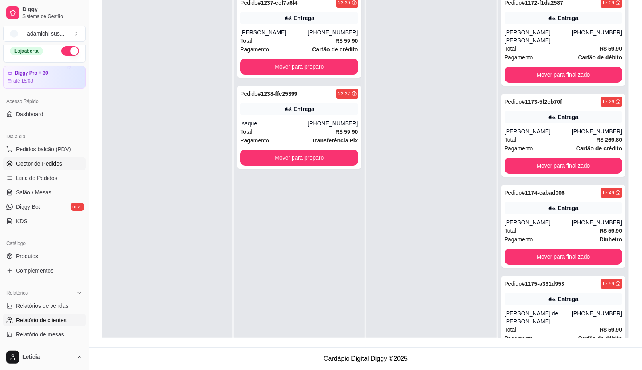
scroll to position [4, 0]
drag, startPoint x: 37, startPoint y: 192, endPoint x: 38, endPoint y: 197, distance: 4.9
click at [38, 192] on span "Salão / Mesas" at bounding box center [33, 193] width 35 height 8
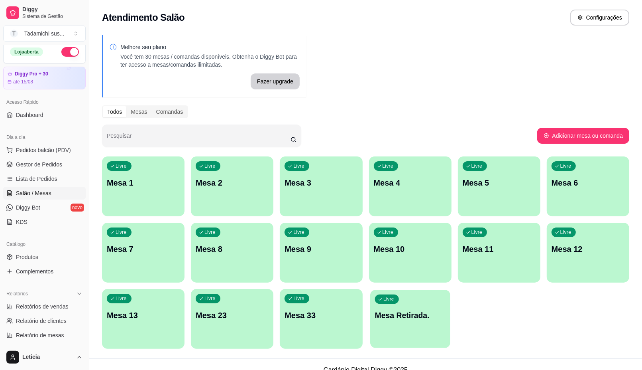
click at [399, 304] on div "Livre Mesa Retirada." at bounding box center [410, 313] width 80 height 49
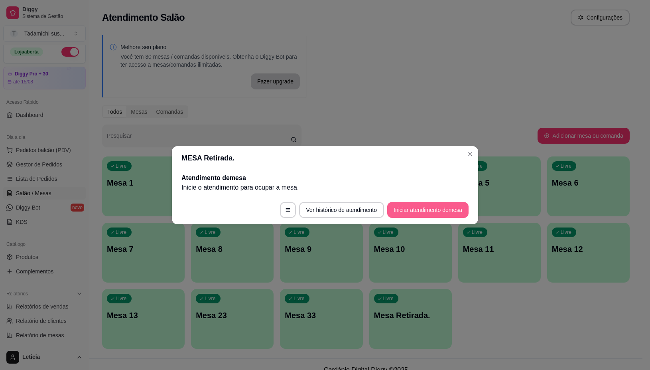
click at [428, 211] on button "Iniciar atendimento de mesa" at bounding box center [427, 210] width 81 height 16
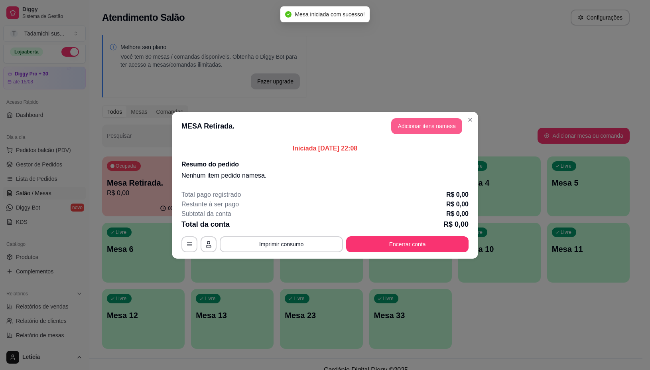
click at [435, 126] on button "Adicionar itens na mesa" at bounding box center [426, 126] width 71 height 16
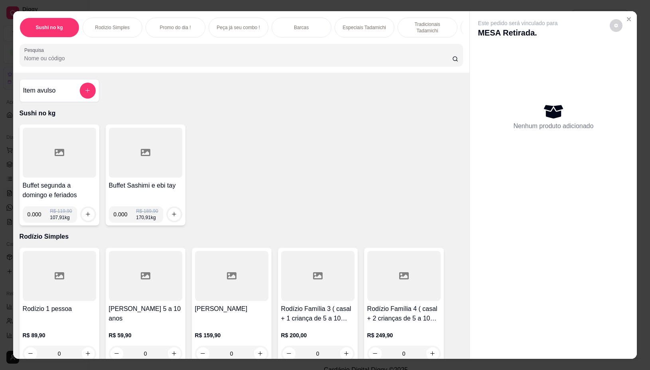
click at [55, 156] on icon at bounding box center [60, 152] width 10 height 7
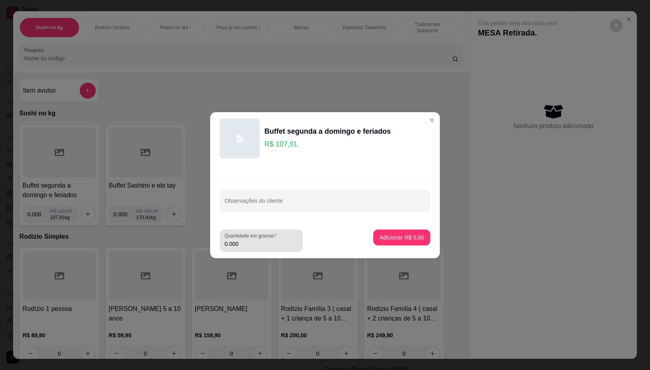
click at [248, 243] on input "0.000" at bounding box center [260, 244] width 73 height 8
type input "0.116"
click at [387, 236] on p "Adicionar R$ 12,52" at bounding box center [400, 237] width 46 height 8
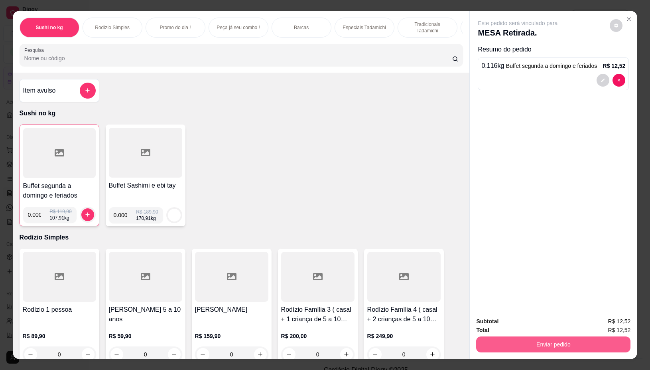
click at [525, 336] on button "Enviar pedido" at bounding box center [553, 344] width 154 height 16
click at [509, 319] on button "Não registrar e enviar pedido" at bounding box center [526, 320] width 81 height 15
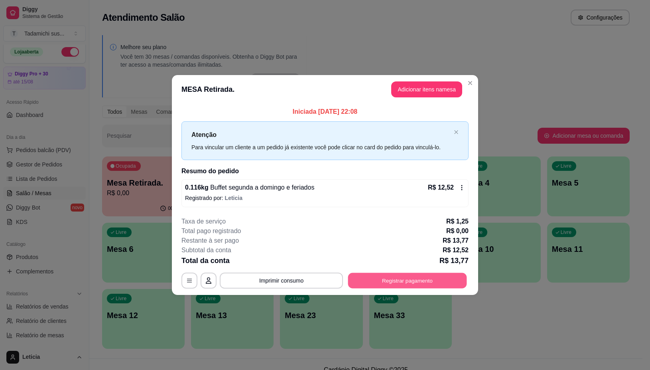
click at [423, 278] on button "Registrar pagamento" at bounding box center [407, 281] width 119 height 16
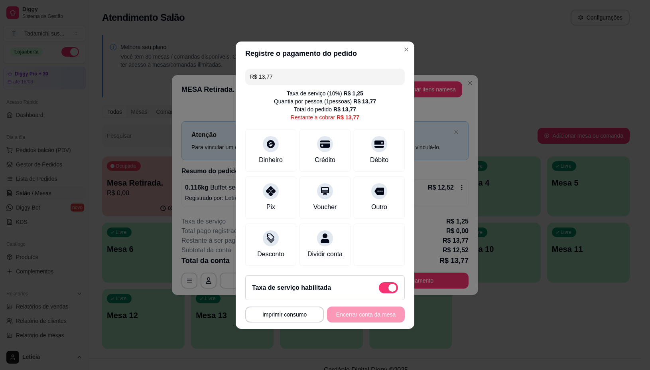
click at [379, 293] on span at bounding box center [388, 287] width 19 height 11
click at [378, 293] on input "checkbox" at bounding box center [380, 291] width 5 height 5
checkbox input "true"
type input "R$ 12,52"
checkbox input "false"
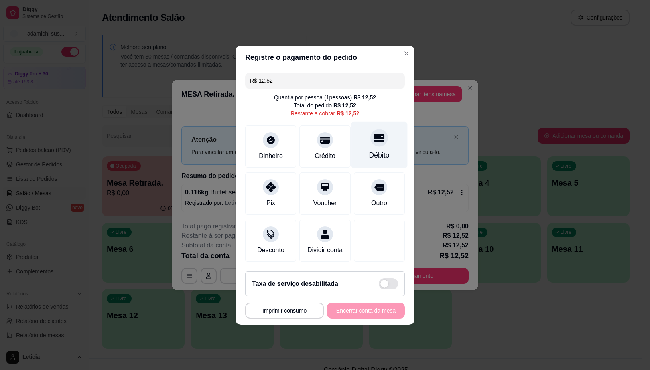
click at [380, 141] on div "Débito" at bounding box center [379, 144] width 56 height 47
type input "R$ 0,00"
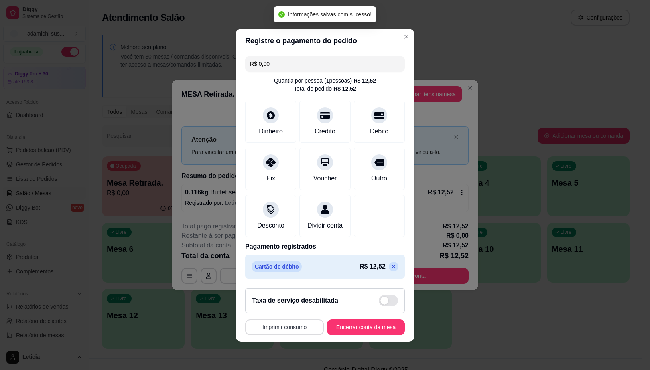
click at [280, 334] on button "Imprimir consumo" at bounding box center [284, 327] width 79 height 16
click at [264, 298] on button "IMPRESSORA" at bounding box center [280, 297] width 61 height 13
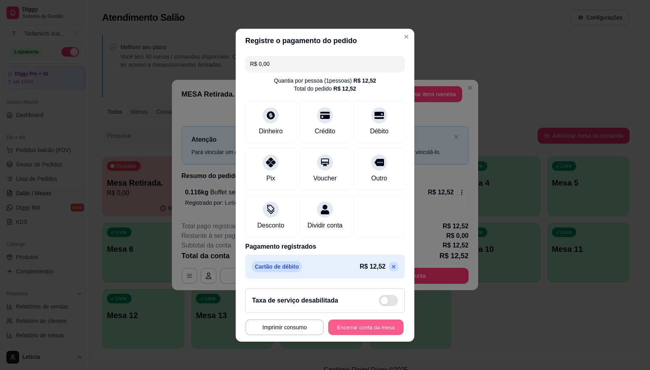
click at [355, 329] on button "Encerrar conta da mesa" at bounding box center [365, 327] width 75 height 16
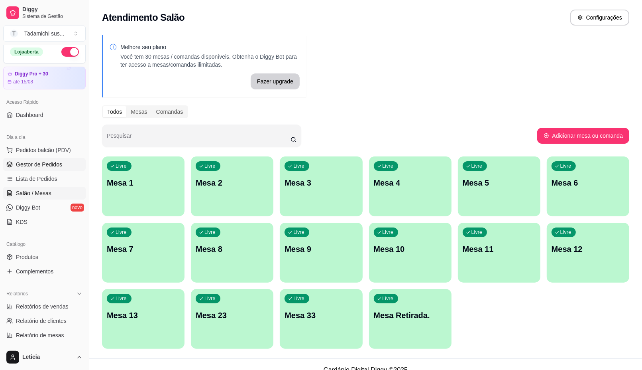
click at [47, 160] on link "Gestor de Pedidos" at bounding box center [44, 164] width 83 height 13
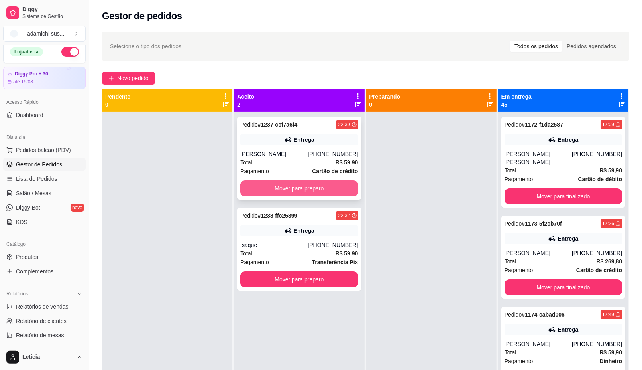
click at [312, 185] on button "Mover para preparo" at bounding box center [299, 188] width 118 height 16
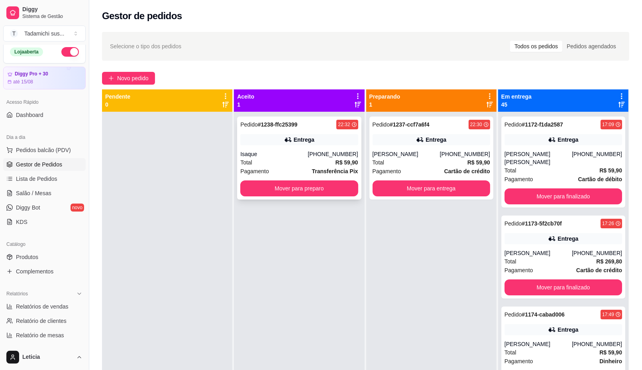
click at [313, 277] on div "Pedido # 1238-ffc25399 22:32 Entrega Isaque [PHONE_NUMBER] Total R$ 59,90 Pagam…" at bounding box center [299, 297] width 130 height 370
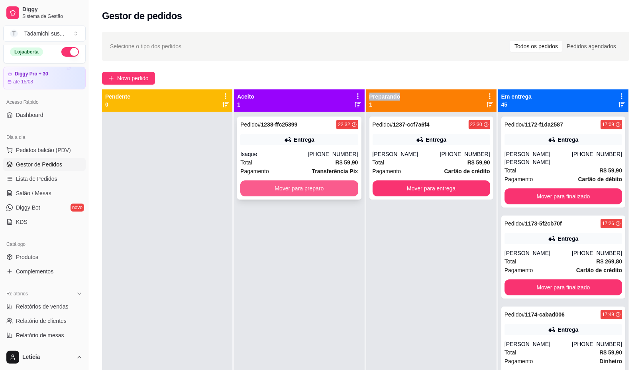
click at [315, 188] on button "Mover para preparo" at bounding box center [299, 188] width 118 height 16
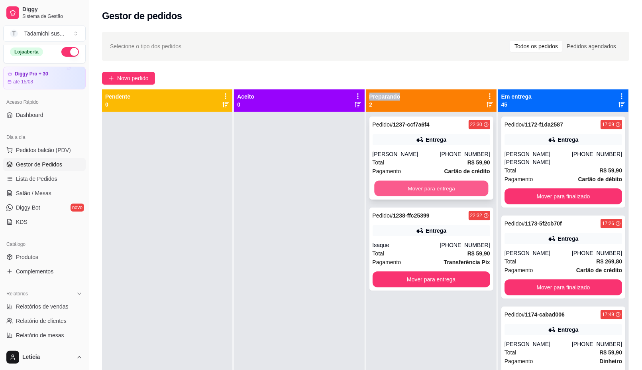
click at [422, 186] on button "Mover para entrega" at bounding box center [431, 189] width 114 height 16
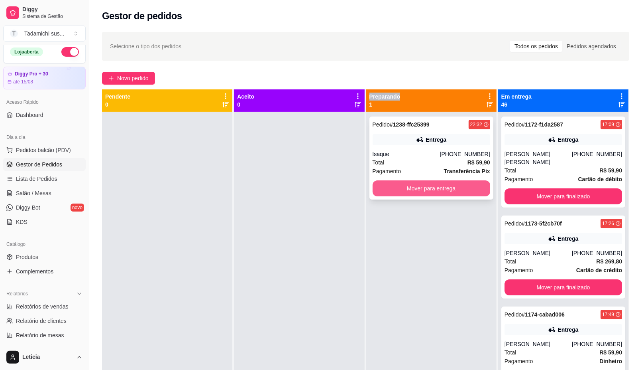
click at [433, 185] on button "Mover para entrega" at bounding box center [432, 188] width 118 height 16
click at [433, 185] on div "Mover para entrega" at bounding box center [432, 188] width 118 height 16
